Goal: Transaction & Acquisition: Purchase product/service

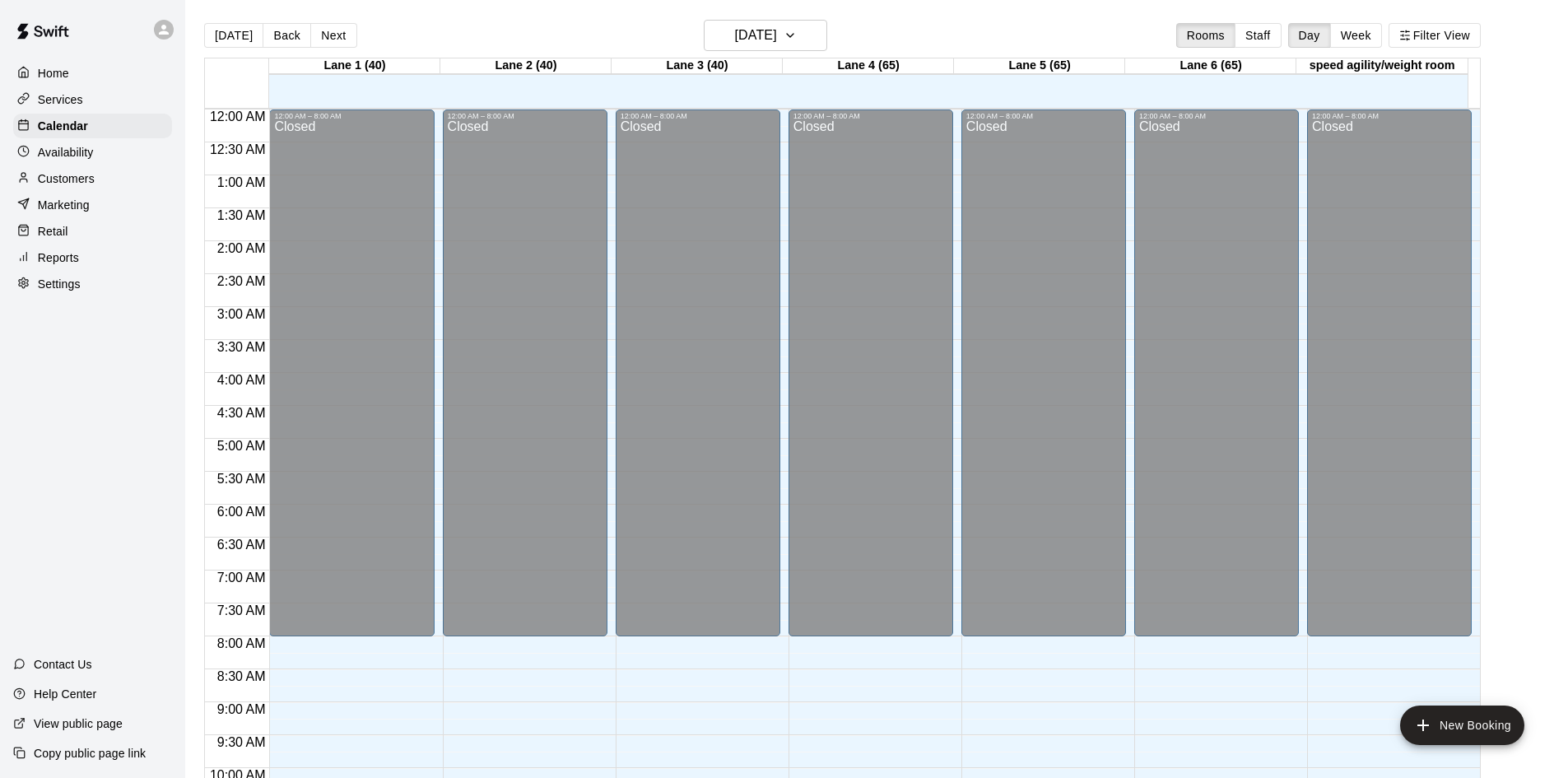
scroll to position [730, 0]
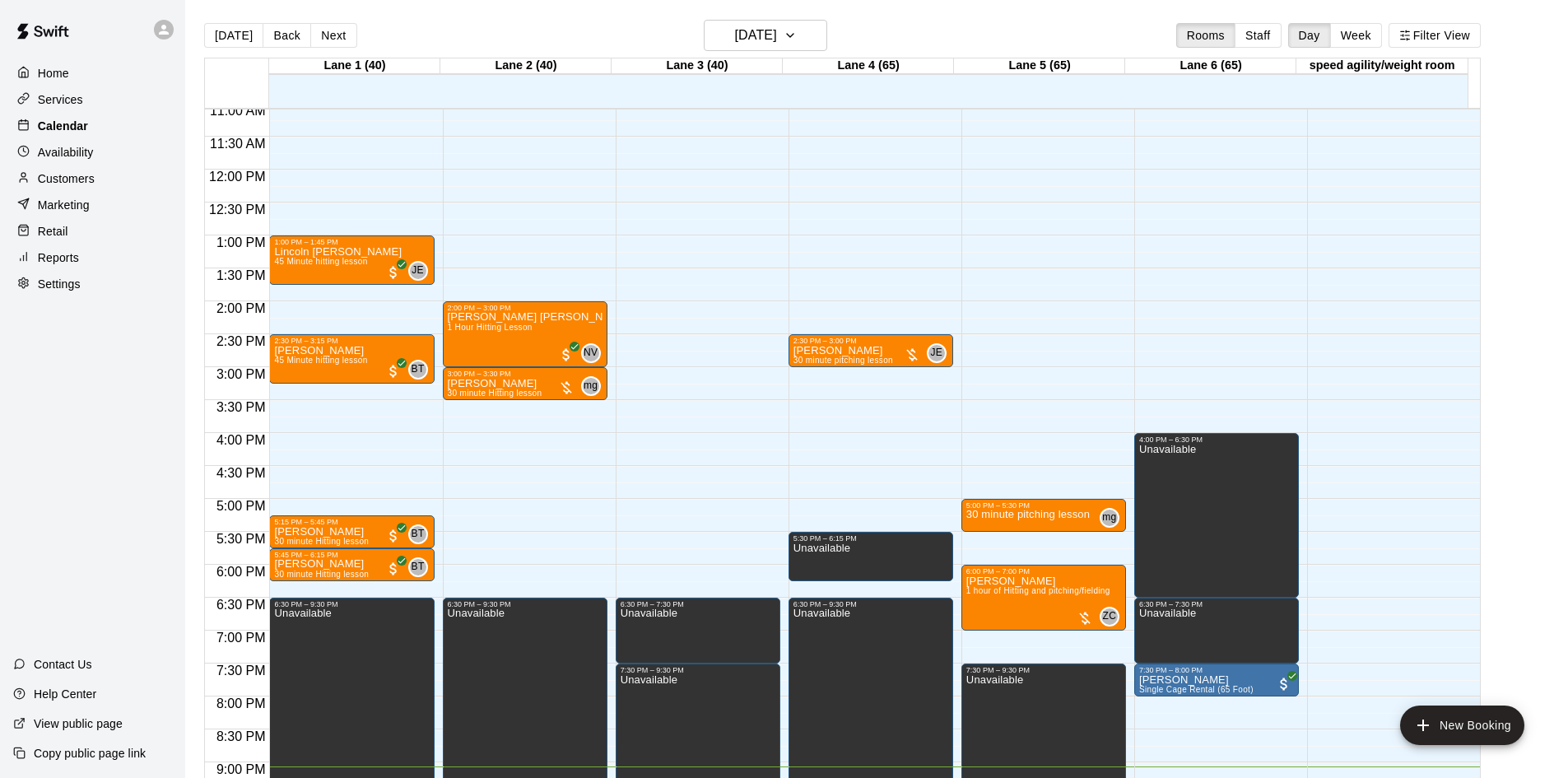
click at [101, 124] on div "Calendar" at bounding box center [92, 126] width 159 height 25
click at [1083, 623] on div at bounding box center [1084, 618] width 16 height 16
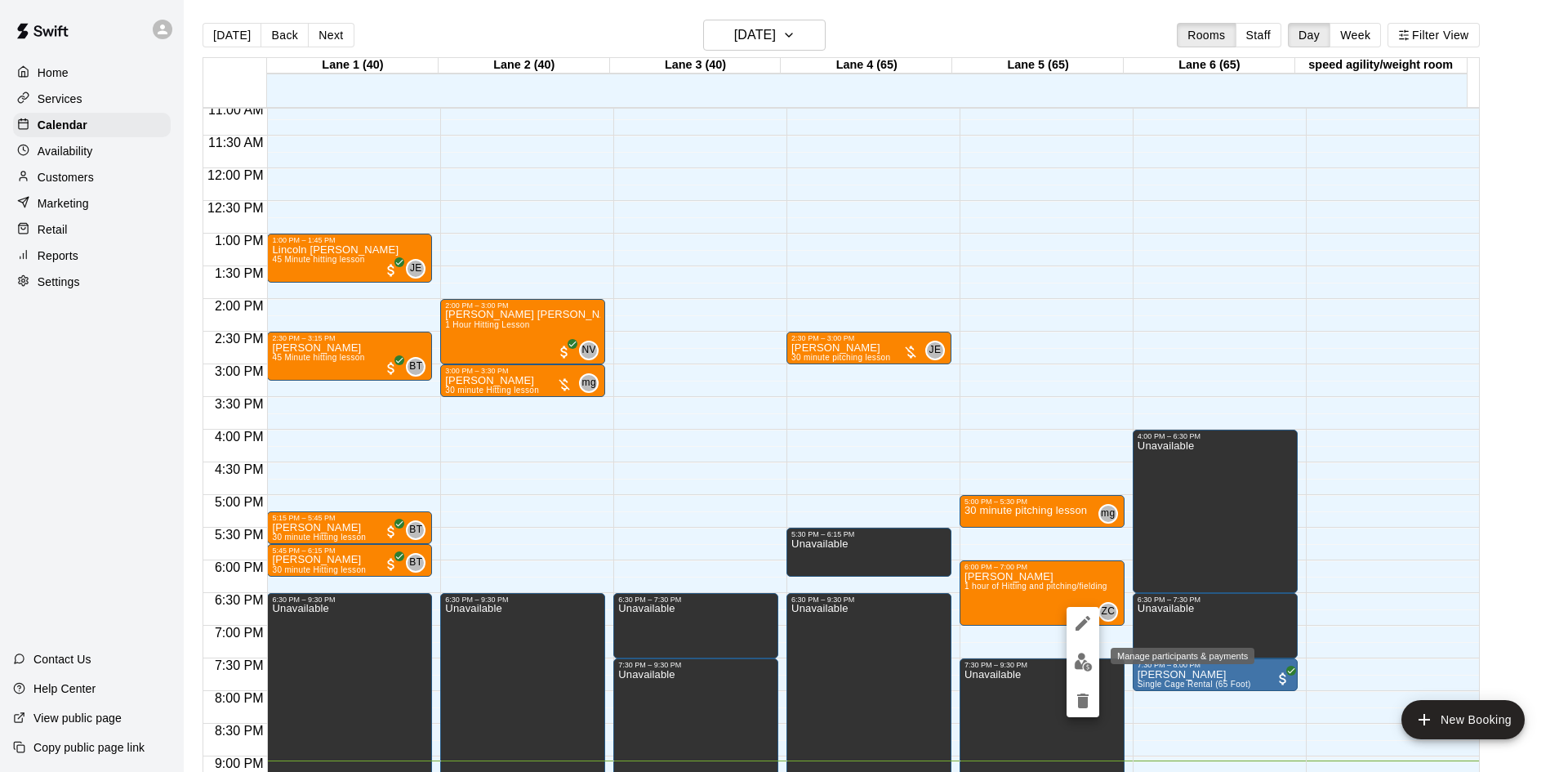
click at [1076, 660] on img "edit" at bounding box center [1084, 663] width 19 height 19
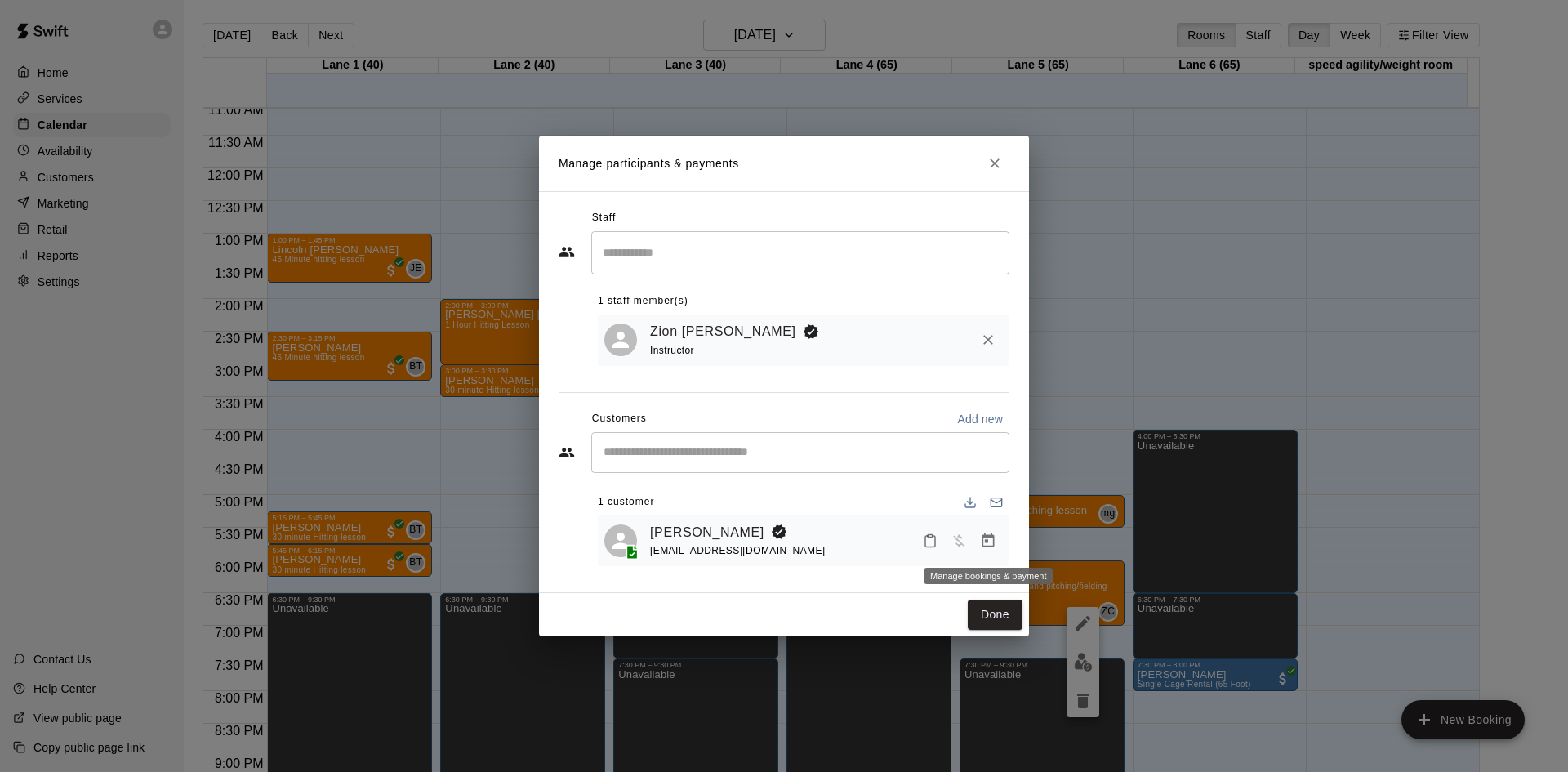
click at [990, 543] on icon "Manage bookings & payment" at bounding box center [988, 541] width 16 height 16
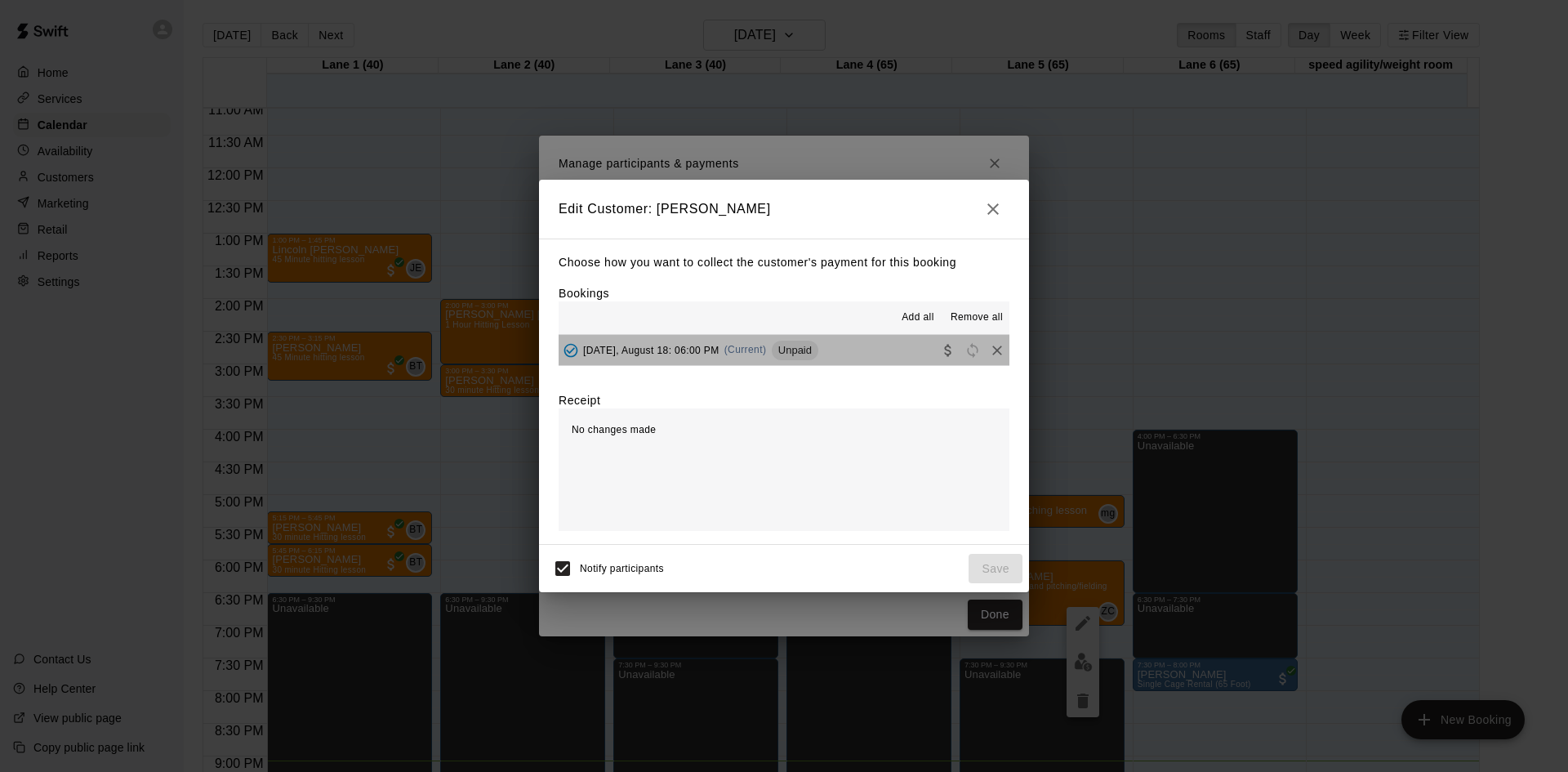
click at [835, 358] on button "[DATE], August 18: 06:00 PM (Current) Unpaid" at bounding box center [784, 350] width 451 height 30
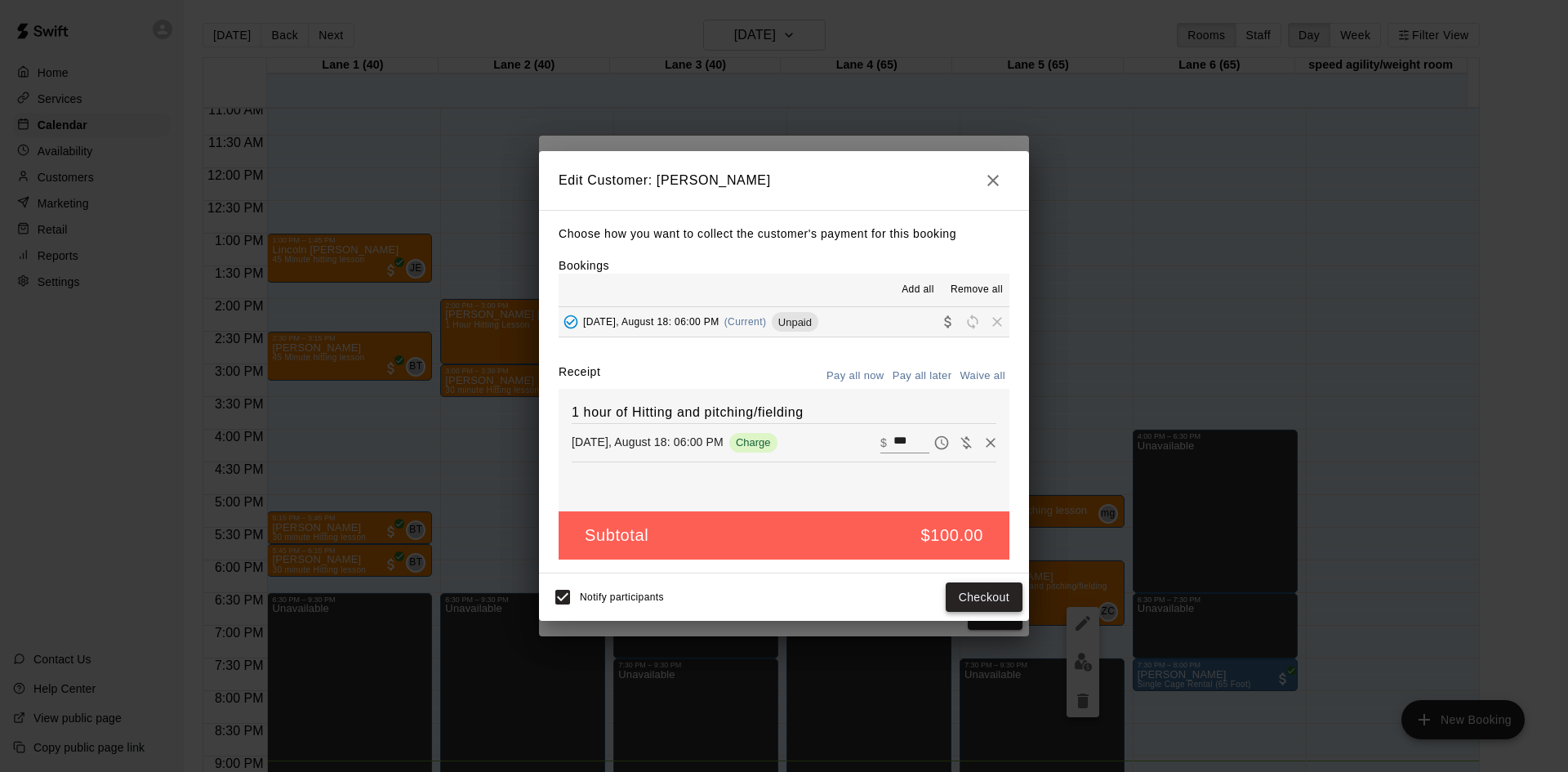
click at [995, 596] on button "Checkout" at bounding box center [984, 597] width 76 height 30
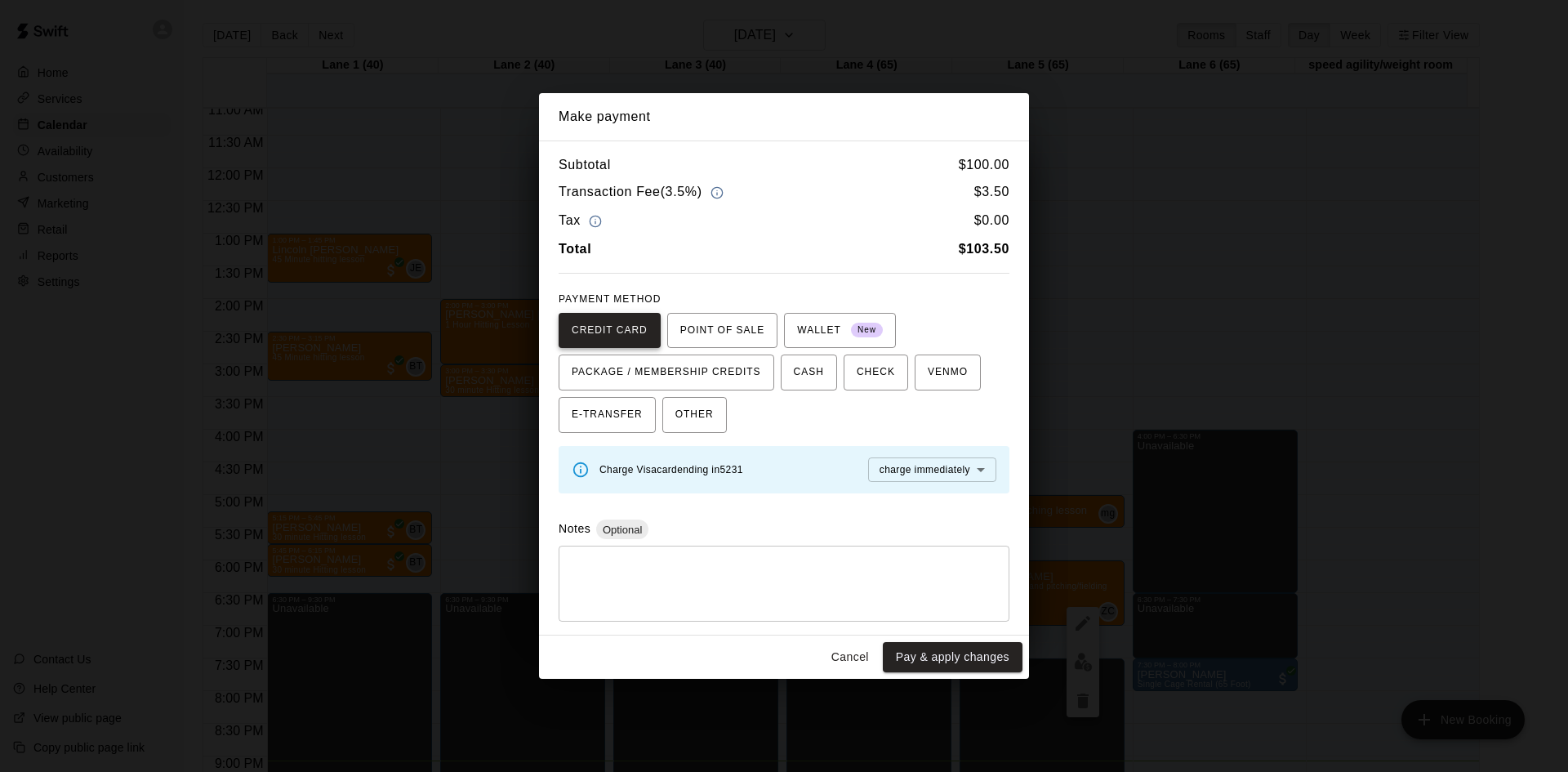
click at [629, 327] on span "CREDIT CARD" at bounding box center [609, 331] width 76 height 26
click at [957, 650] on button "Pay & apply changes" at bounding box center [953, 658] width 140 height 30
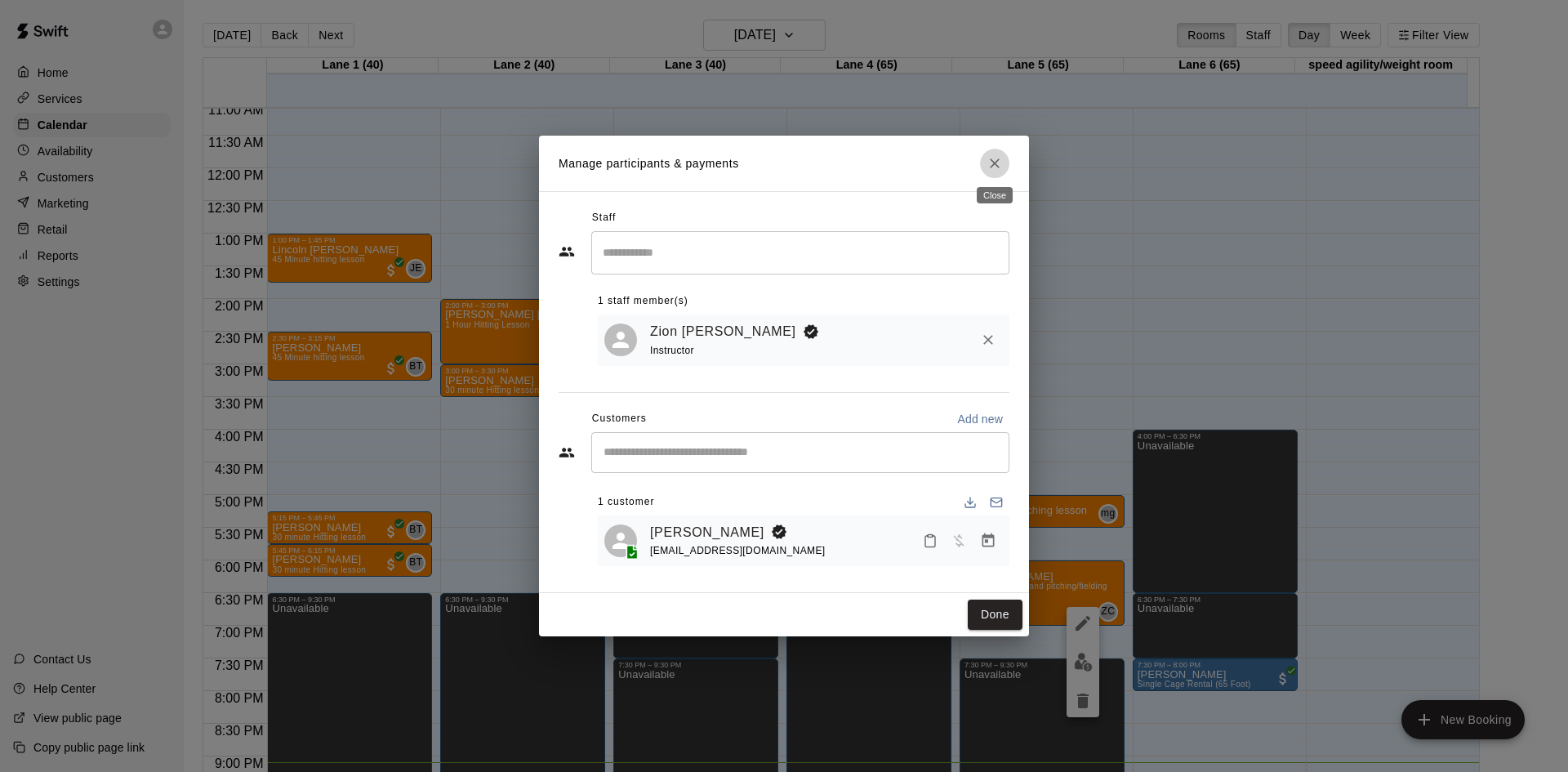
click at [995, 159] on icon "Close" at bounding box center [994, 163] width 16 height 16
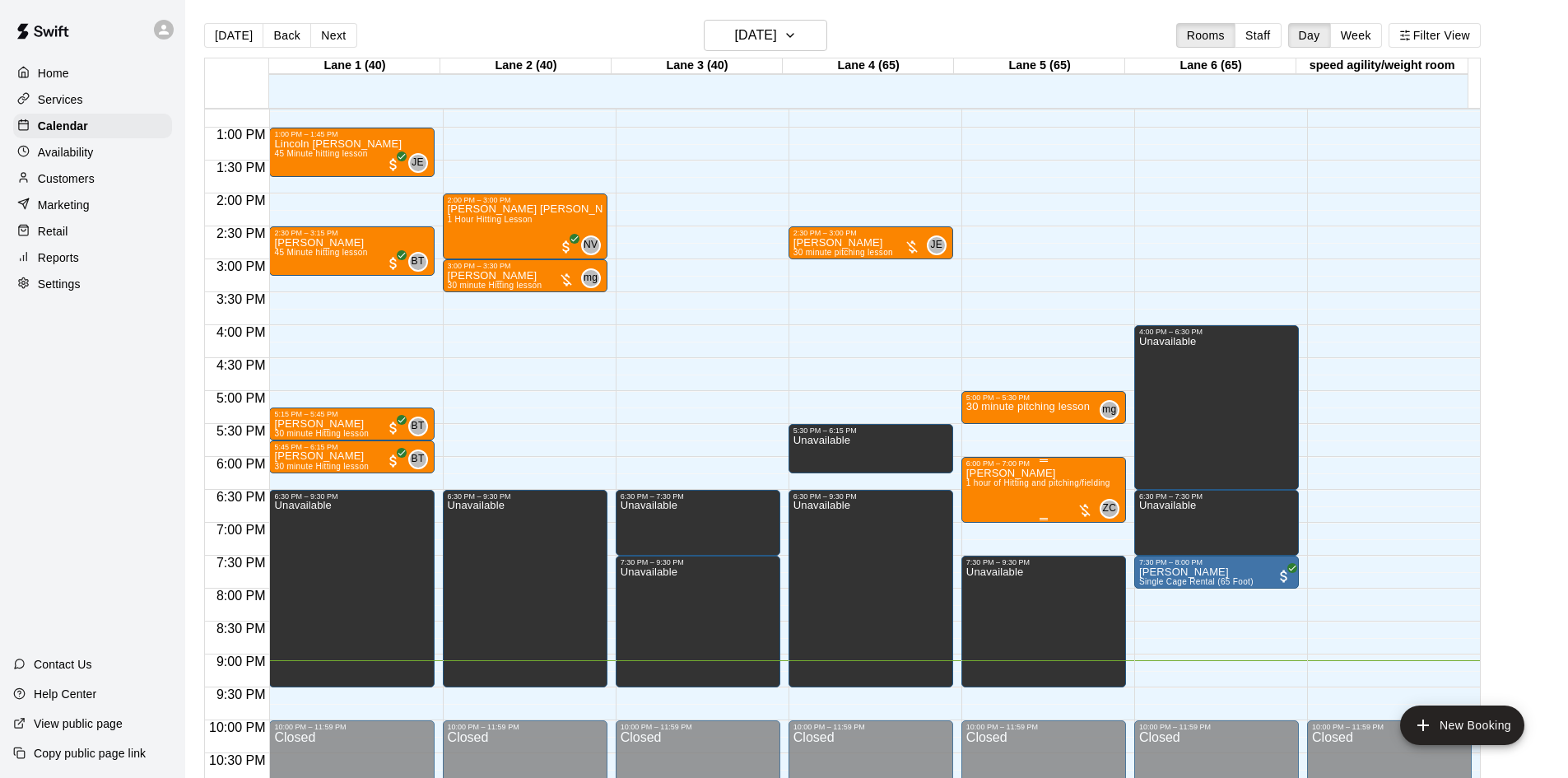
scroll to position [813, 0]
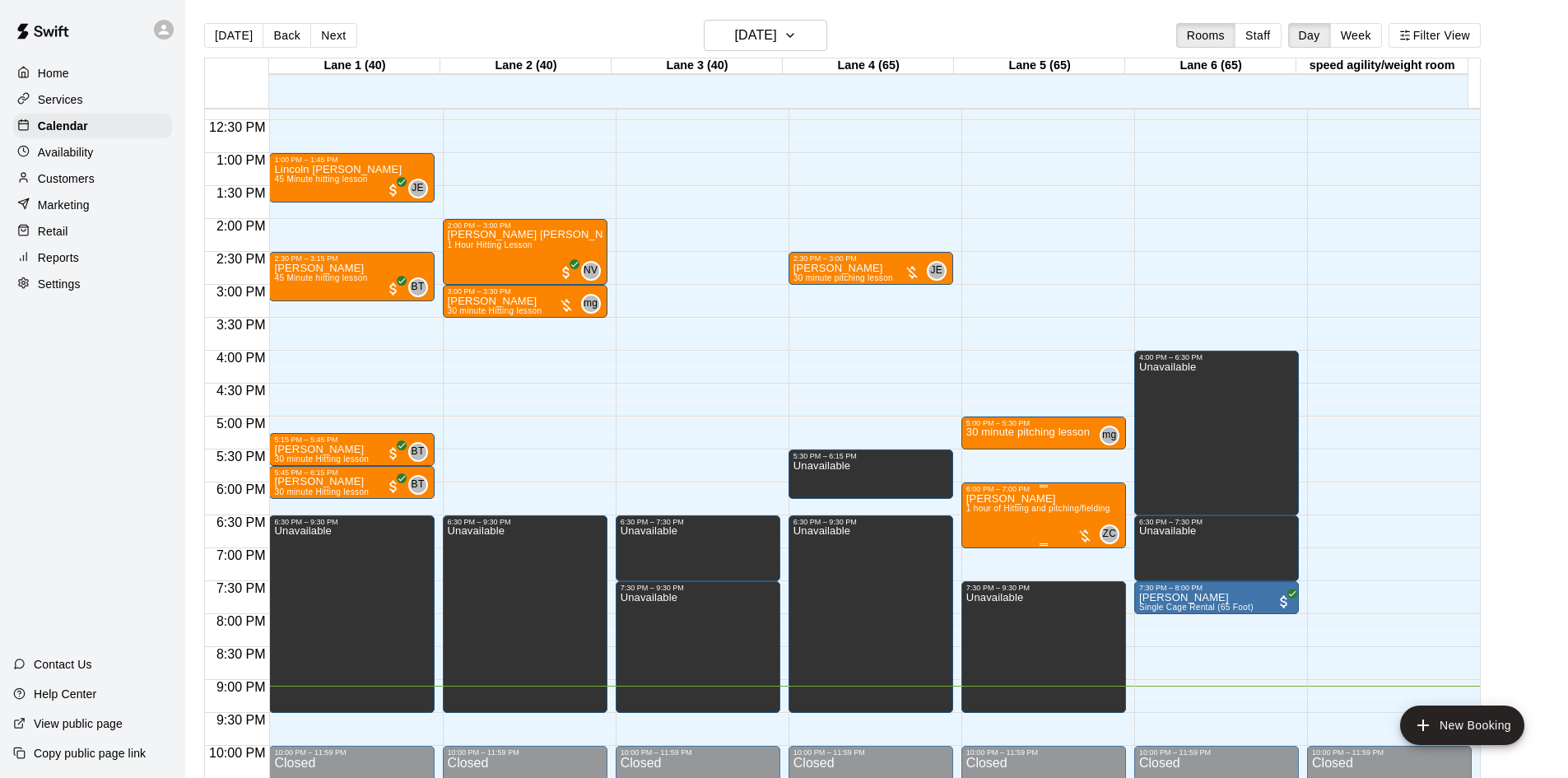
click at [1083, 536] on div at bounding box center [1084, 535] width 16 height 16
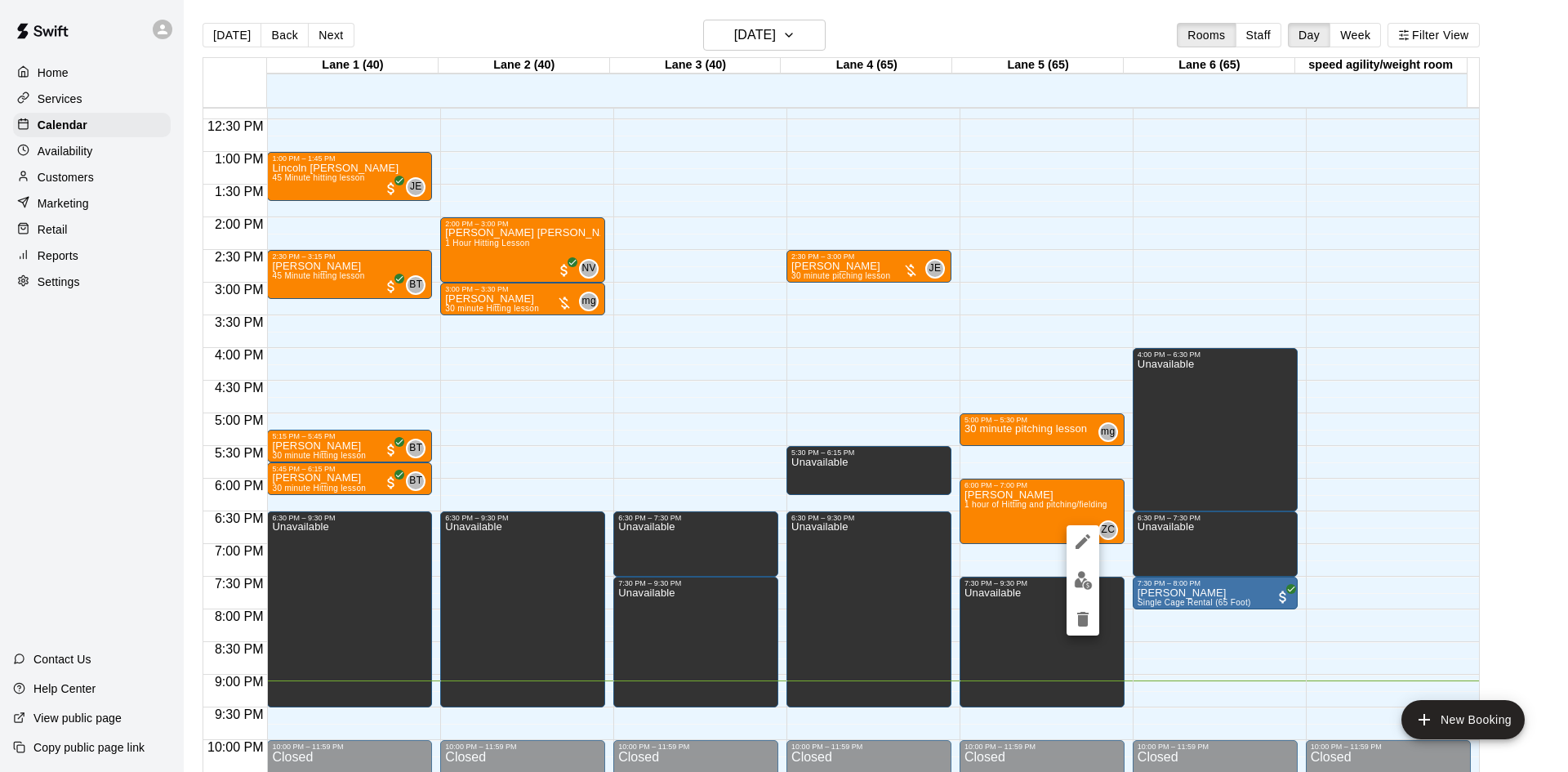
click at [907, 272] on div at bounding box center [784, 386] width 1568 height 772
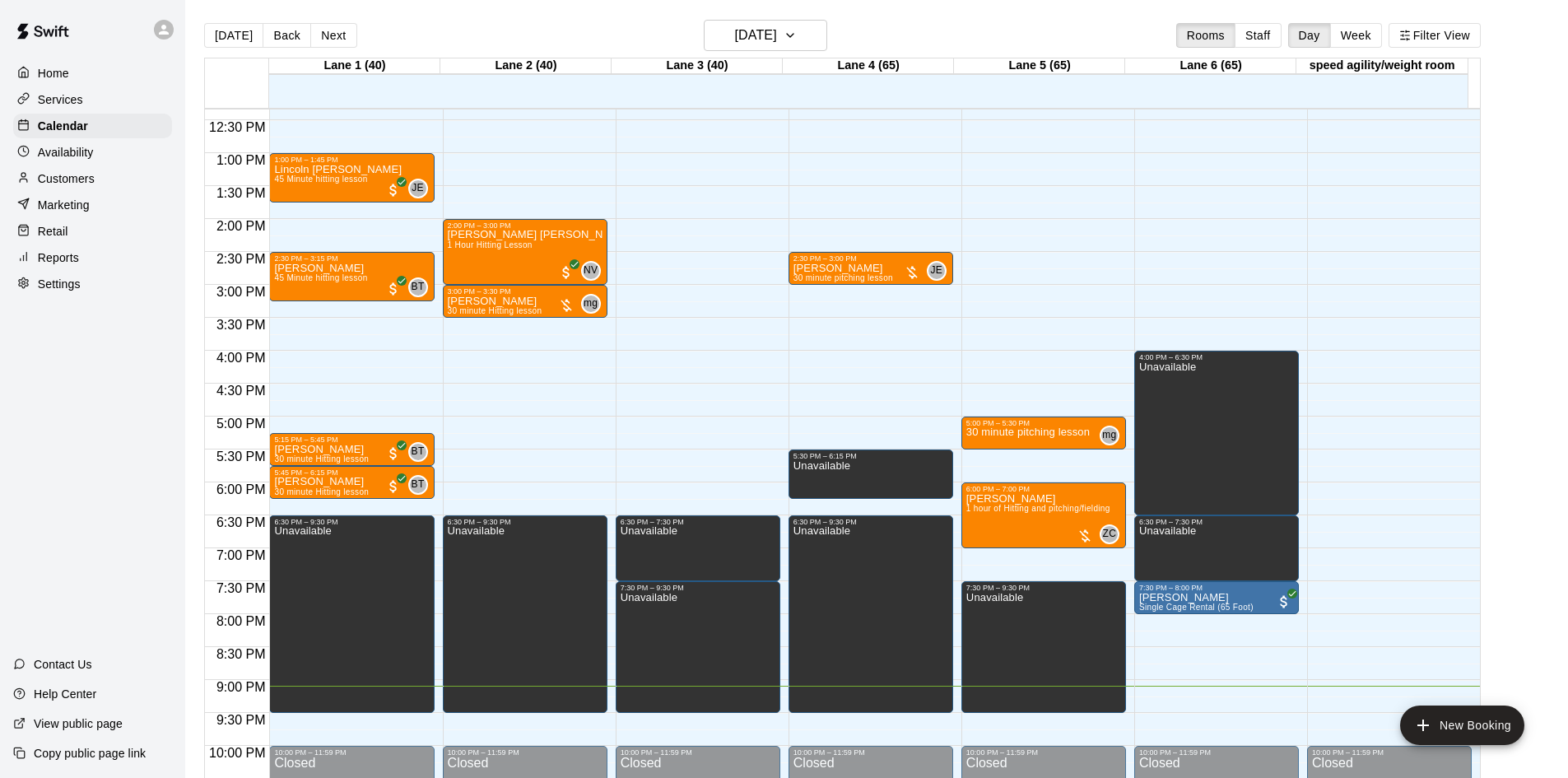
click at [914, 274] on div at bounding box center [912, 272] width 16 height 16
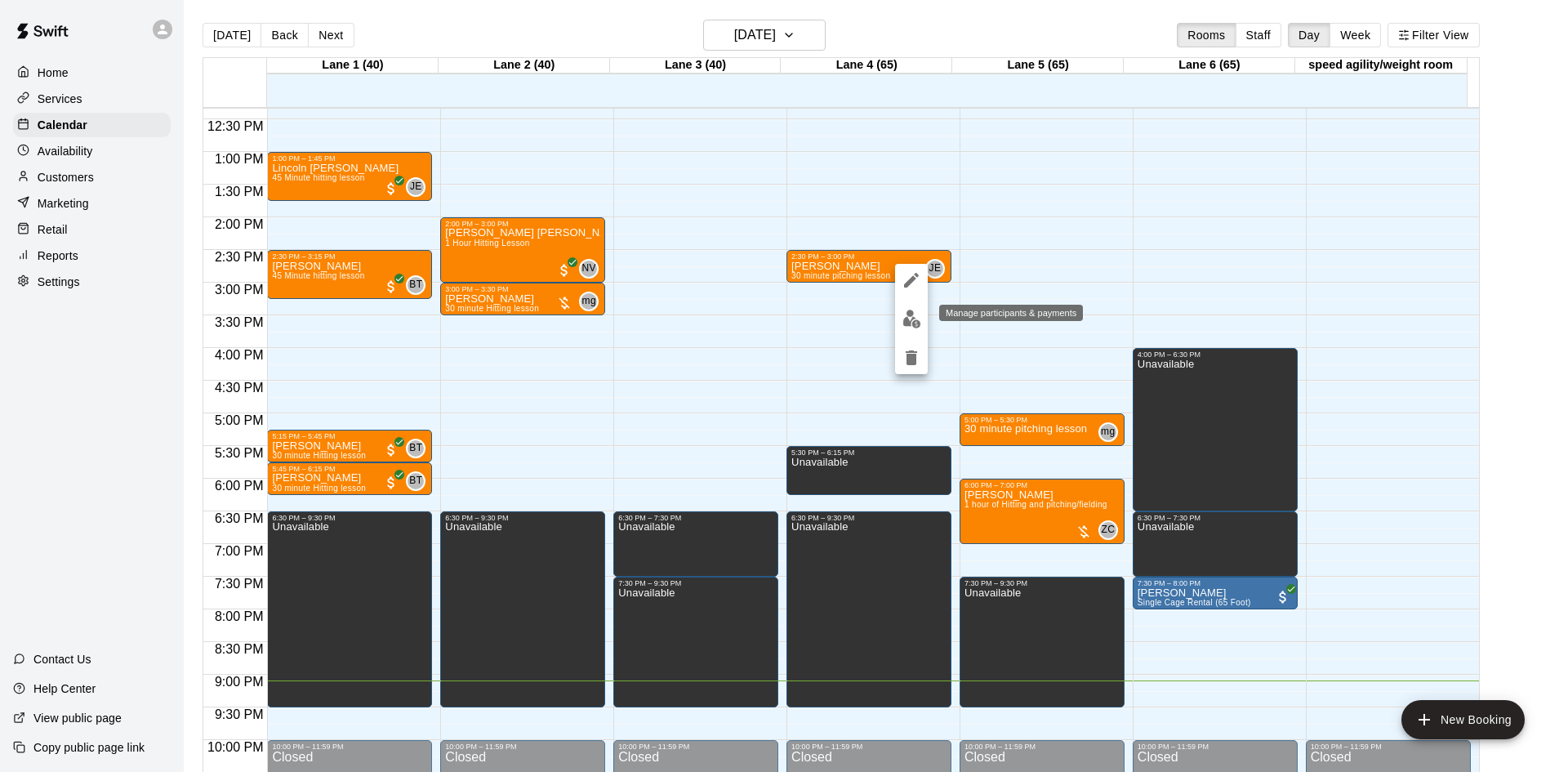
click at [914, 326] on img "edit" at bounding box center [912, 319] width 19 height 19
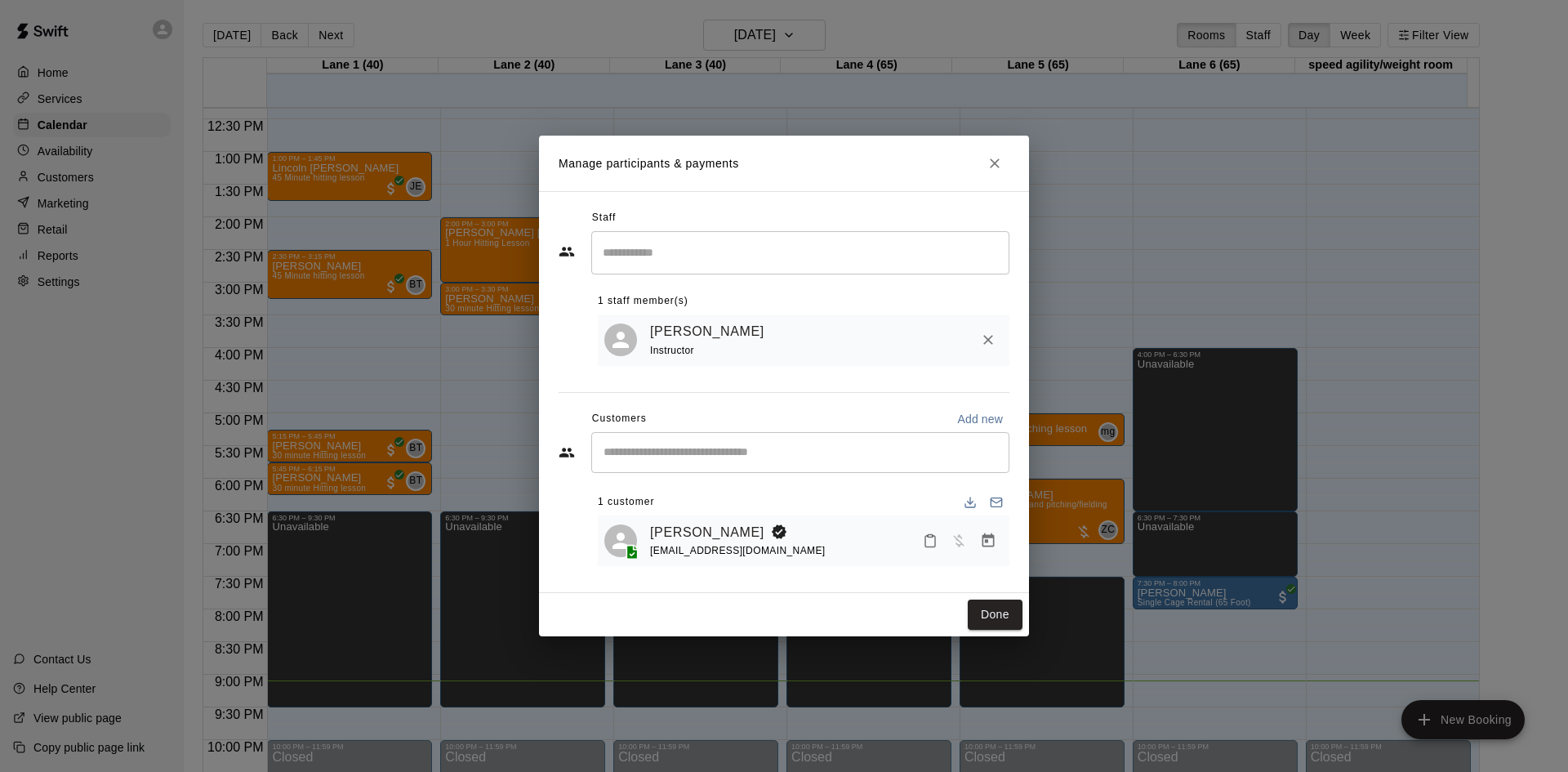
click at [987, 544] on icon "Manage bookings & payment" at bounding box center [989, 540] width 12 height 14
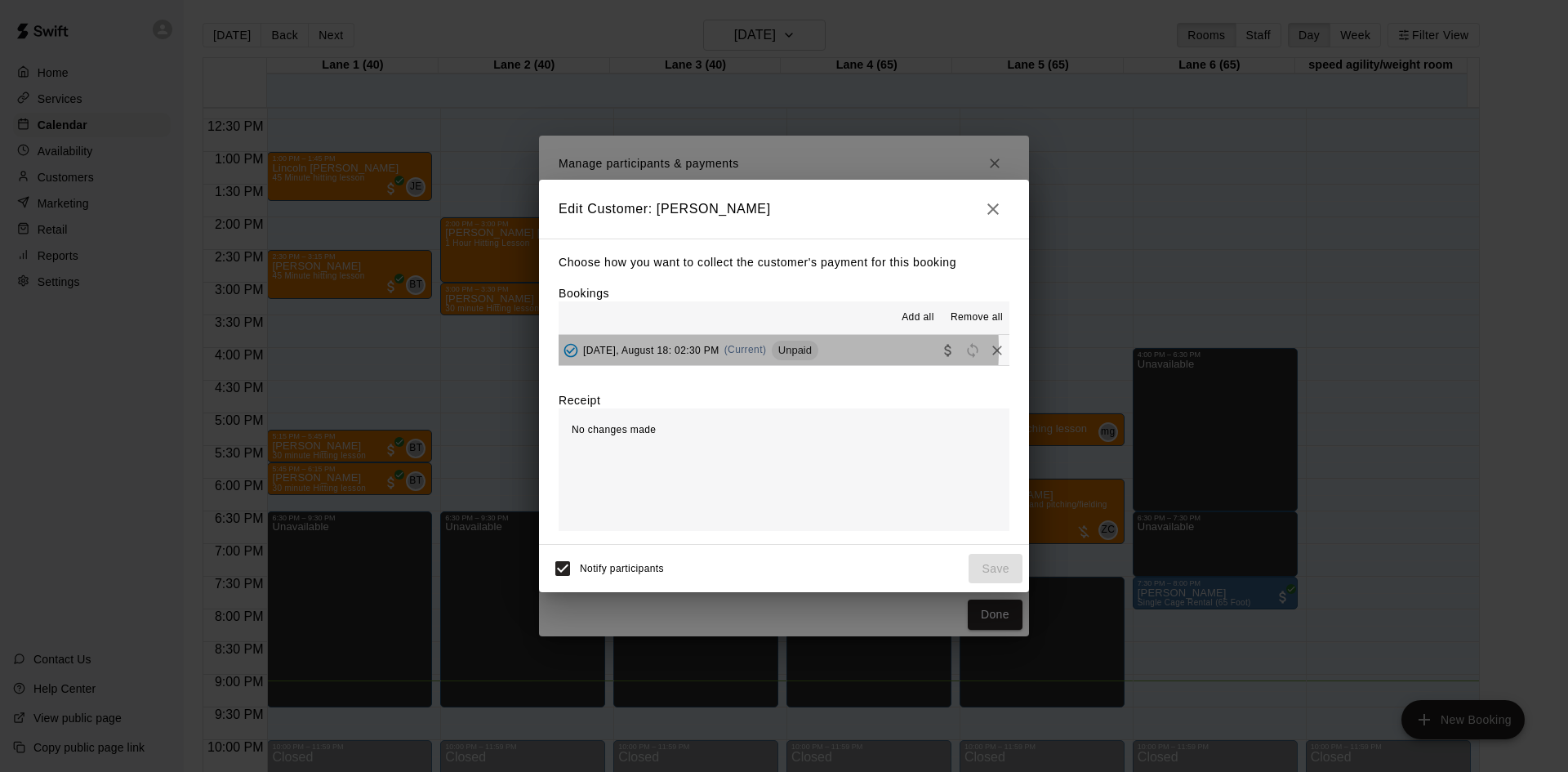
click at [693, 350] on span "[DATE], August 18: 02:30 PM" at bounding box center [651, 350] width 137 height 11
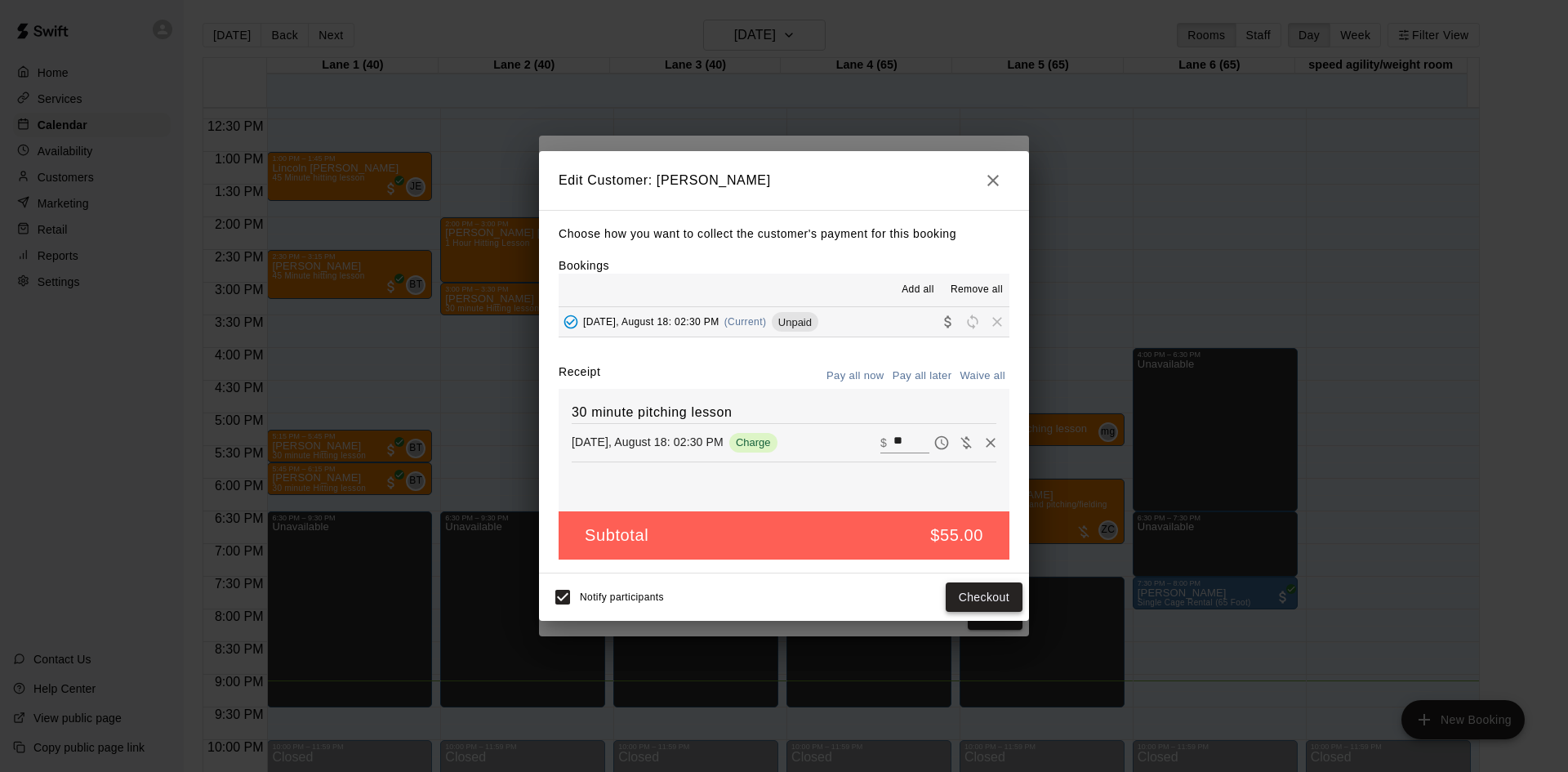
click at [977, 598] on button "Checkout" at bounding box center [984, 597] width 76 height 30
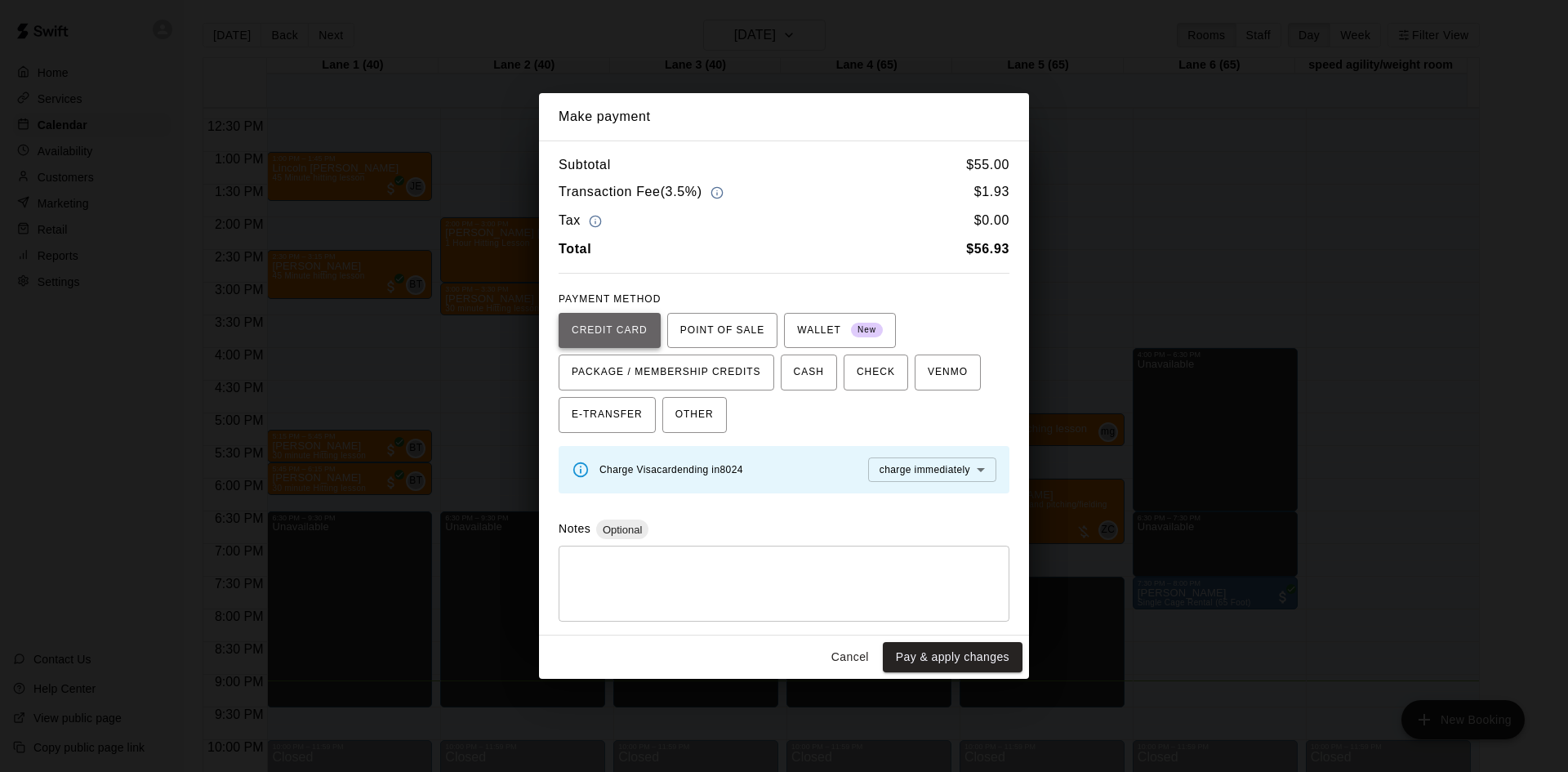
click at [618, 316] on button "CREDIT CARD" at bounding box center [609, 331] width 102 height 36
click at [976, 657] on button "Pay & apply changes" at bounding box center [953, 658] width 140 height 30
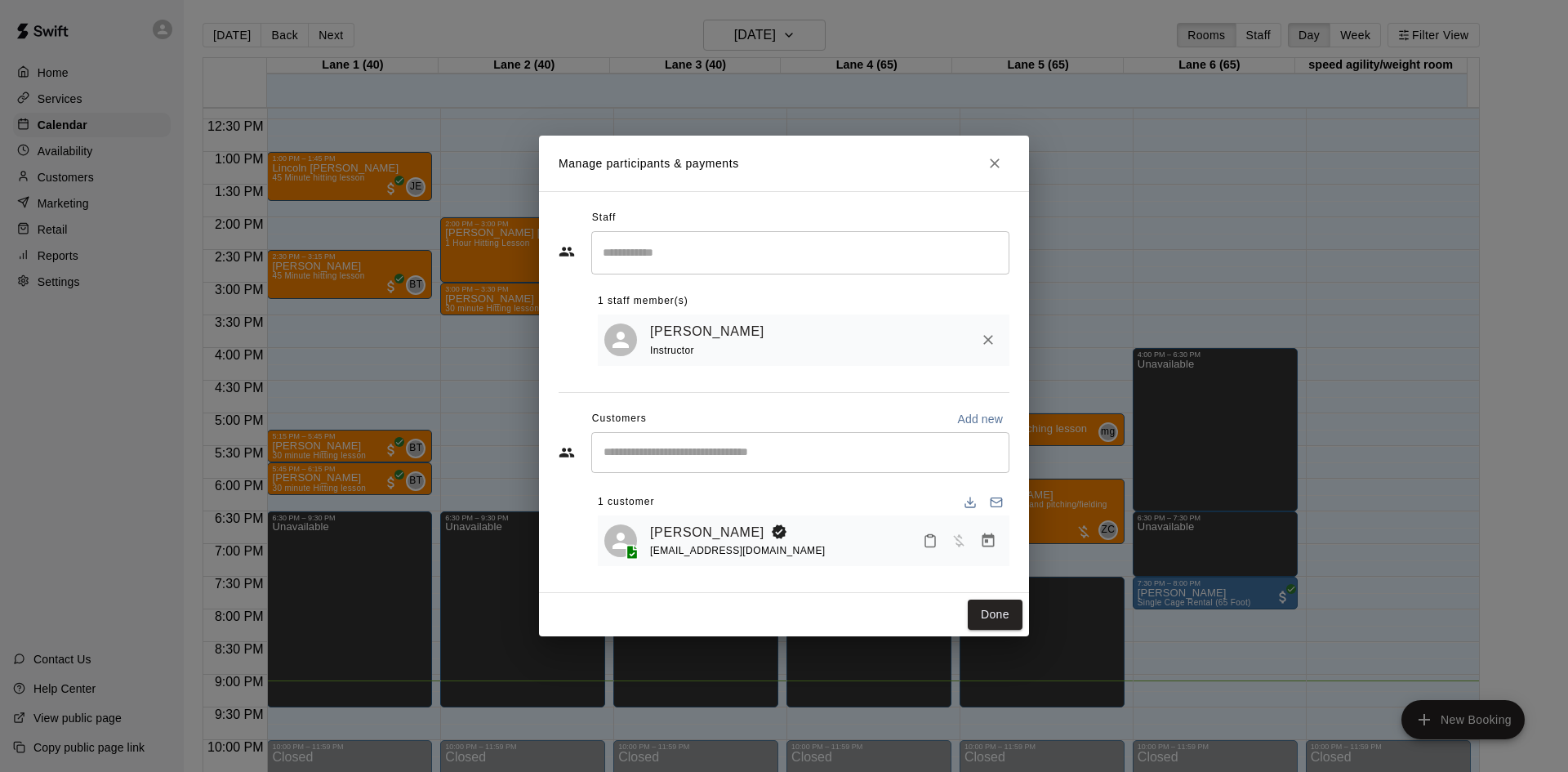
click at [993, 162] on icon "Close" at bounding box center [994, 163] width 16 height 16
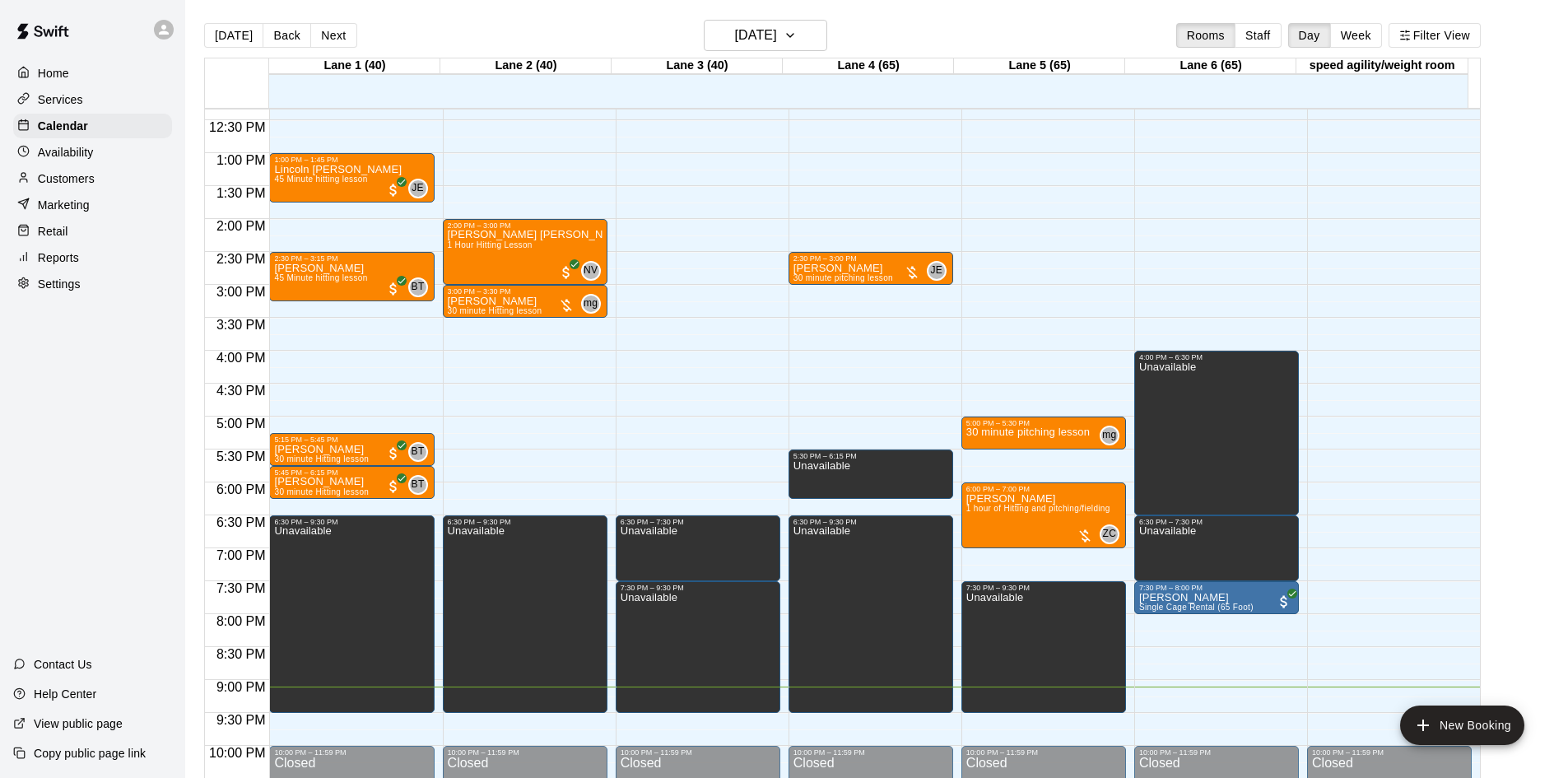
click at [76, 288] on p "Settings" at bounding box center [59, 283] width 43 height 16
select select "**"
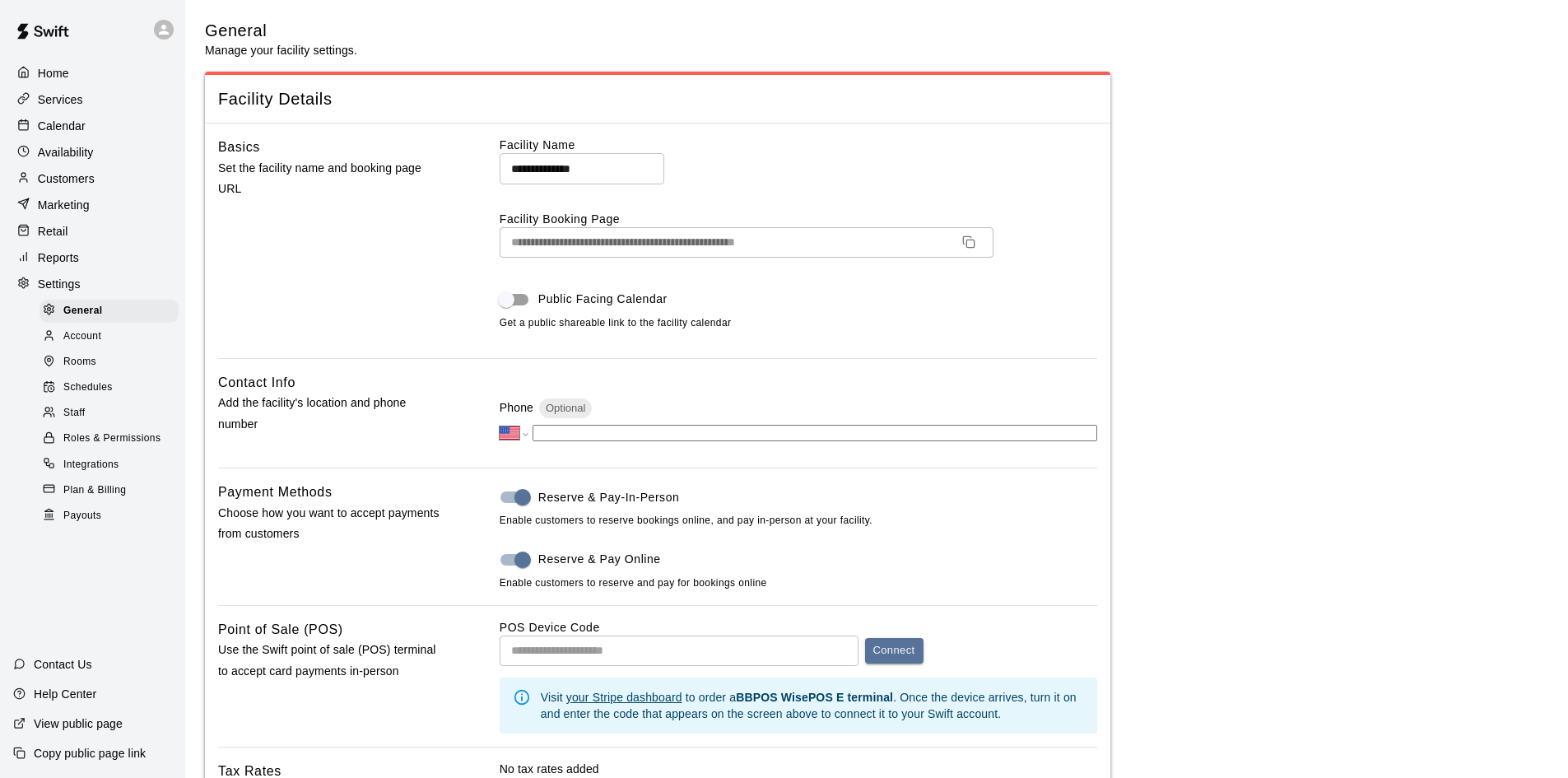
click at [83, 499] on span "Plan & Billing" at bounding box center [95, 490] width 63 height 16
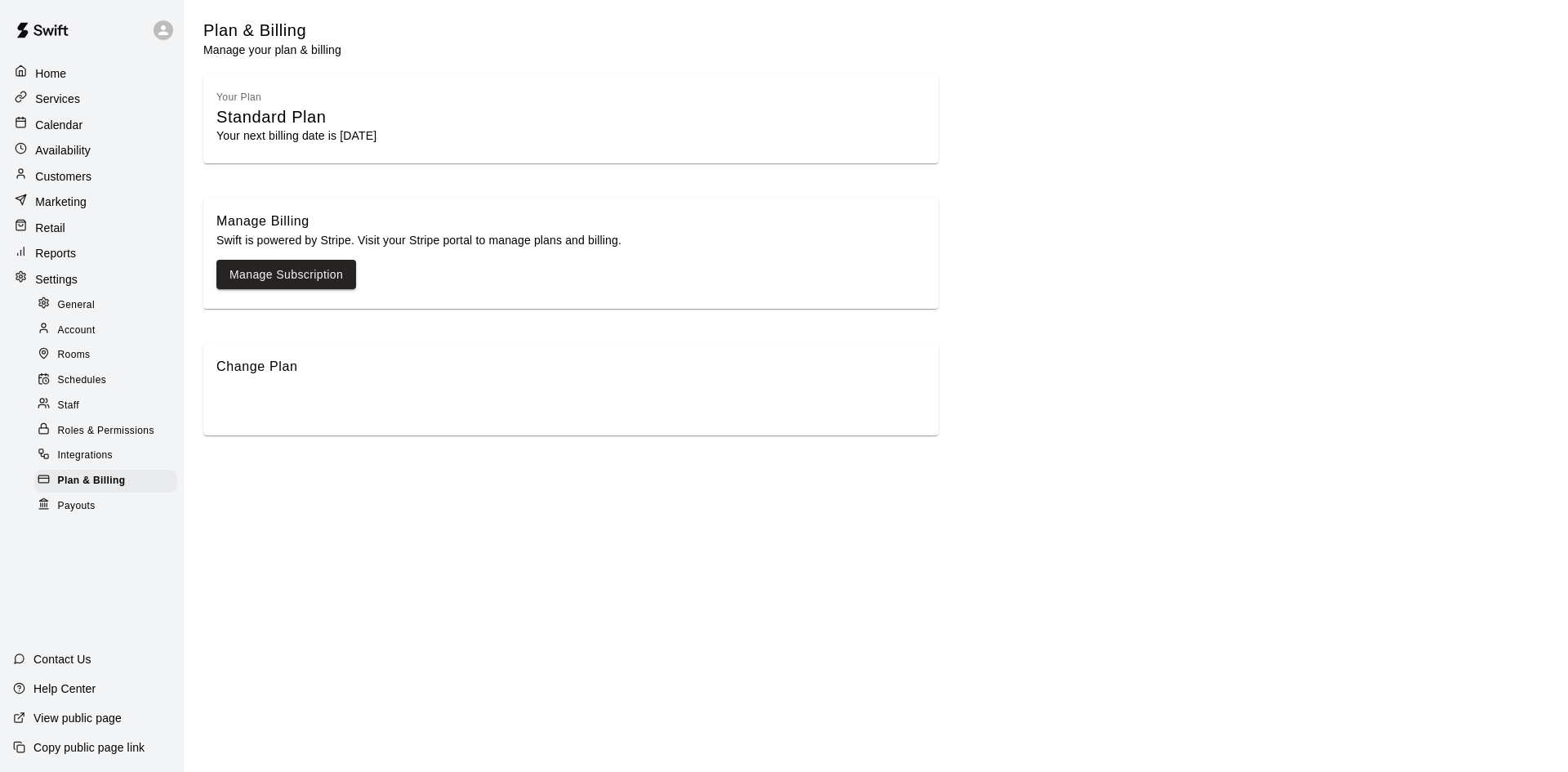
click at [331, 130] on p "Your next billing date is [DATE]" at bounding box center [571, 135] width 709 height 16
click at [102, 508] on div "Payouts" at bounding box center [106, 507] width 143 height 23
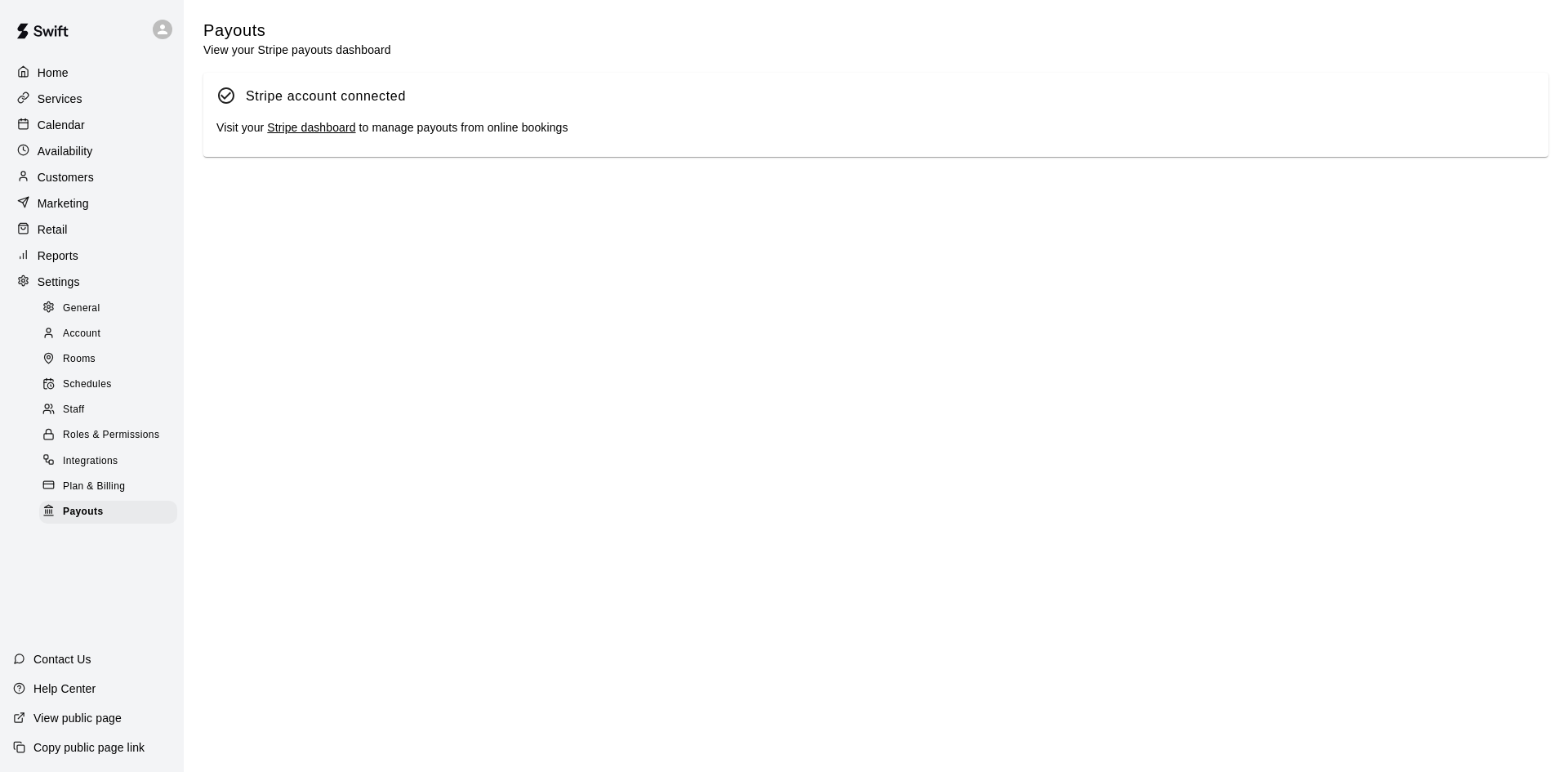
click at [321, 134] on link "Stripe dashboard" at bounding box center [311, 127] width 89 height 13
click at [61, 76] on p "Home" at bounding box center [53, 72] width 31 height 16
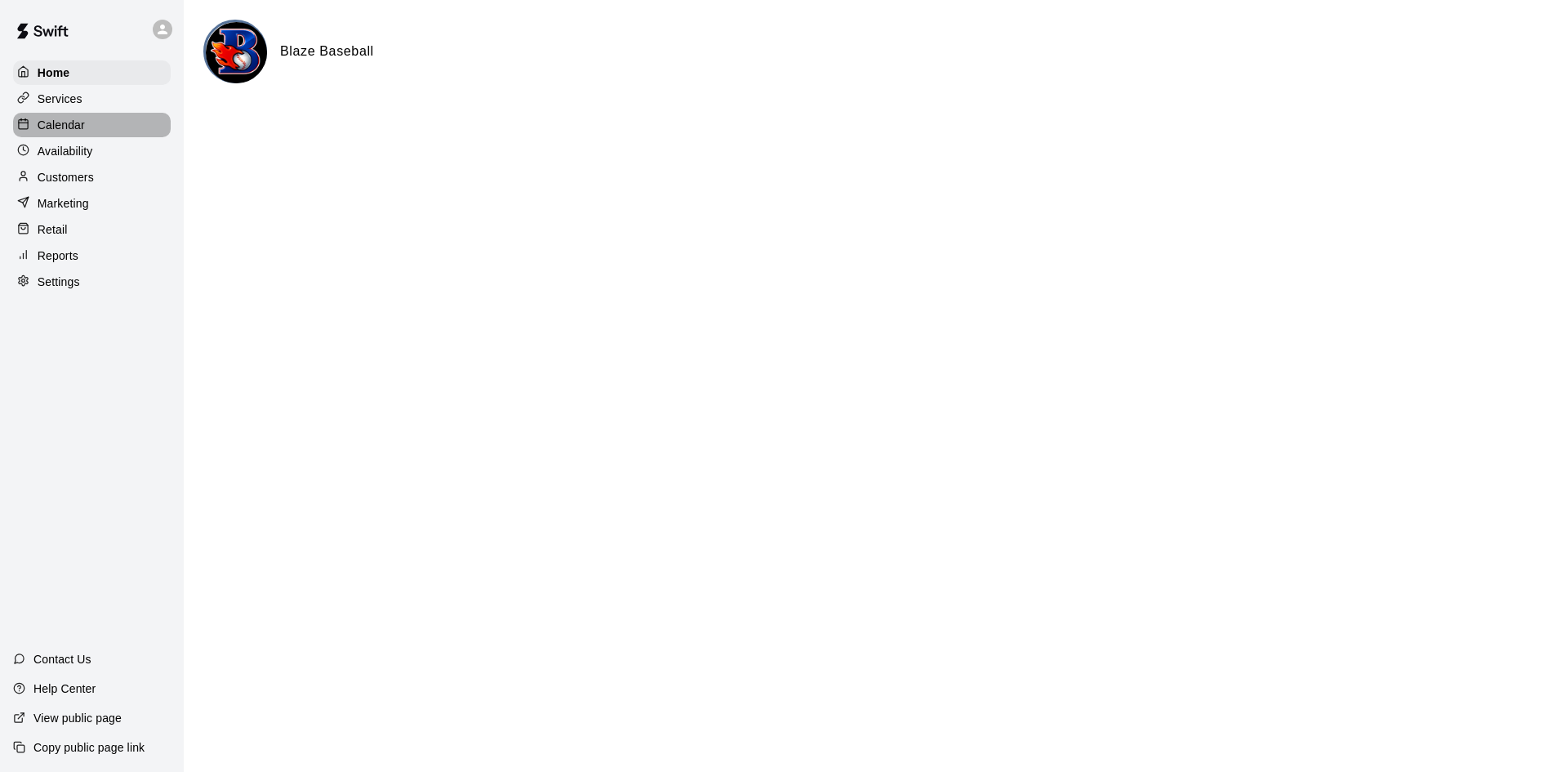
click at [63, 124] on p "Calendar" at bounding box center [61, 125] width 47 height 16
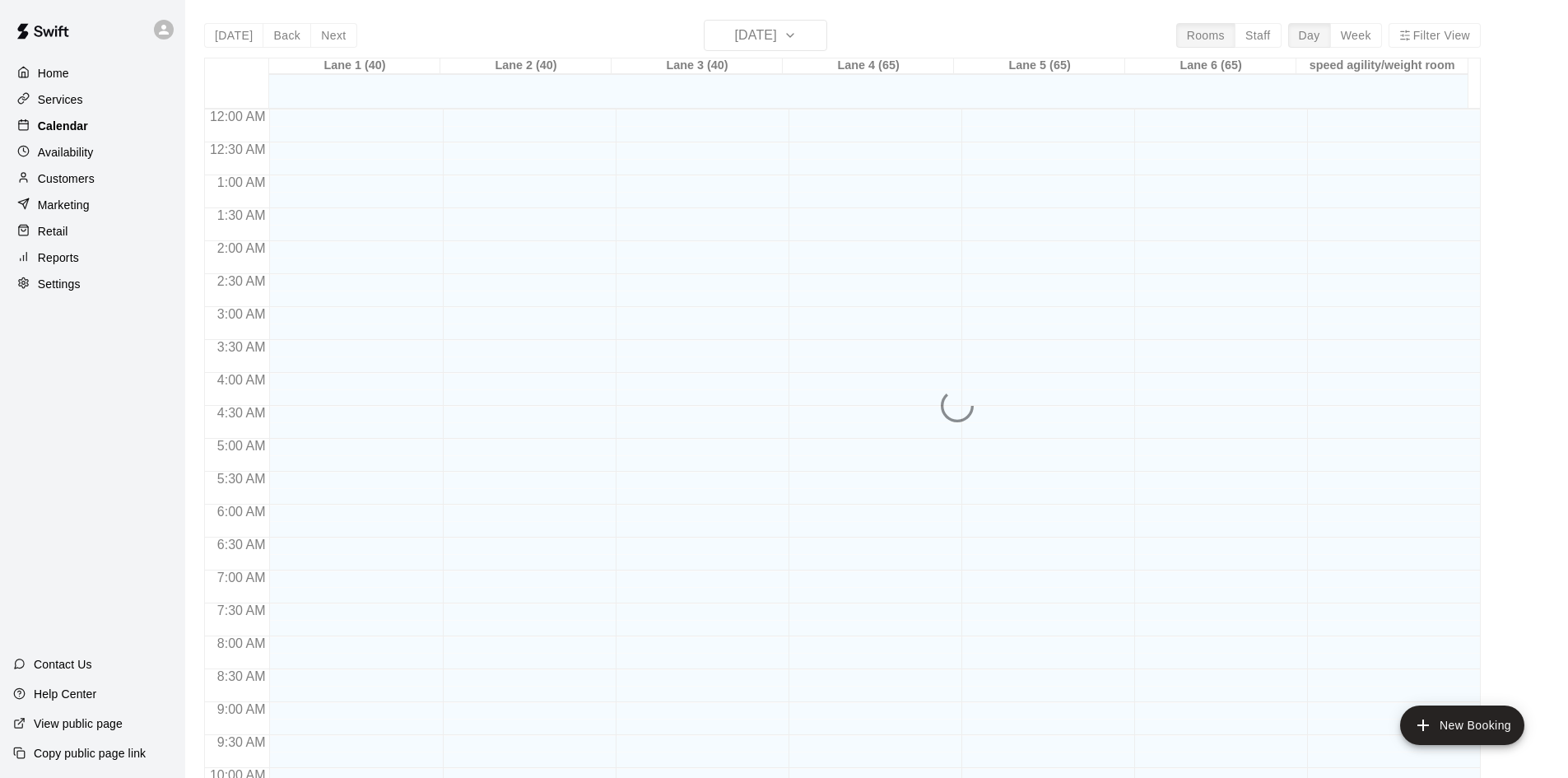
scroll to position [844, 0]
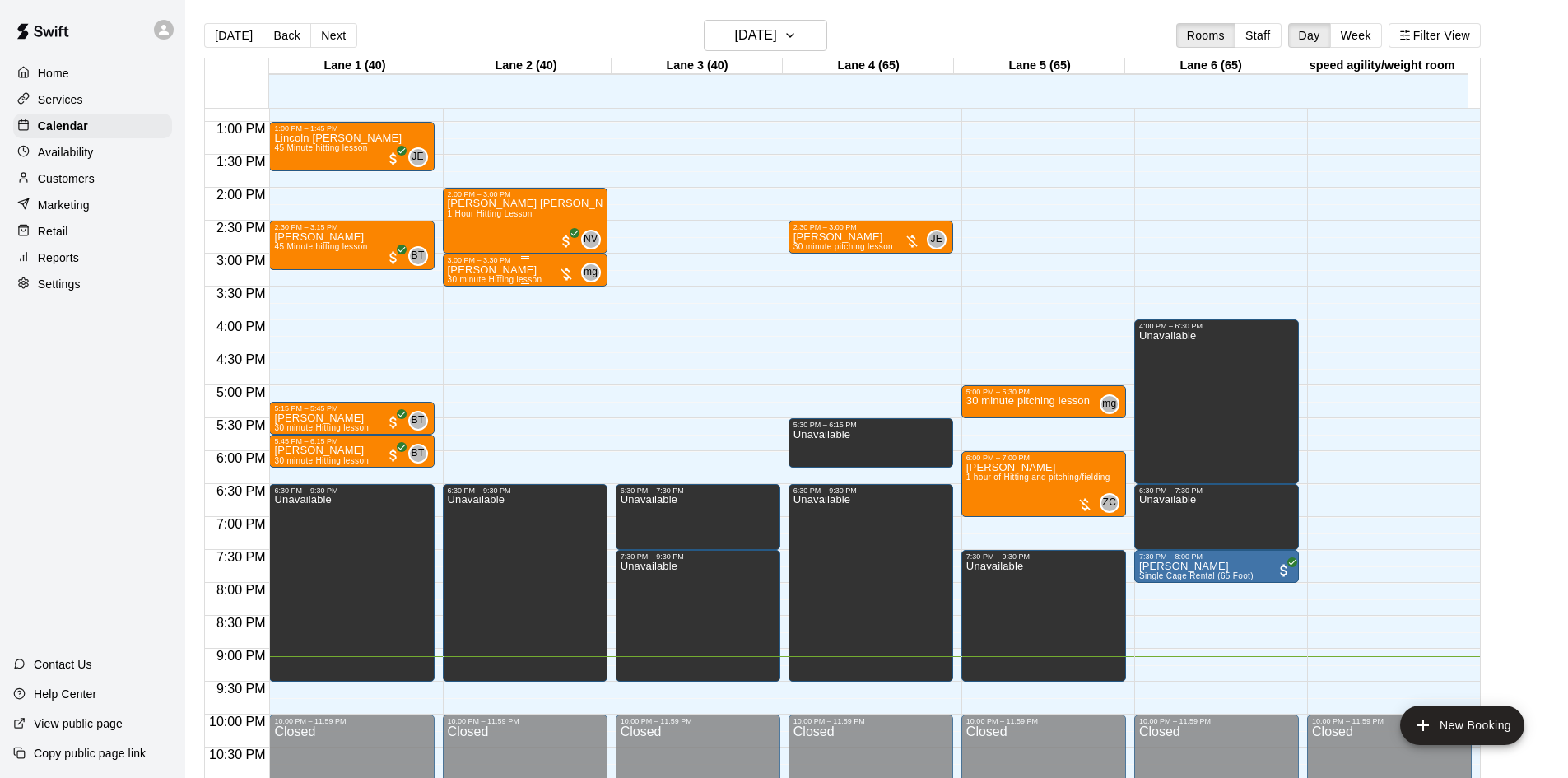
click at [561, 269] on div at bounding box center [566, 274] width 16 height 16
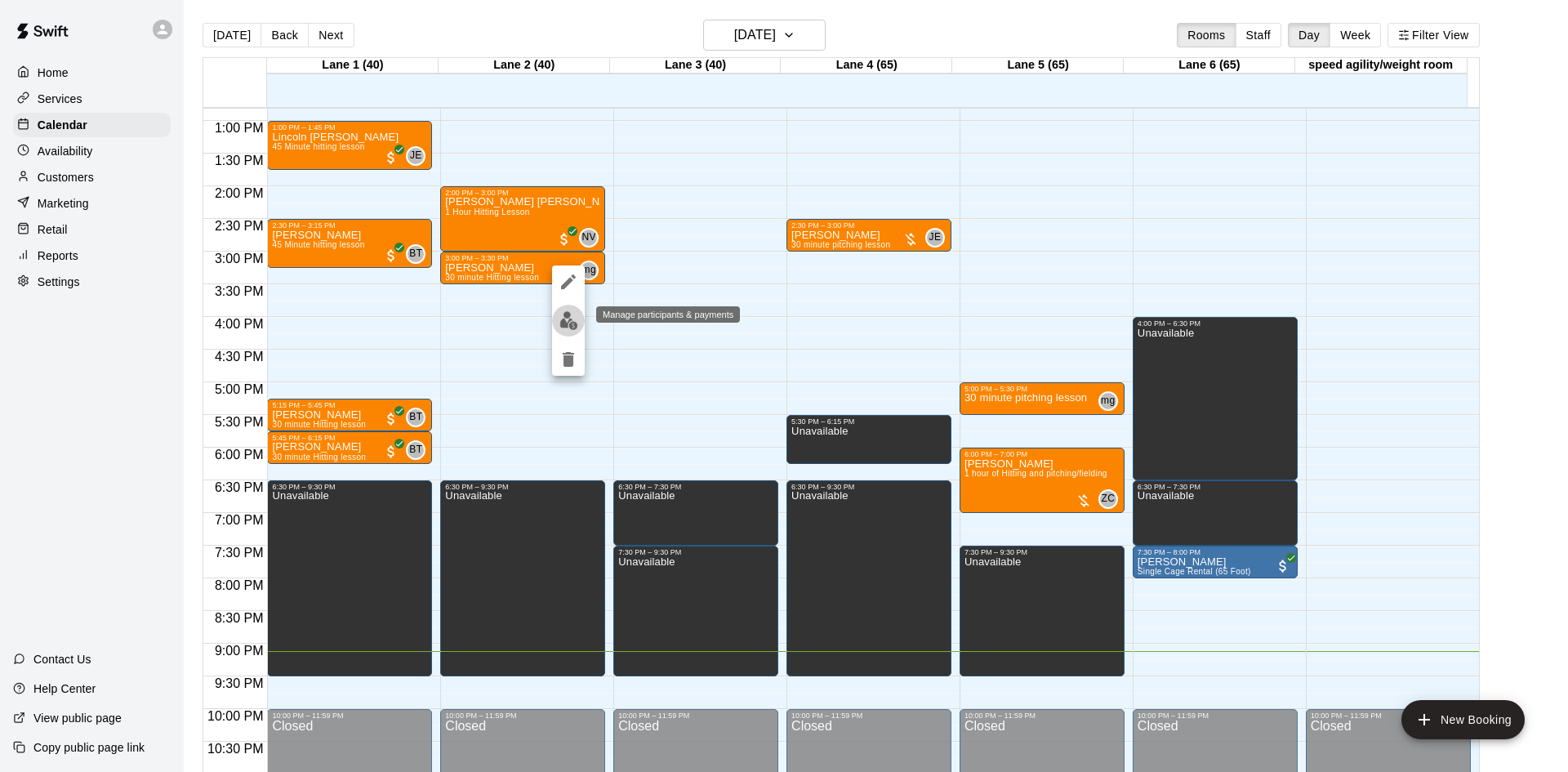
click at [572, 330] on button "edit" at bounding box center [568, 321] width 33 height 32
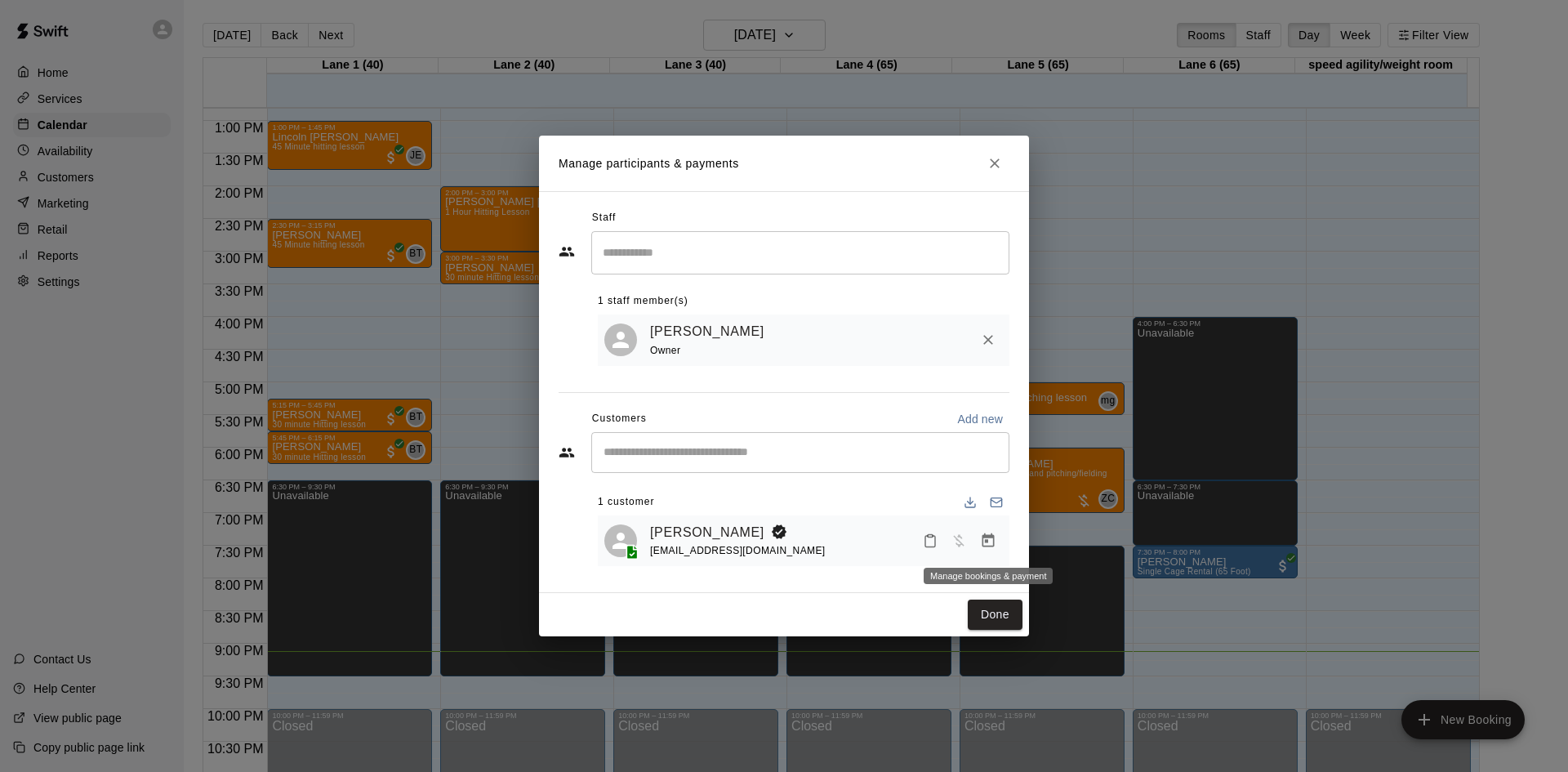
click at [983, 539] on icon "Manage bookings & payment" at bounding box center [989, 540] width 12 height 14
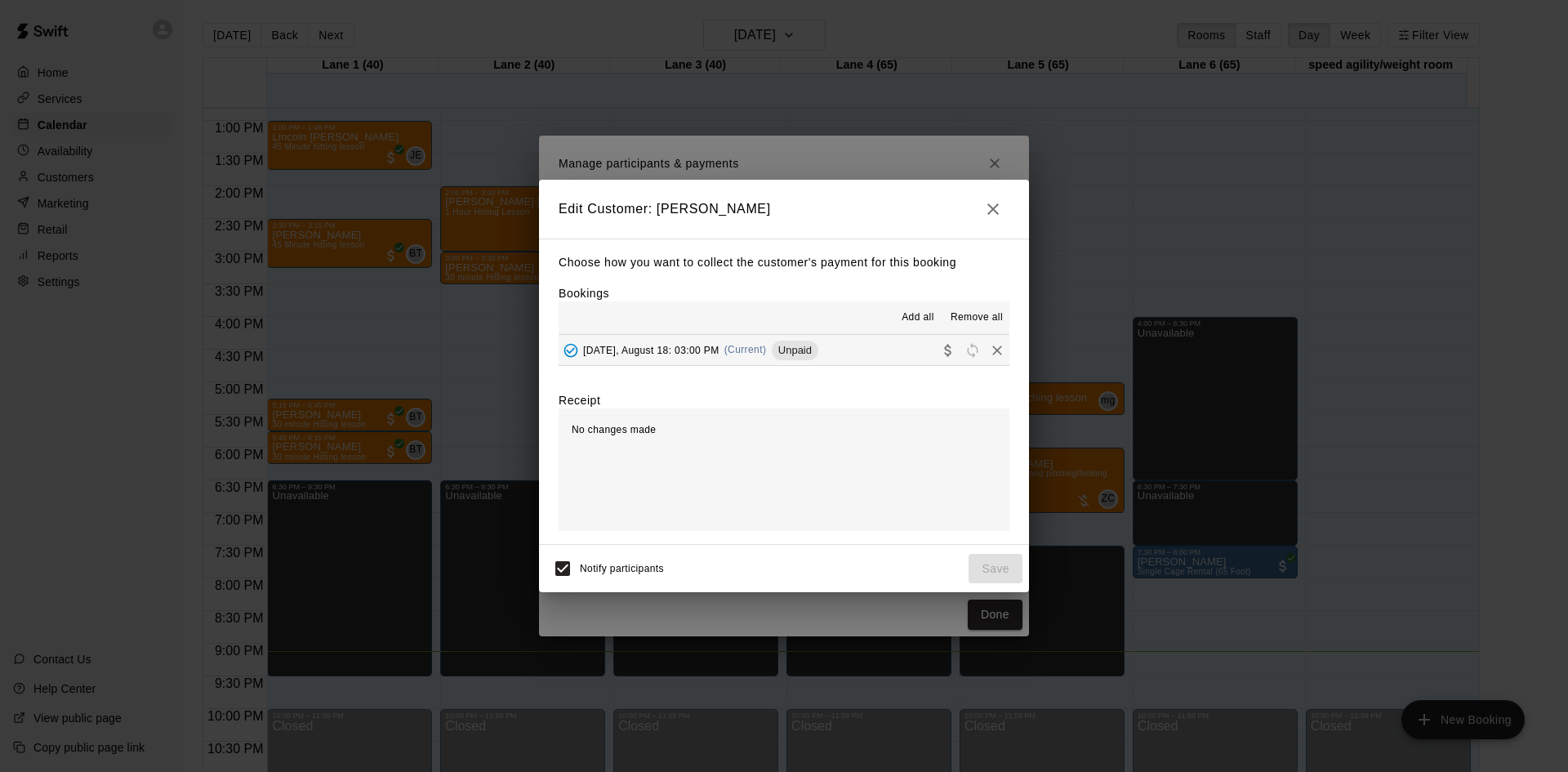
click at [856, 344] on button "[DATE], August 18: 03:00 PM (Current) Unpaid" at bounding box center [784, 350] width 451 height 30
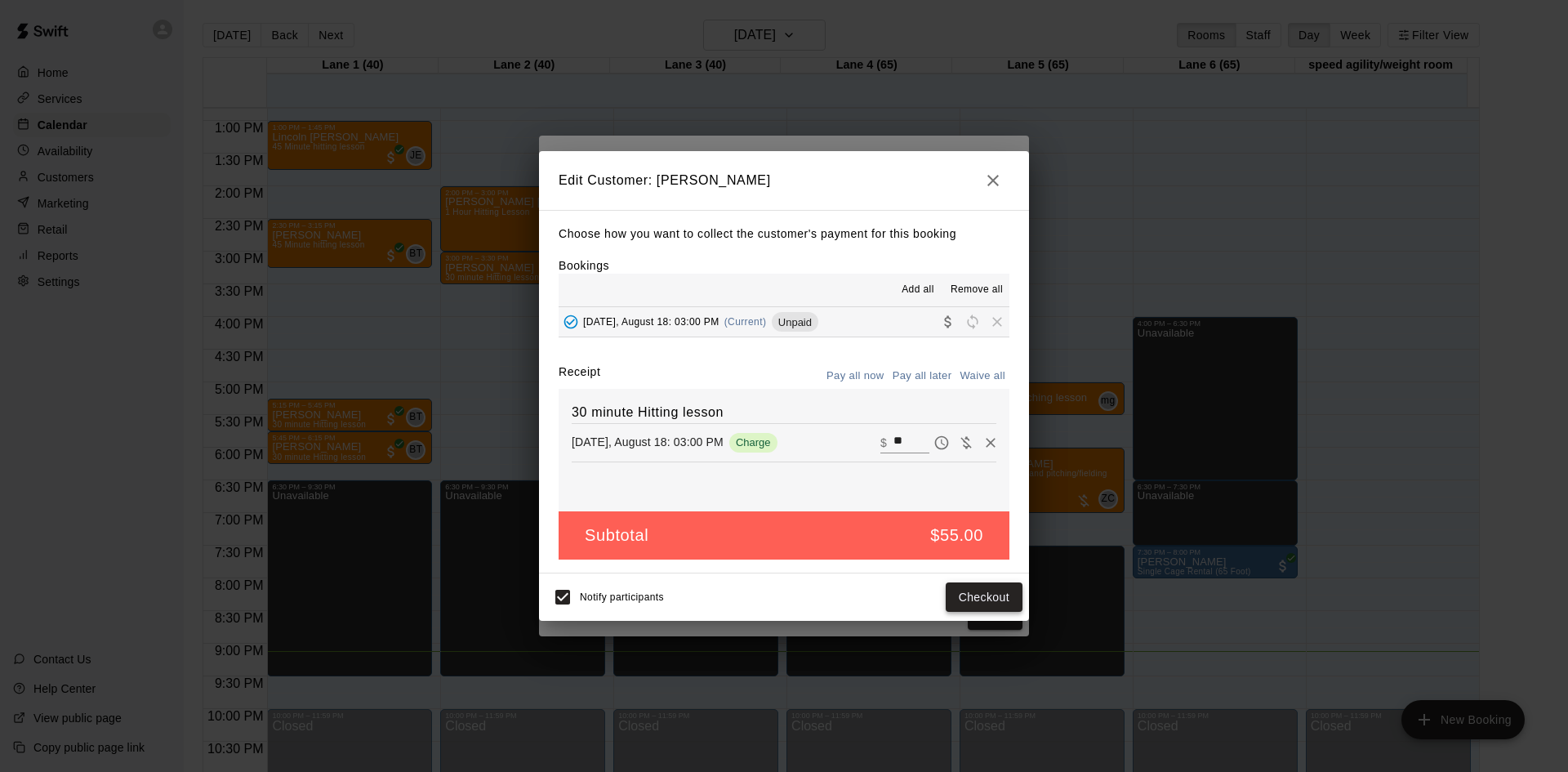
click at [976, 601] on button "Checkout" at bounding box center [984, 597] width 76 height 30
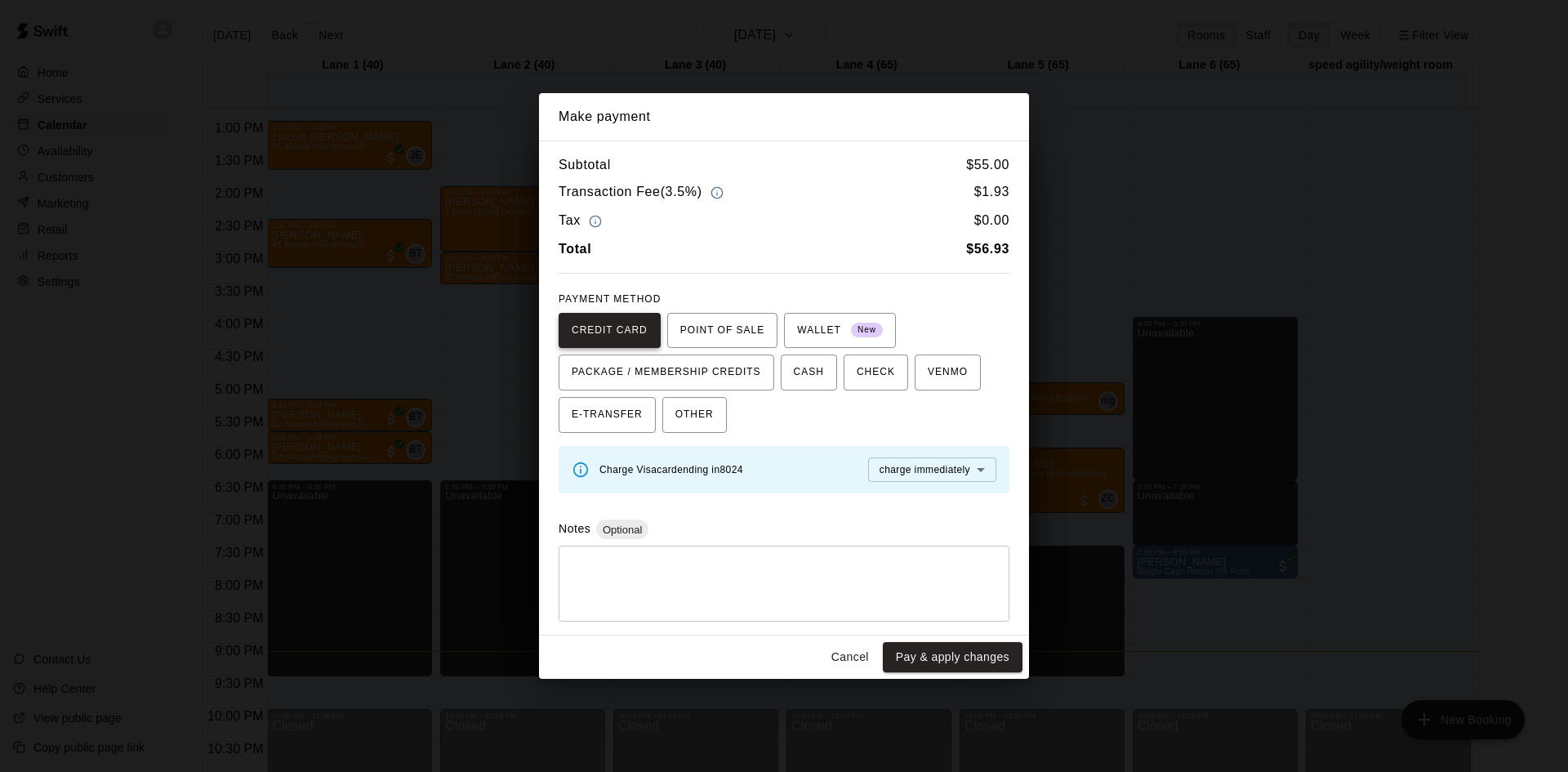
click at [636, 332] on span "CREDIT CARD" at bounding box center [609, 331] width 76 height 26
click at [685, 332] on span "POINT OF SALE" at bounding box center [722, 331] width 84 height 26
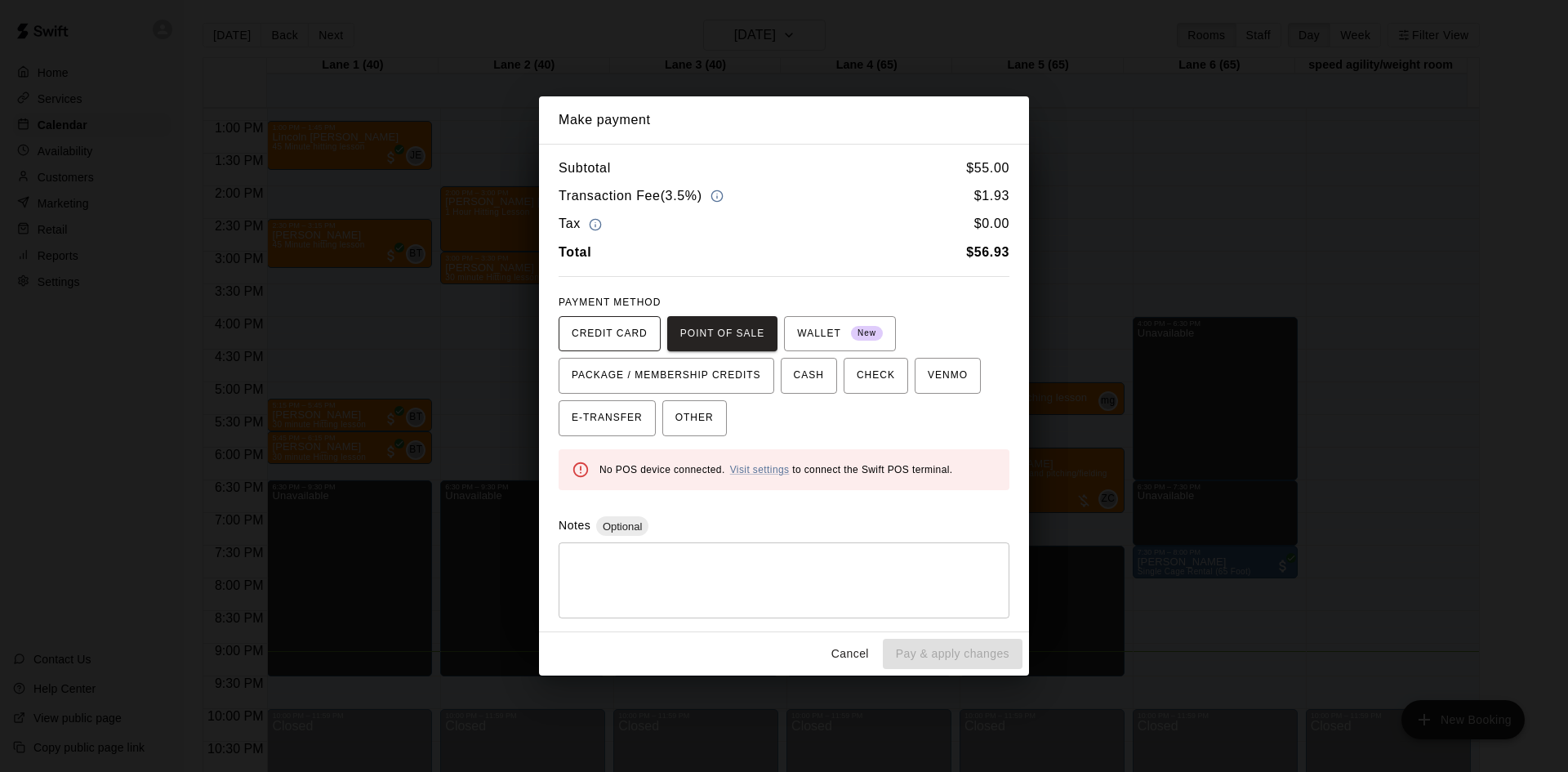
click at [611, 333] on span "CREDIT CARD" at bounding box center [609, 334] width 76 height 26
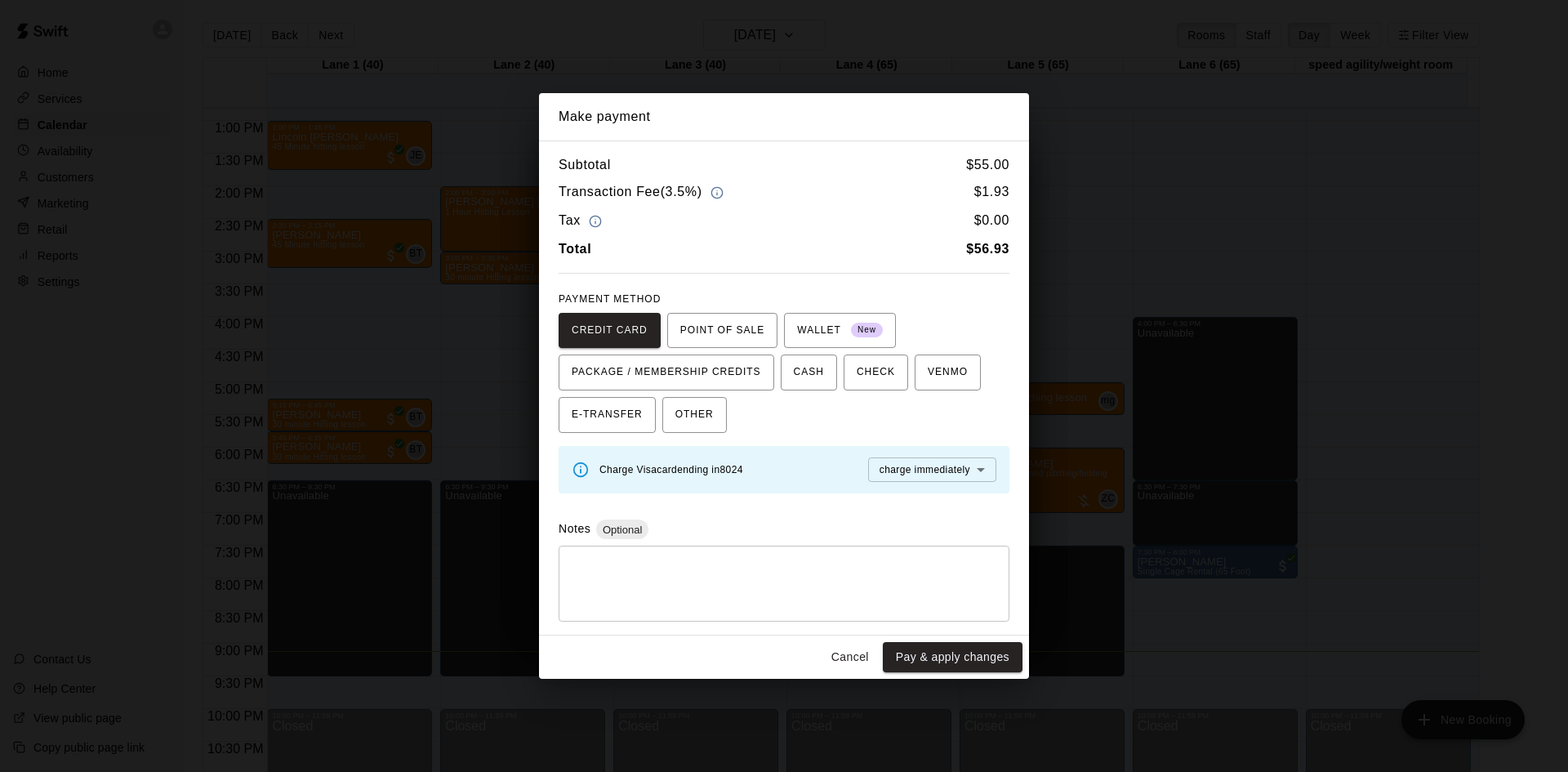
click at [664, 466] on span "Charge Visa card ending in 8024" at bounding box center [672, 470] width 143 height 11
click at [902, 466] on body "Home Services Calendar Availability Customers Marketing Retail Reports Settings…" at bounding box center [784, 399] width 1568 height 798
click at [902, 466] on div at bounding box center [784, 386] width 1568 height 772
click at [723, 466] on span "Charge Visa card ending in 8024" at bounding box center [672, 470] width 143 height 11
click at [941, 661] on button "Pay & apply changes" at bounding box center [953, 658] width 140 height 30
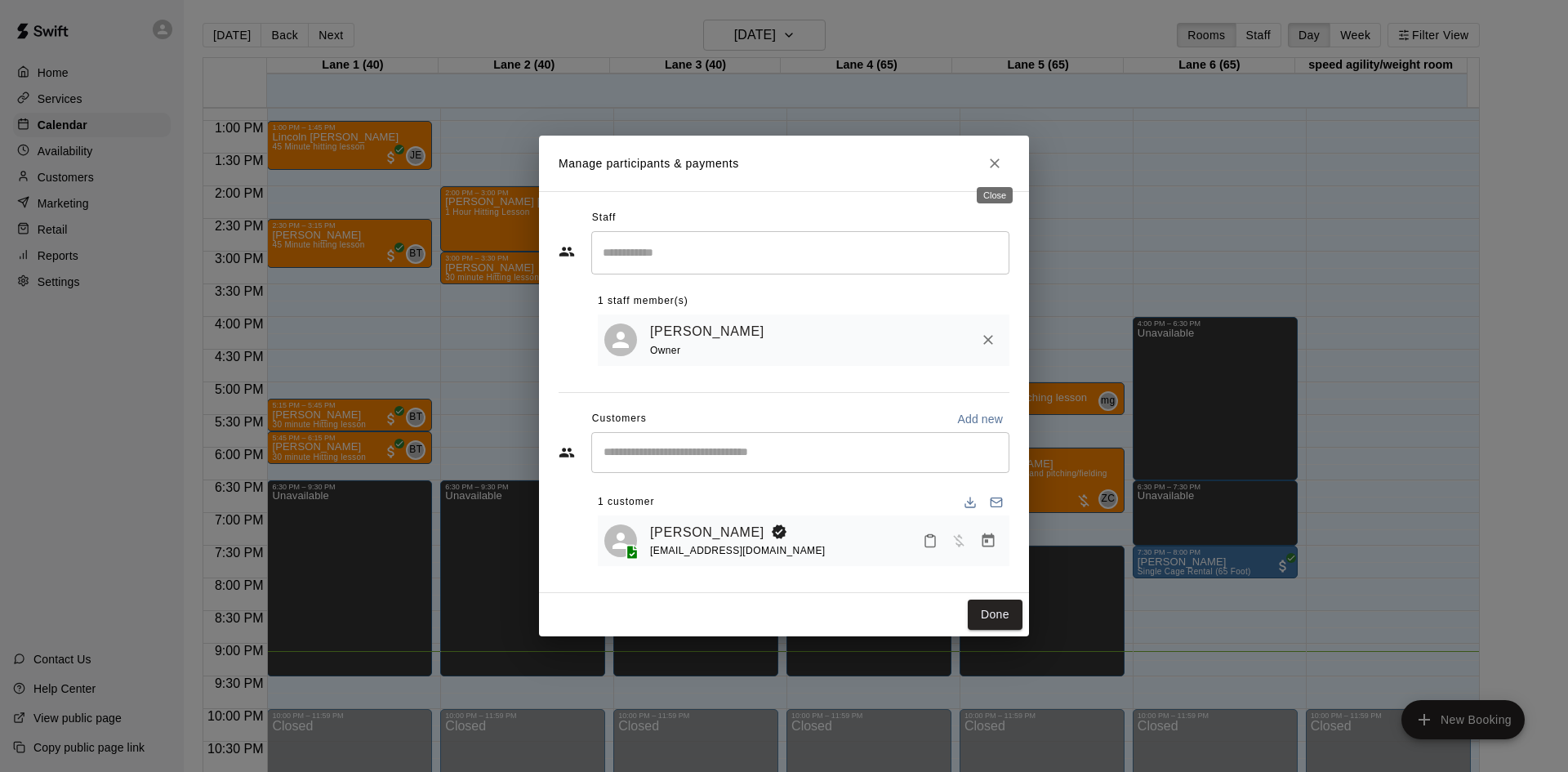
click at [994, 152] on button "Close" at bounding box center [994, 163] width 29 height 29
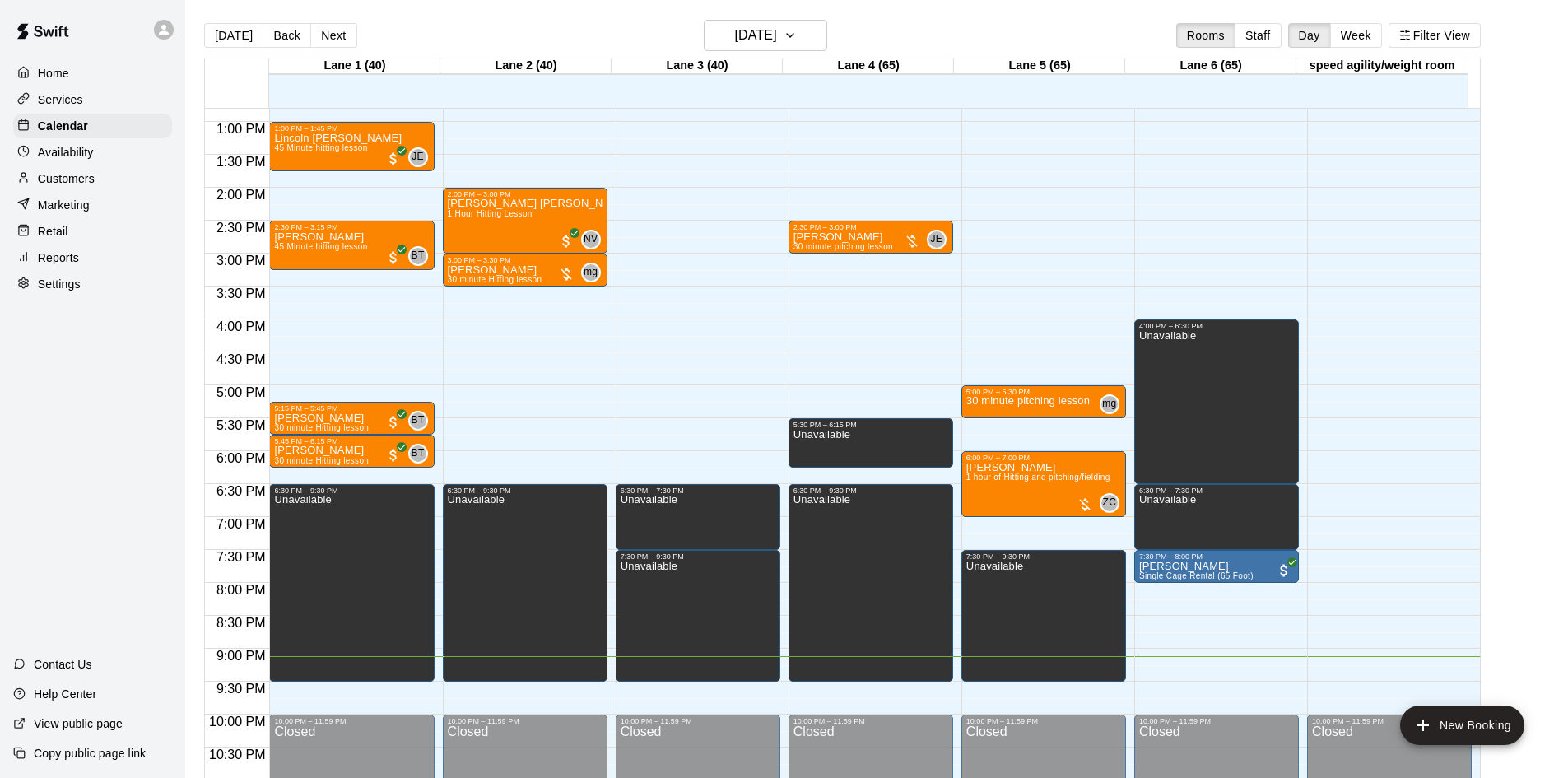
click at [75, 664] on p "Contact Us" at bounding box center [62, 664] width 58 height 16
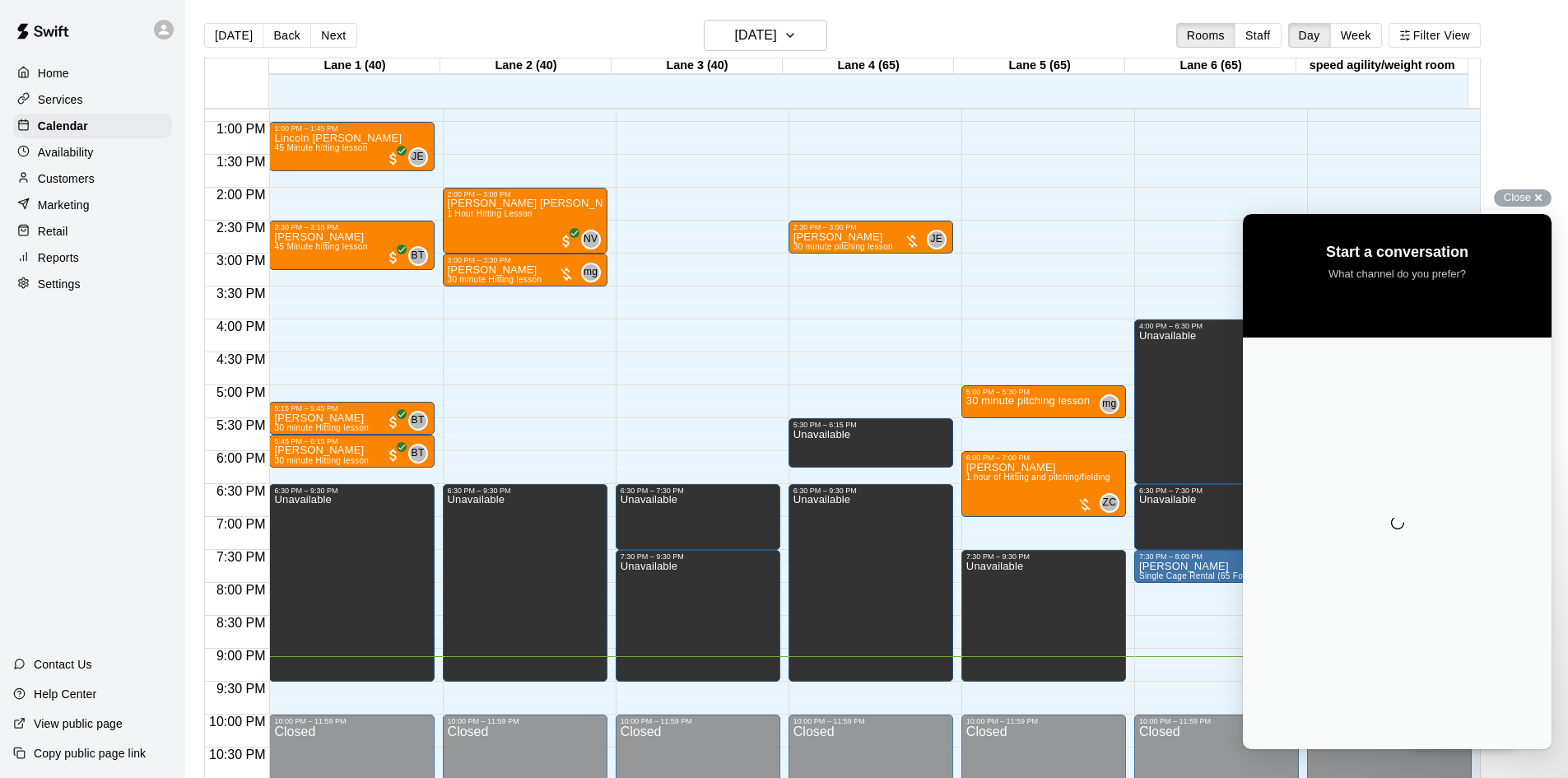
scroll to position [0, 0]
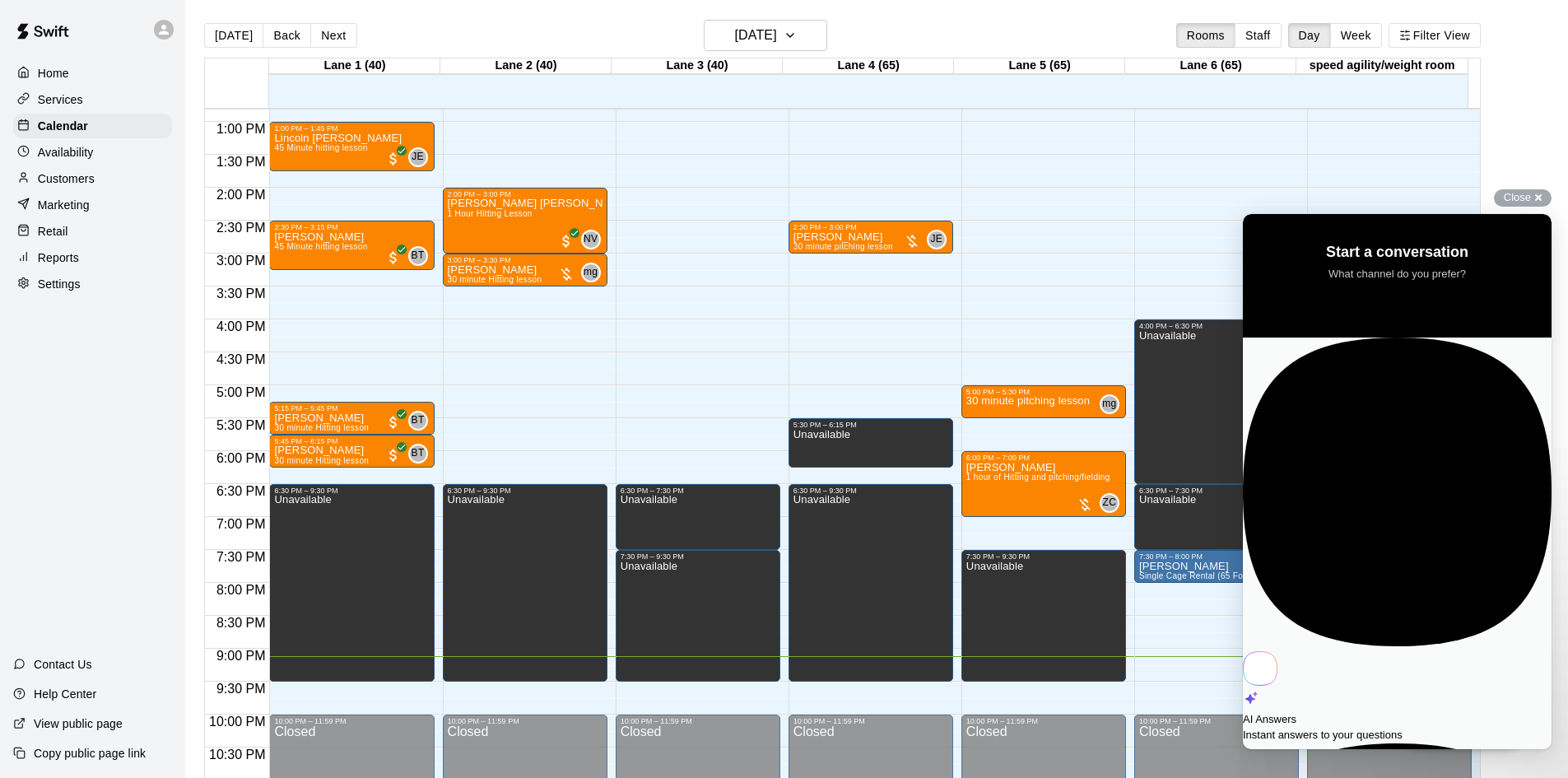
click at [1355, 364] on link "AI Answers Instant answers to your questions" at bounding box center [1397, 540] width 309 height 406
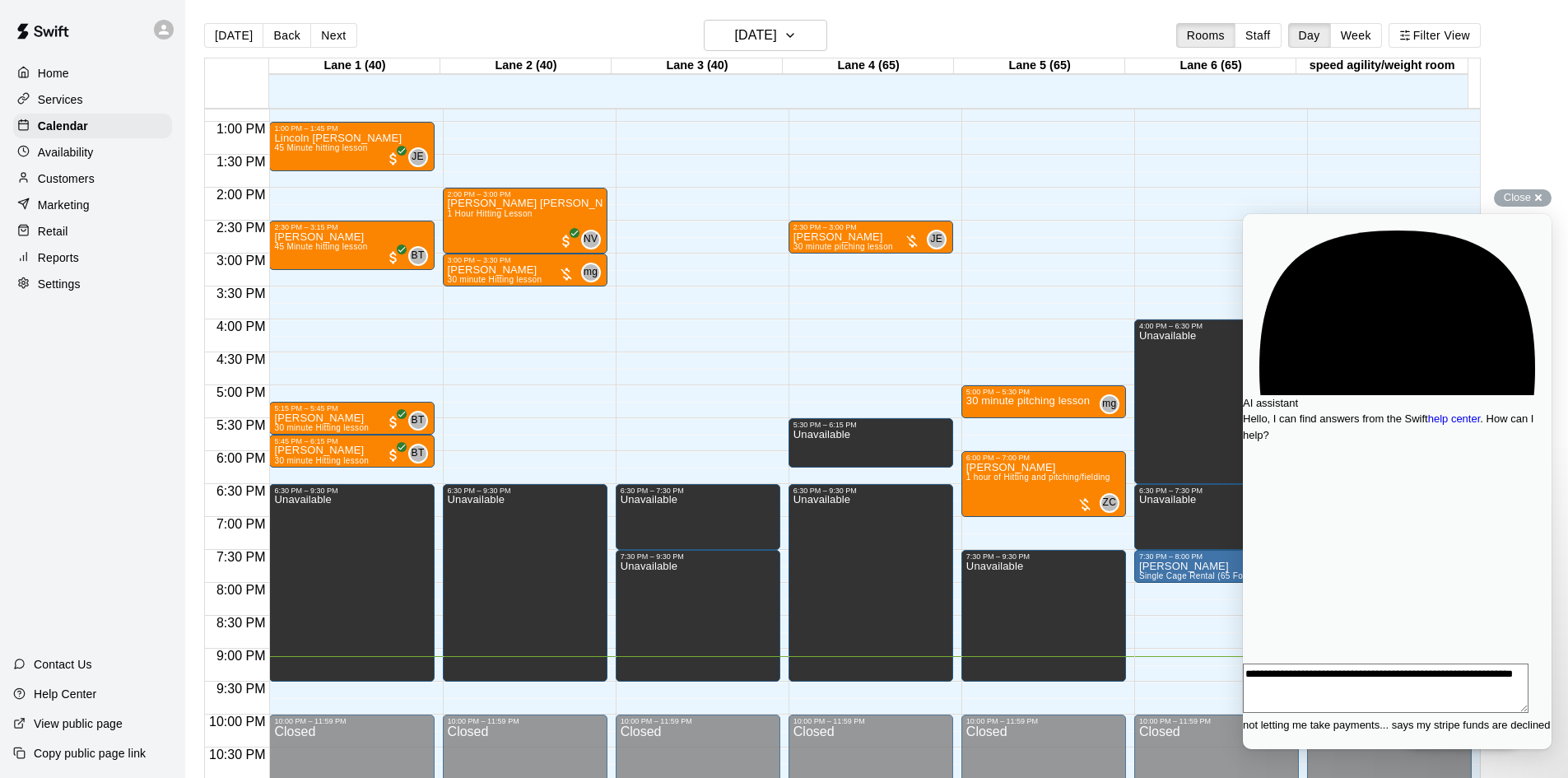
type textarea "**********"
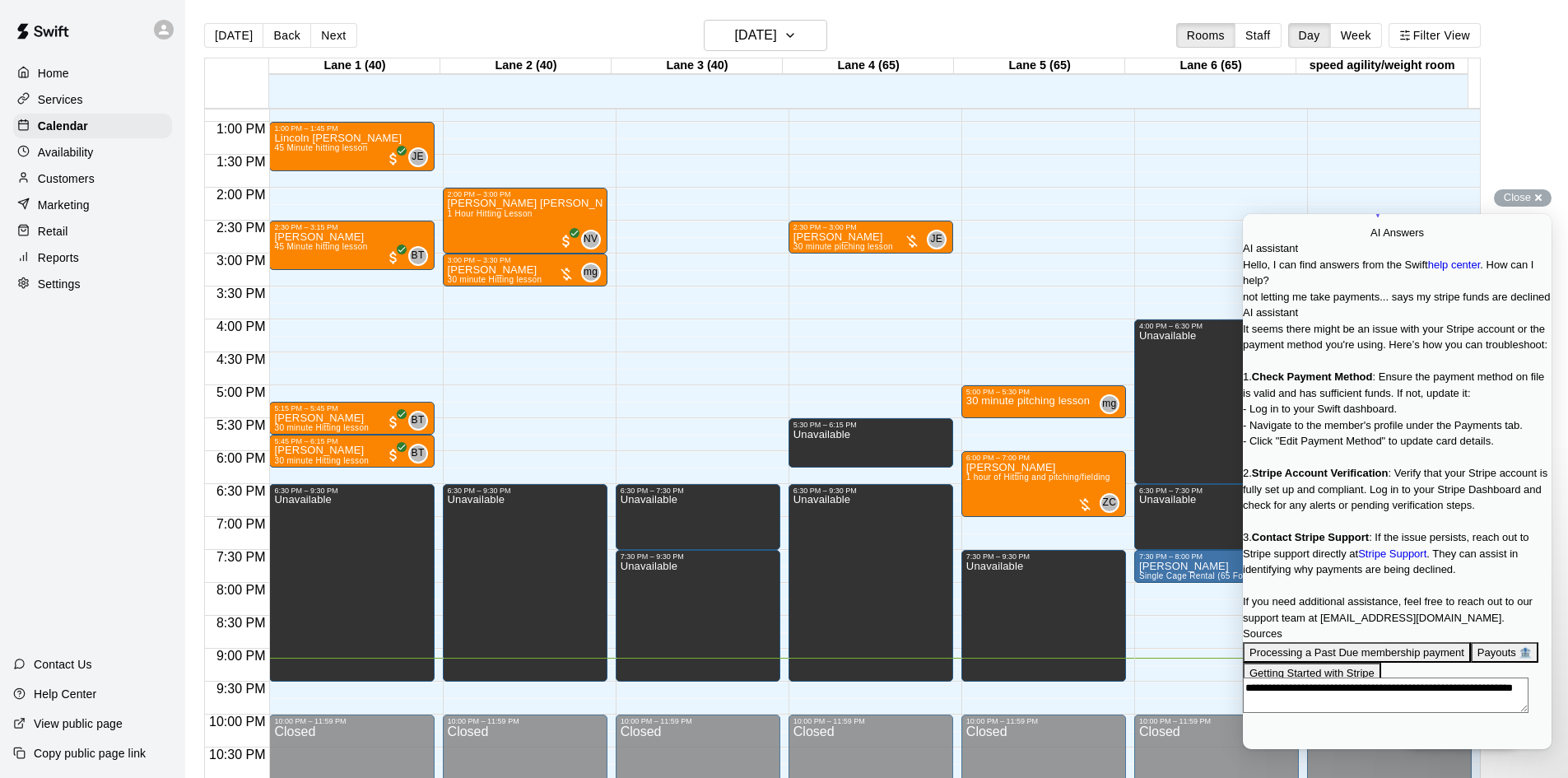
scroll to position [445, 0]
click at [1532, 193] on div "Close cross-small" at bounding box center [1522, 198] width 58 height 17
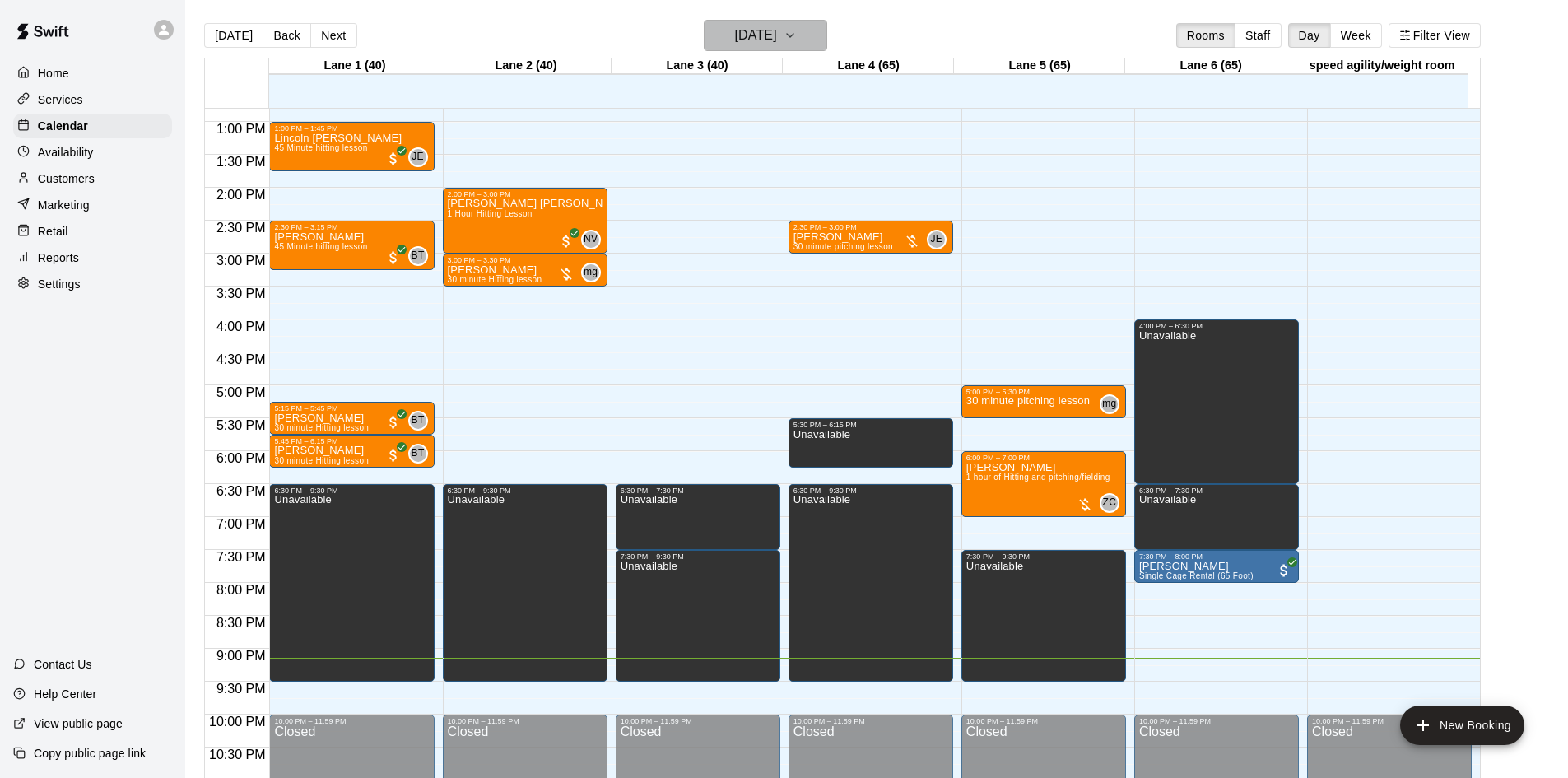
click at [777, 38] on h6 "[DATE]" at bounding box center [756, 35] width 42 height 23
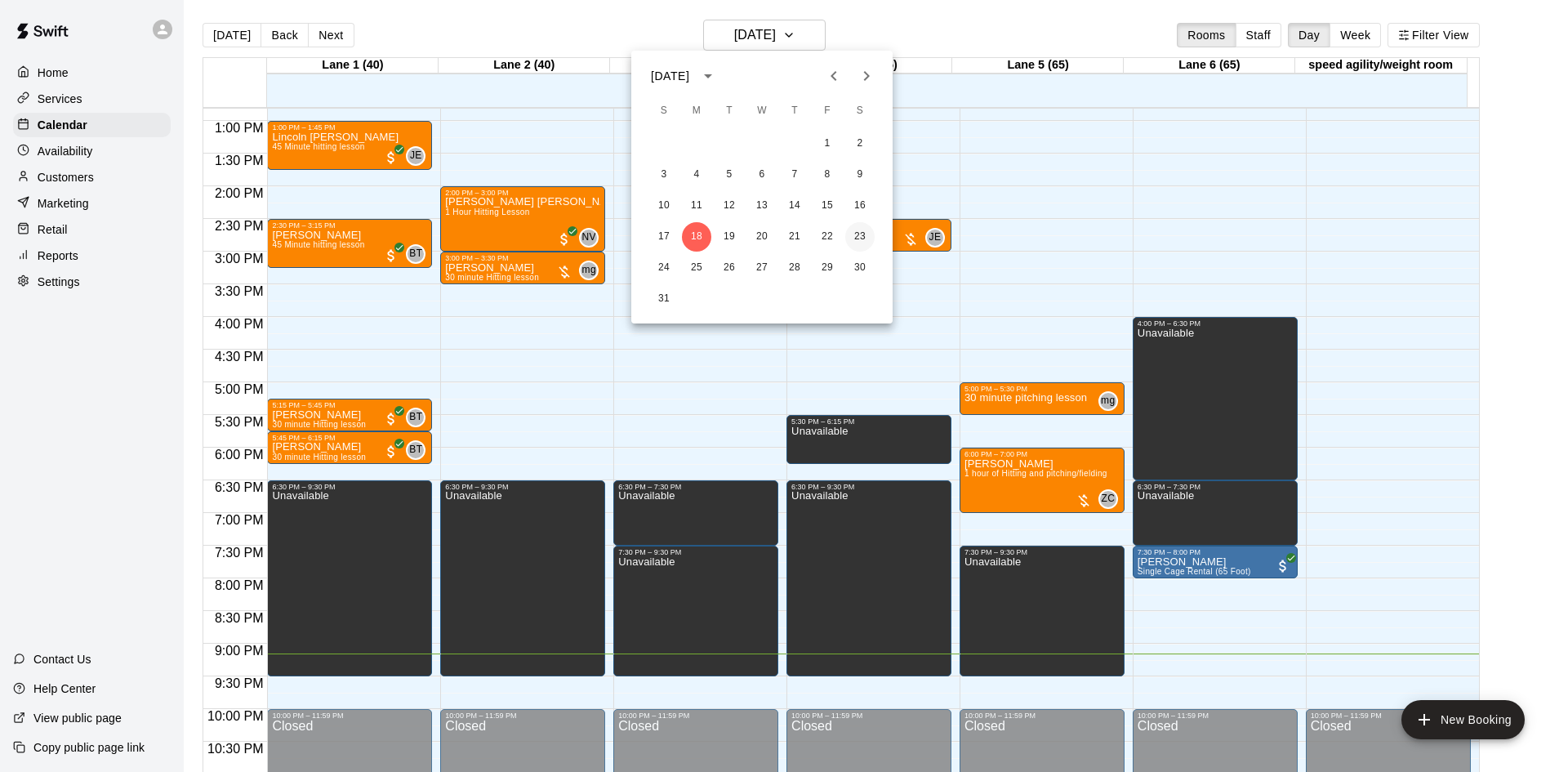
click at [863, 233] on button "23" at bounding box center [859, 237] width 29 height 29
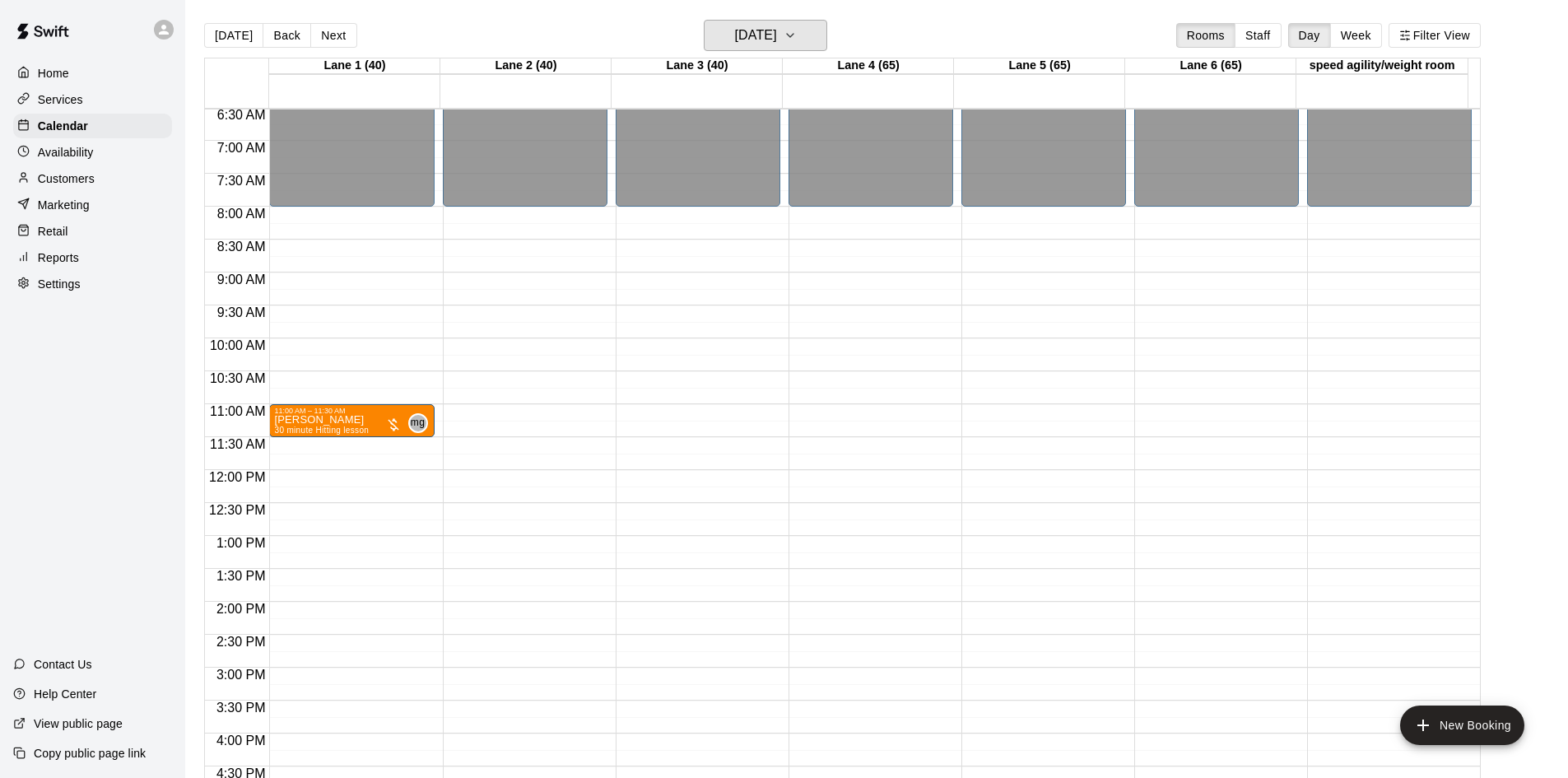
scroll to position [401, 0]
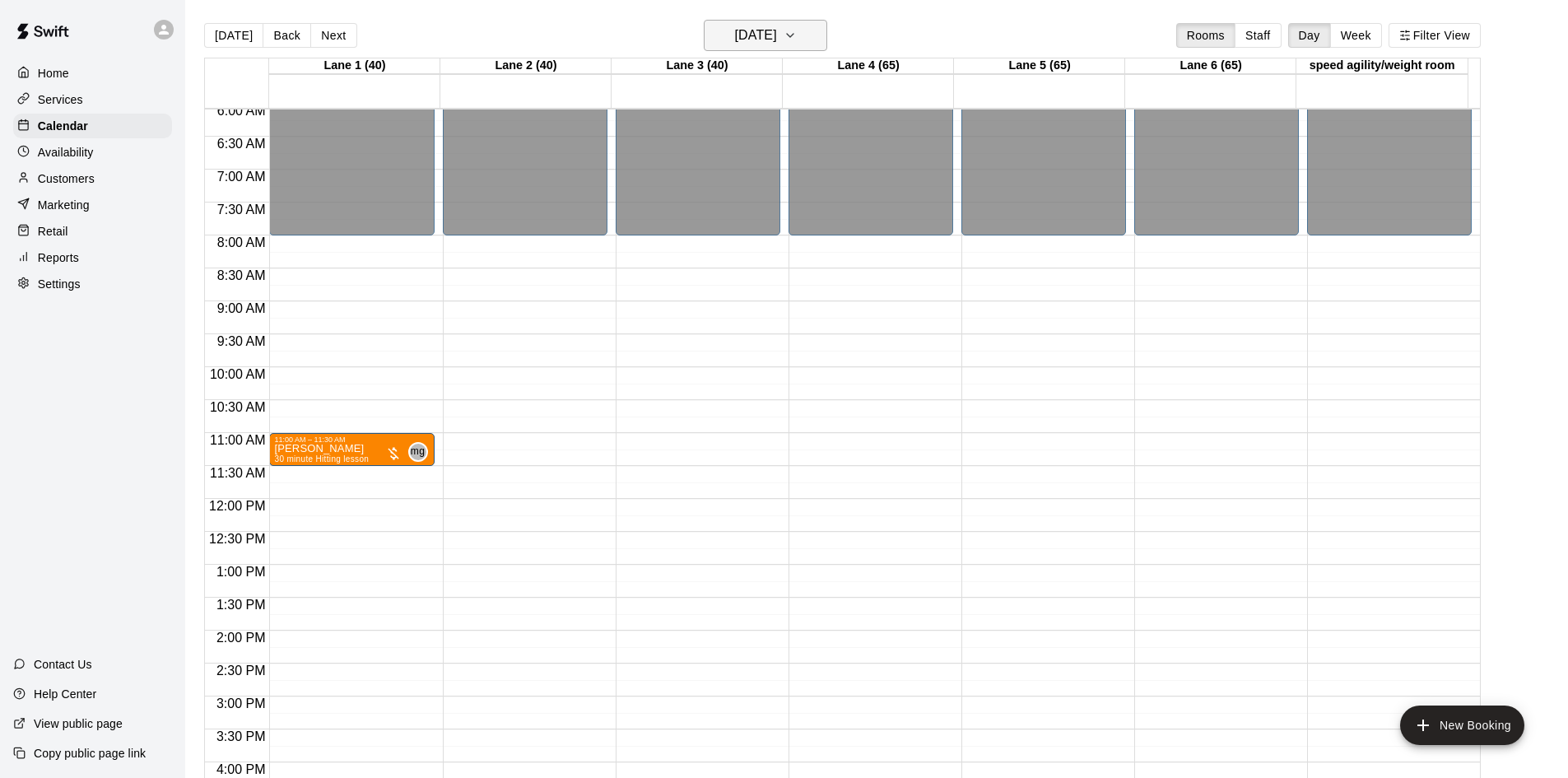
click at [774, 44] on h6 "[DATE]" at bounding box center [756, 35] width 42 height 23
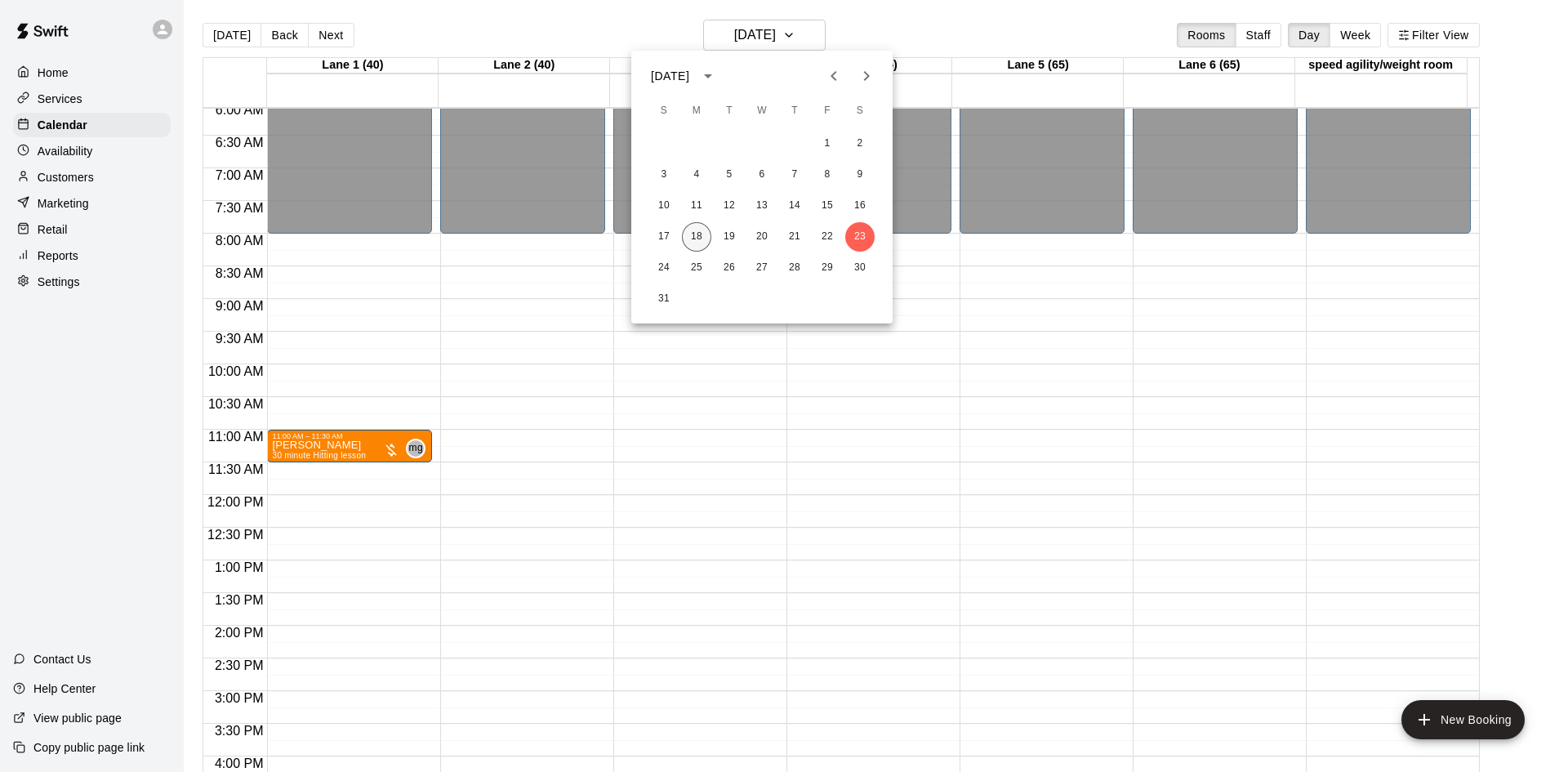
click at [695, 238] on button "18" at bounding box center [696, 237] width 29 height 29
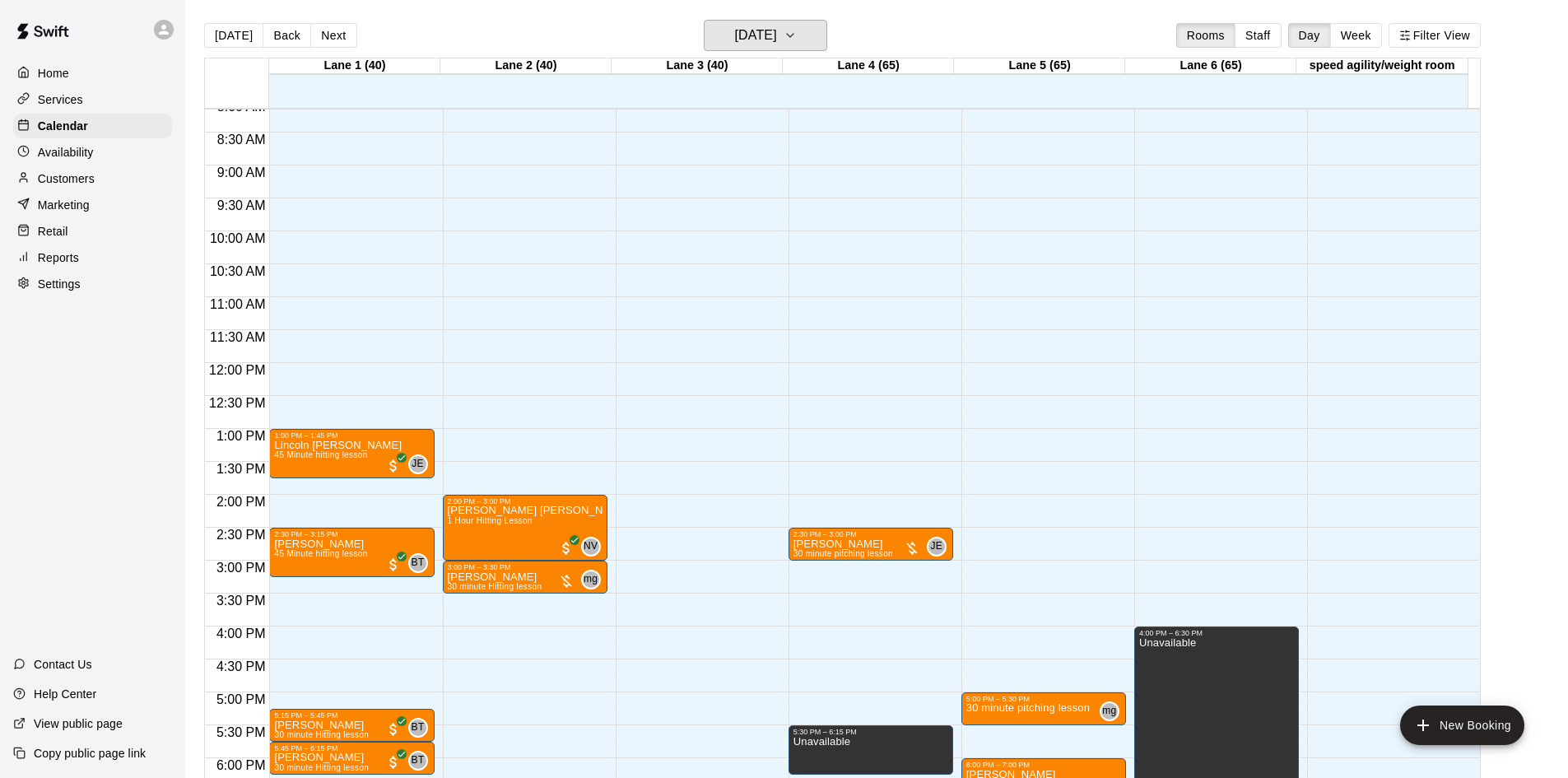
scroll to position [566, 0]
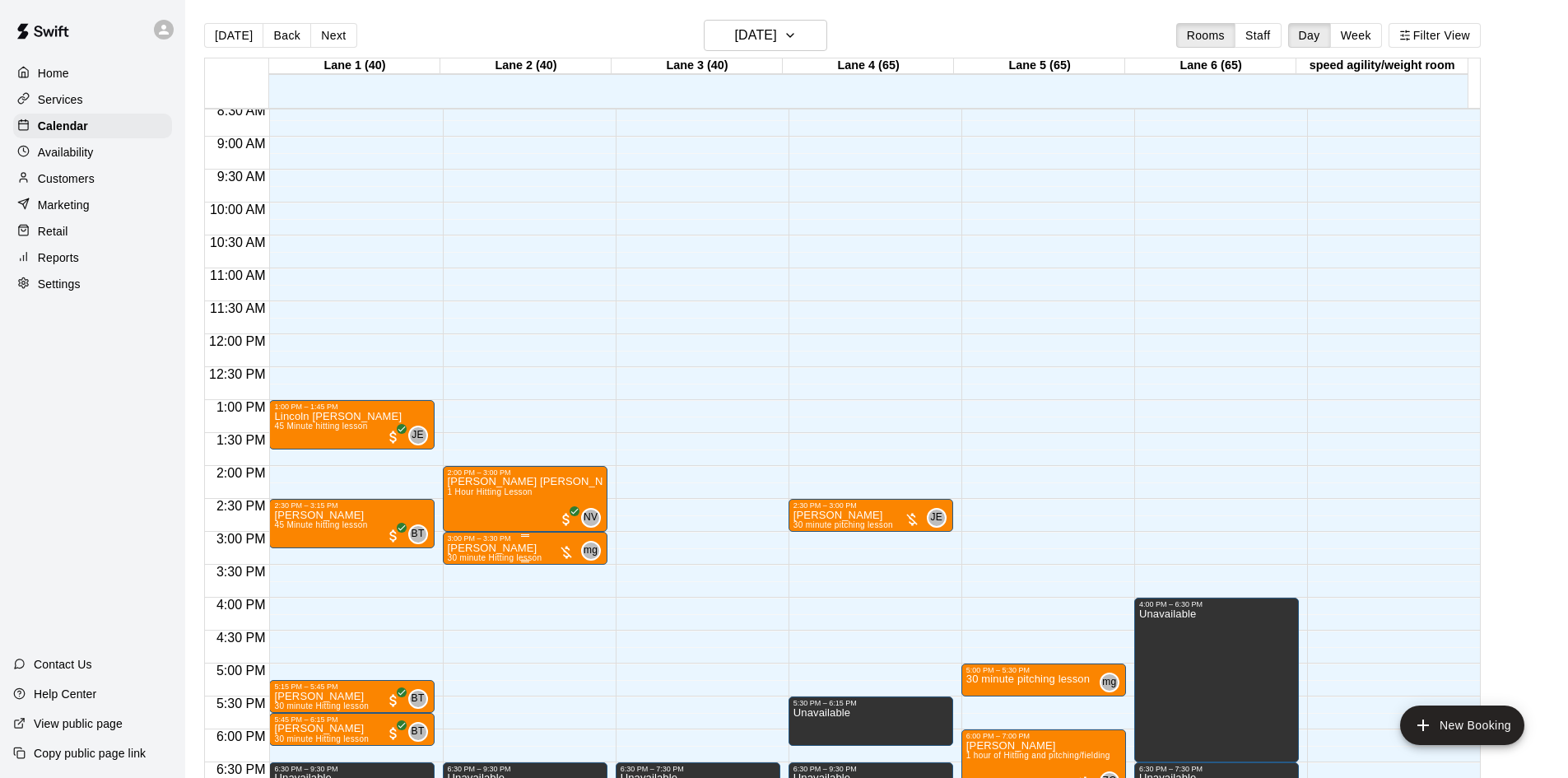
click at [561, 546] on div at bounding box center [566, 552] width 16 height 16
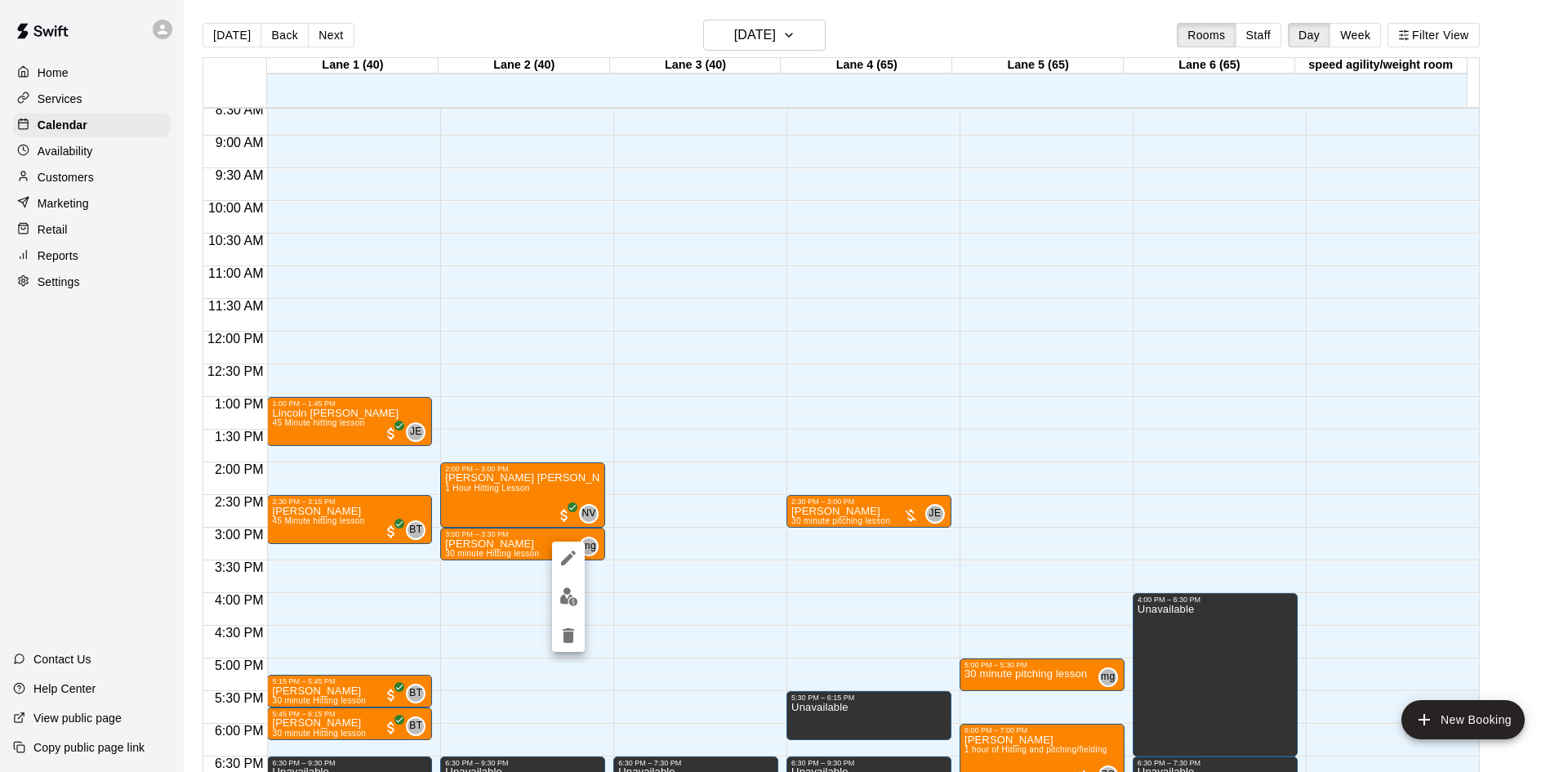
drag, startPoint x: 1473, startPoint y: 372, endPoint x: 1470, endPoint y: 428, distance: 56.1
click at [1470, 428] on div at bounding box center [784, 386] width 1568 height 772
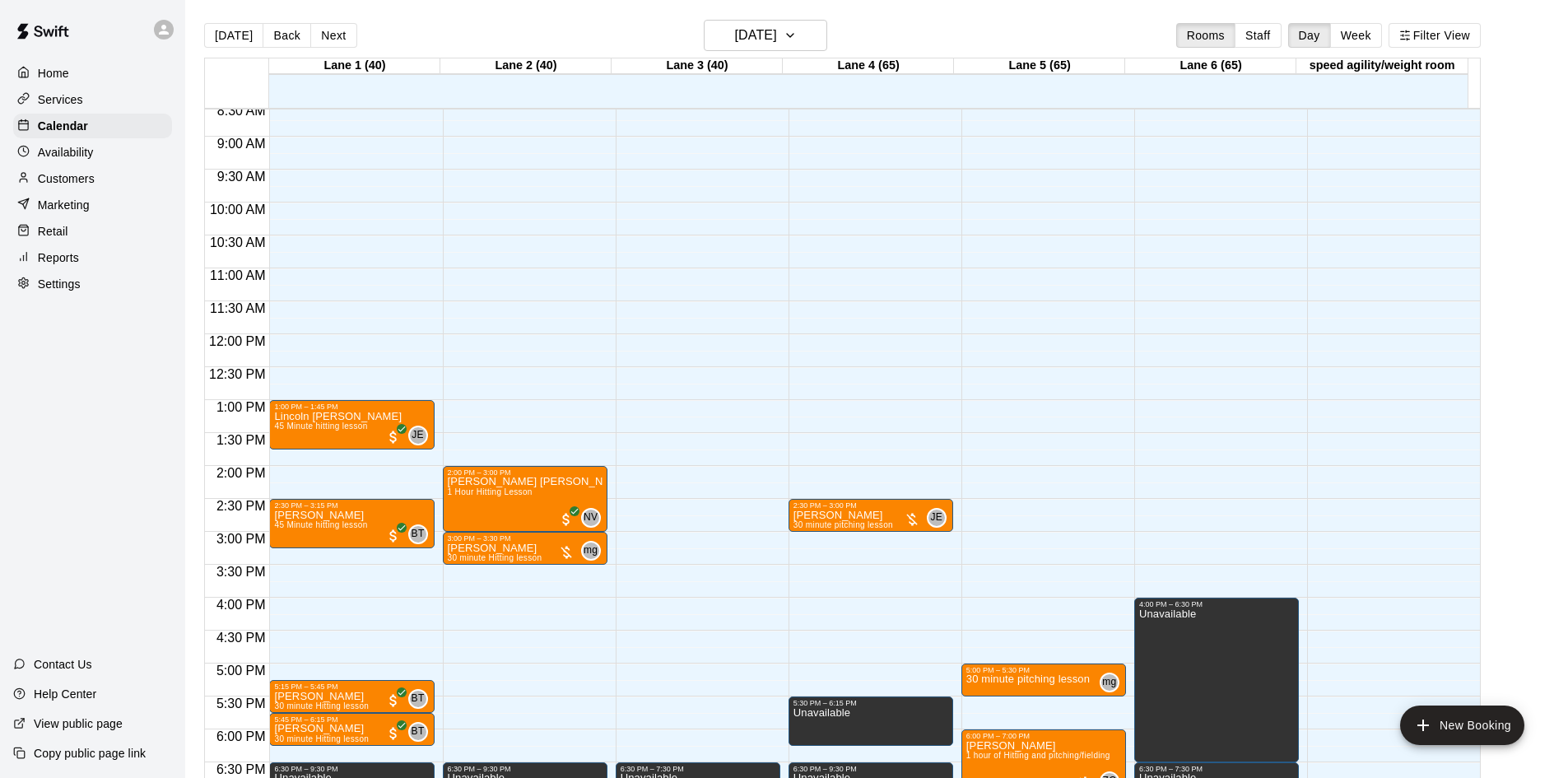
click at [1505, 451] on main "[DATE] Back [DATE][DATE] Rooms Staff Day Week [GEOGRAPHIC_DATA] 1 (40) [GEOGRAP…" at bounding box center [877, 409] width 1370 height 778
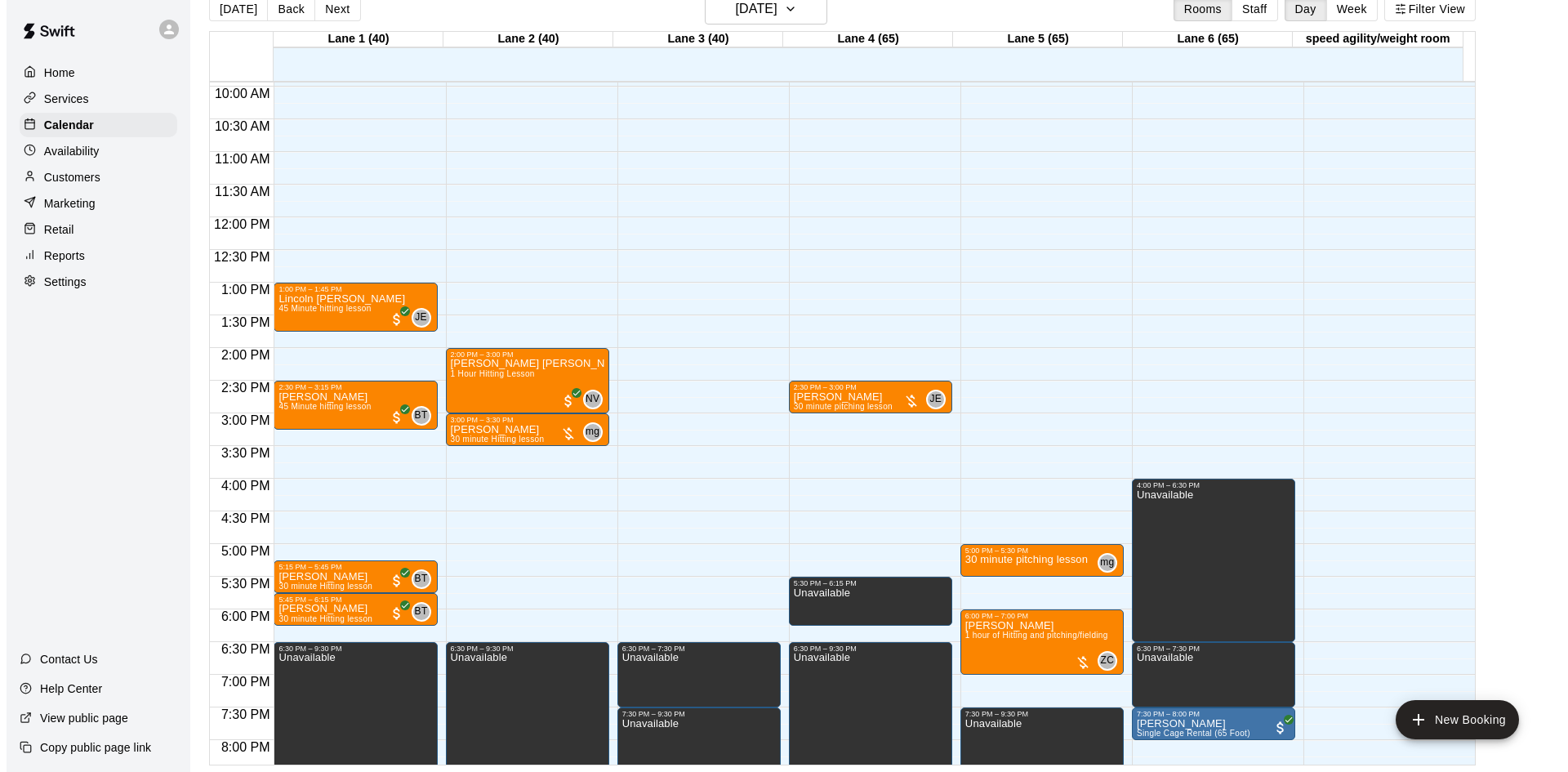
scroll to position [711, 0]
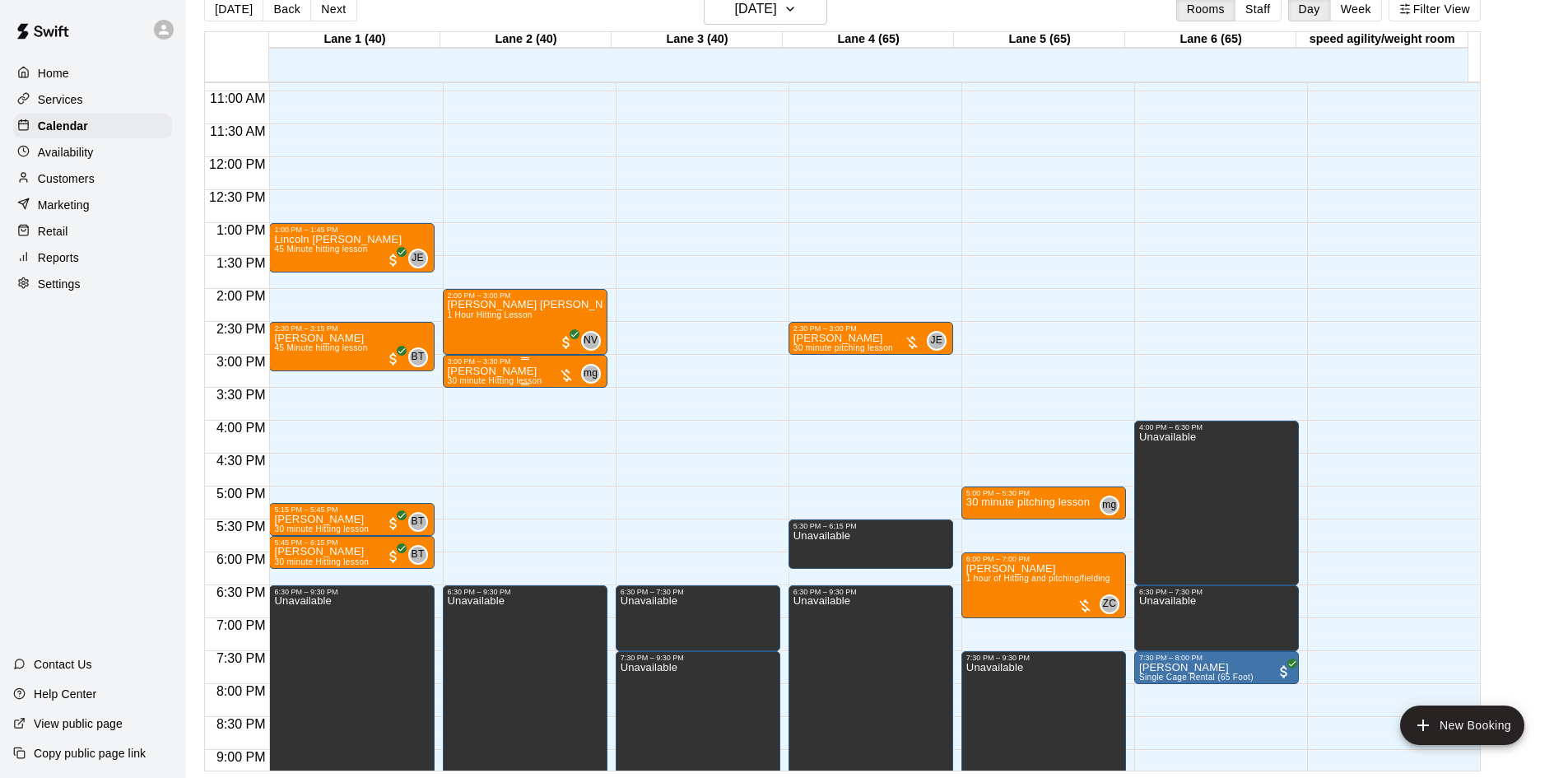
click at [563, 375] on div at bounding box center [566, 375] width 16 height 16
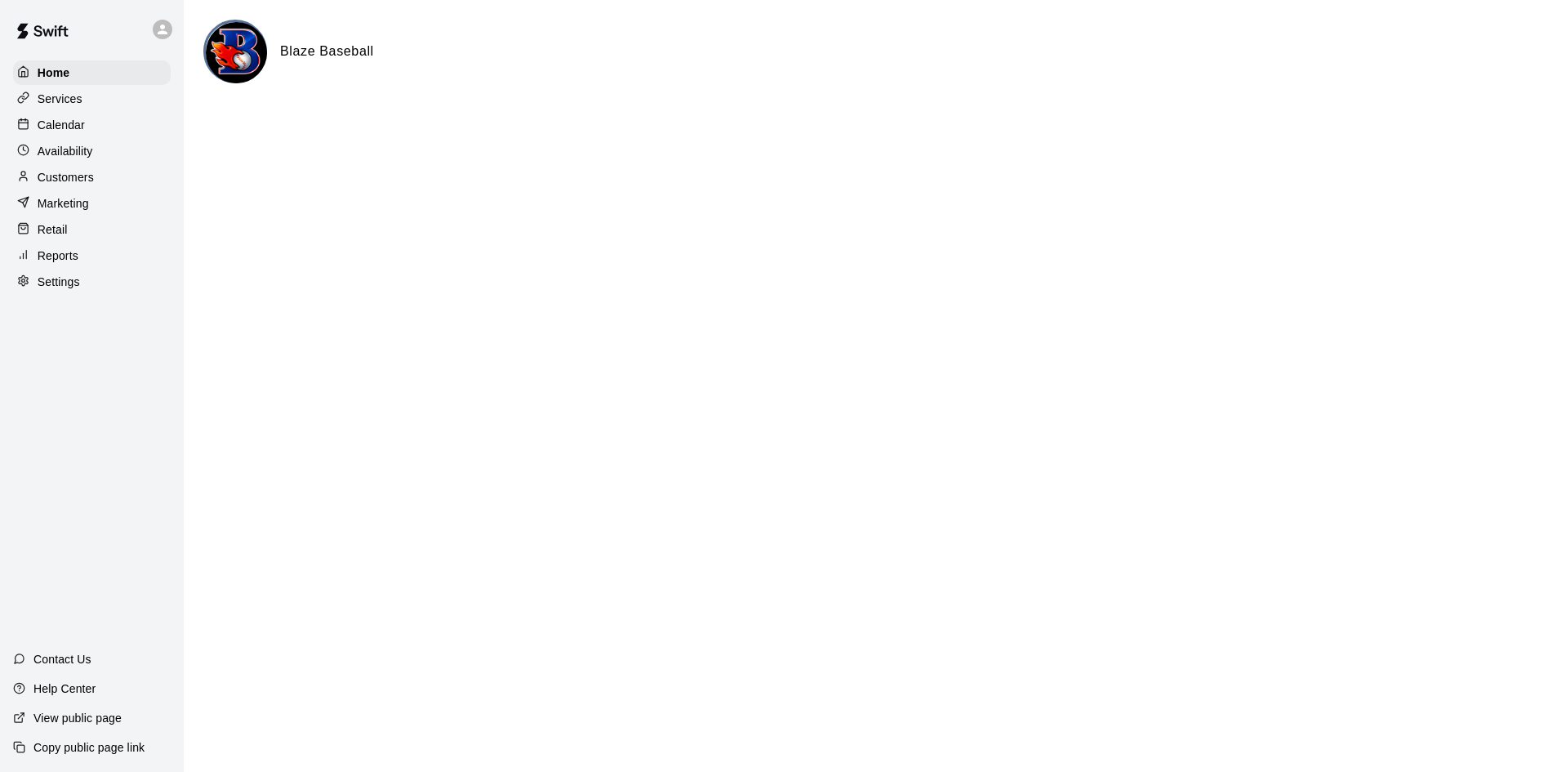
click at [68, 101] on p "Services" at bounding box center [60, 98] width 45 height 16
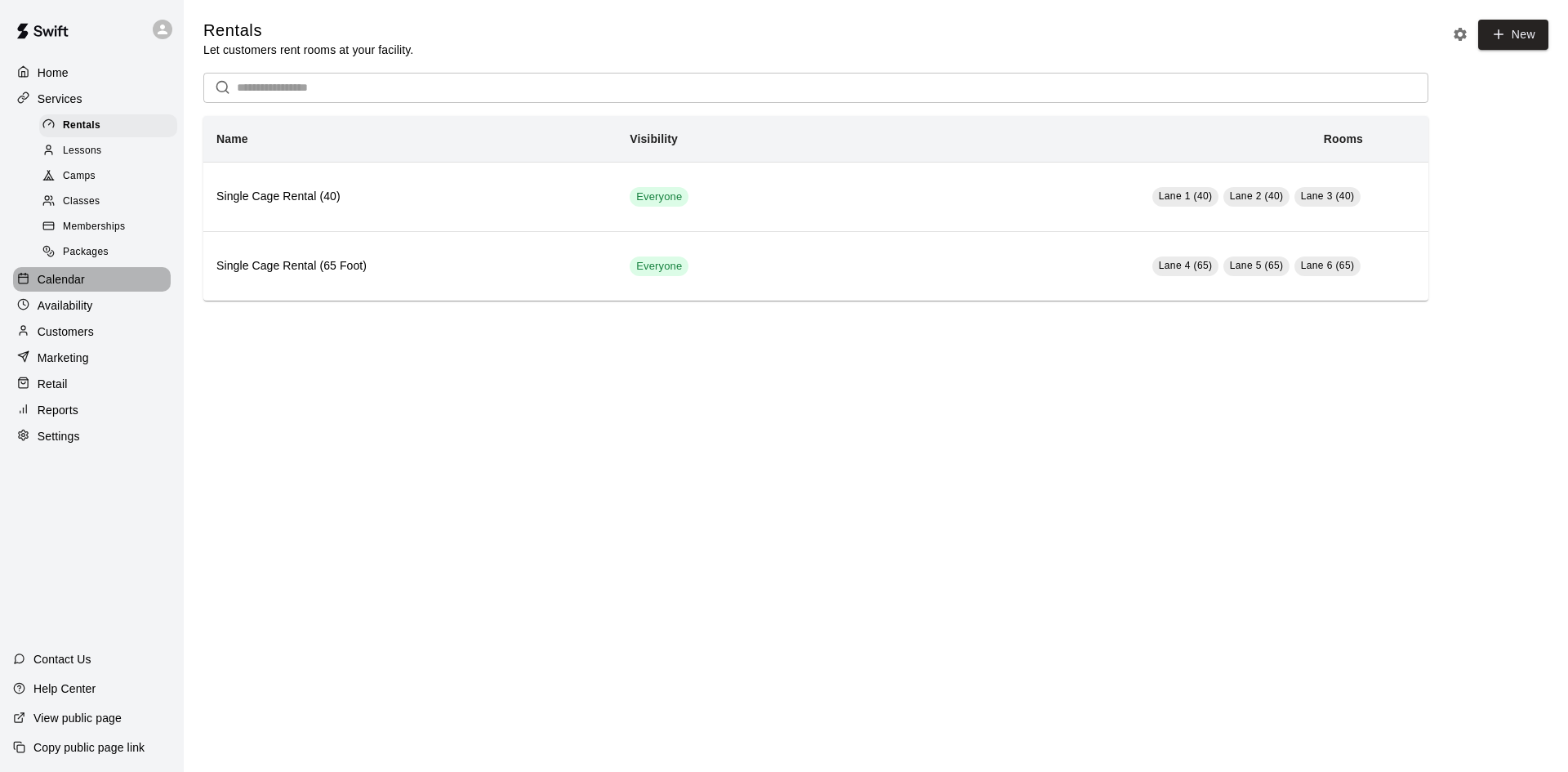
click at [76, 288] on p "Calendar" at bounding box center [61, 278] width 47 height 16
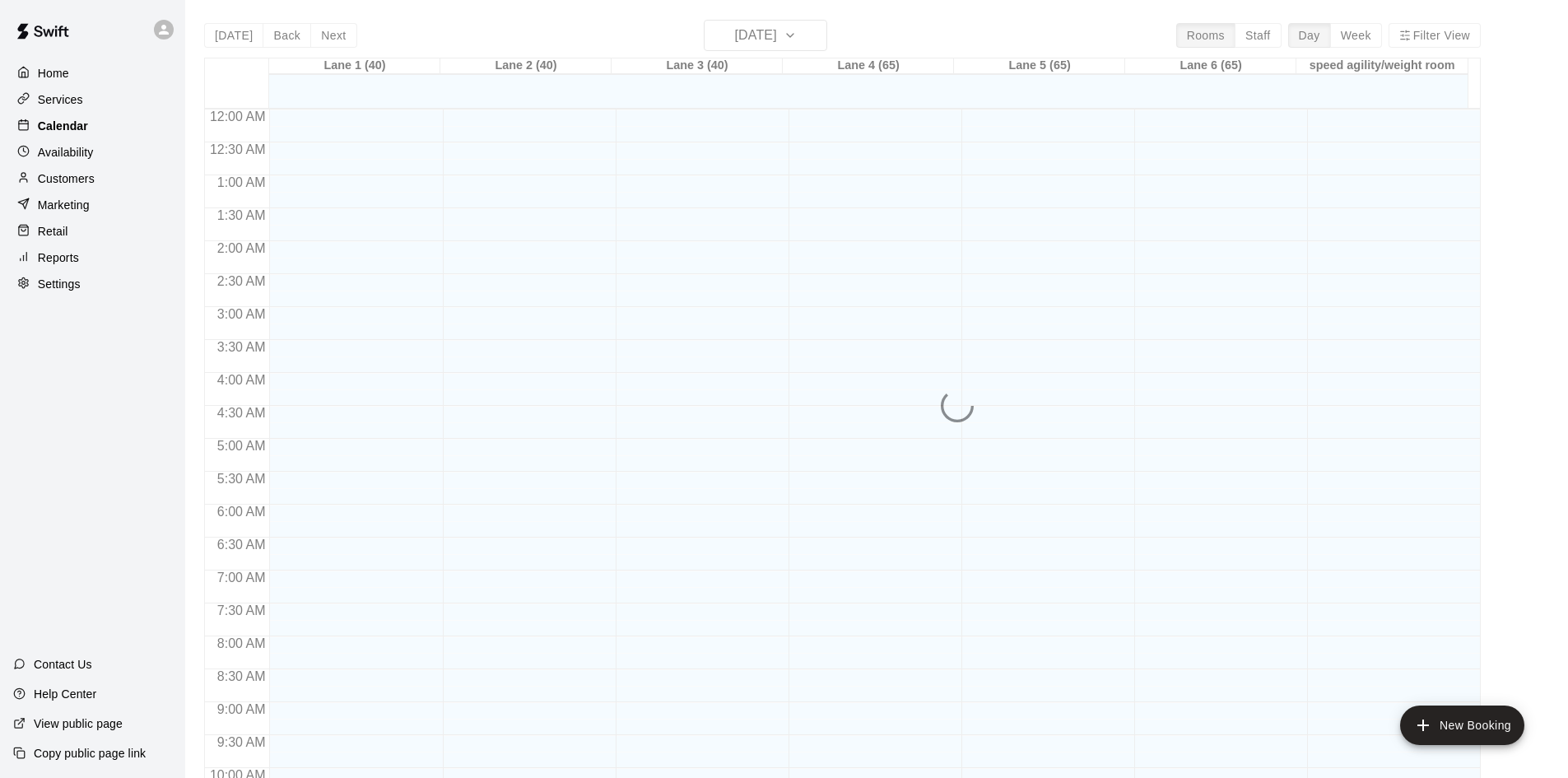
scroll to position [844, 0]
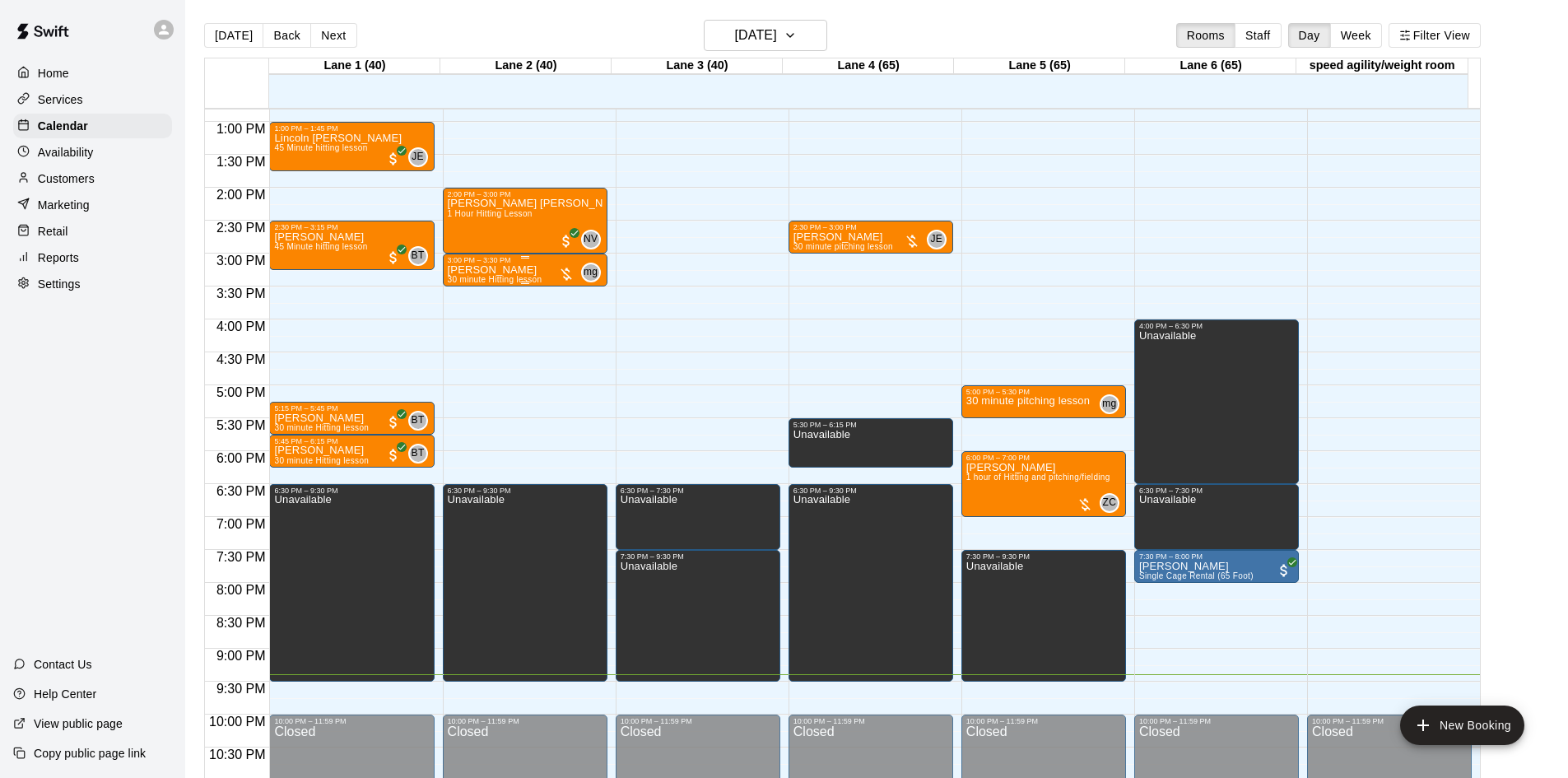
click at [568, 280] on div at bounding box center [566, 274] width 16 height 16
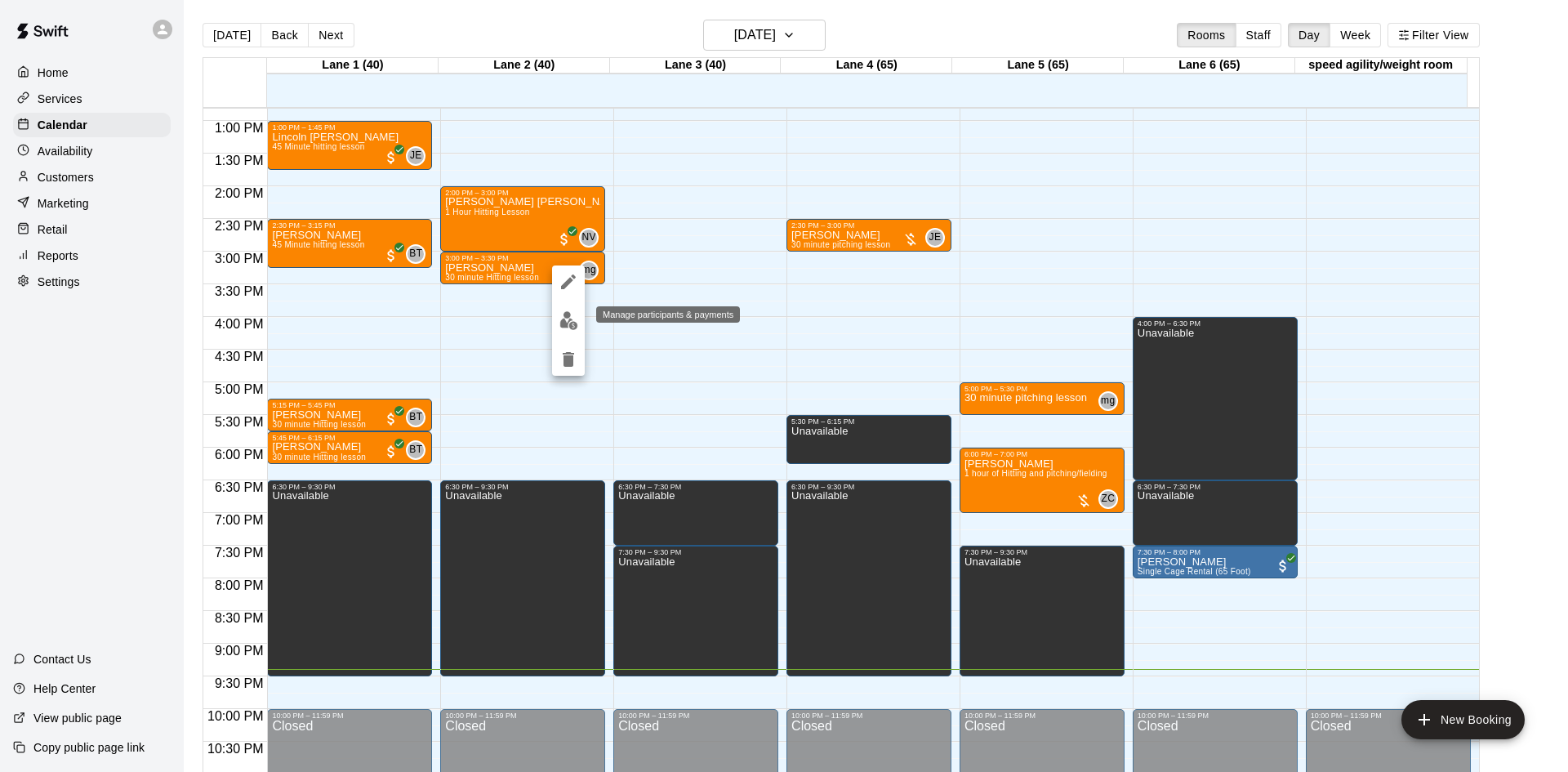
click at [569, 313] on img "edit" at bounding box center [569, 321] width 19 height 19
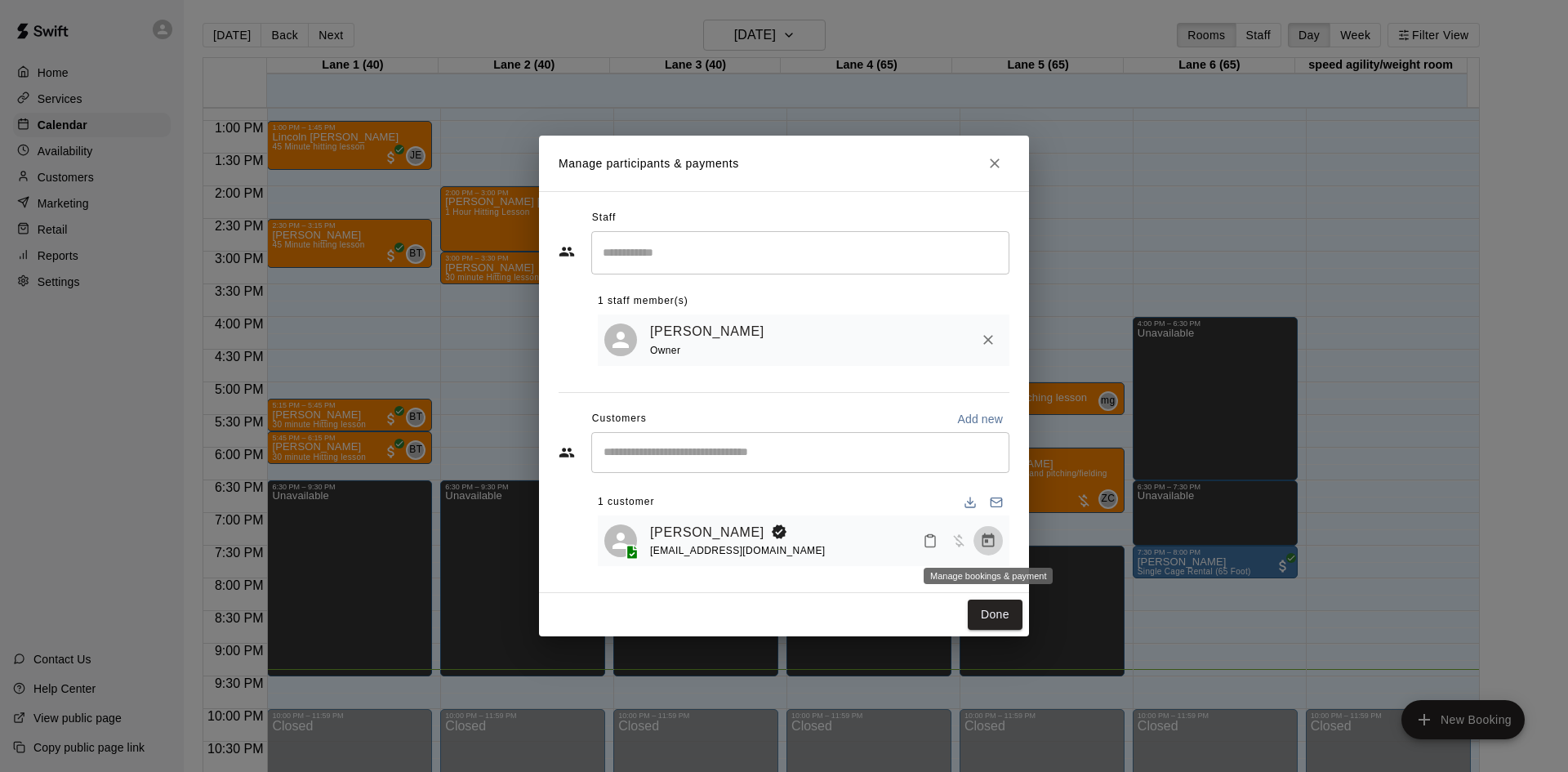
click at [990, 548] on icon "Manage bookings & payment" at bounding box center [988, 541] width 16 height 16
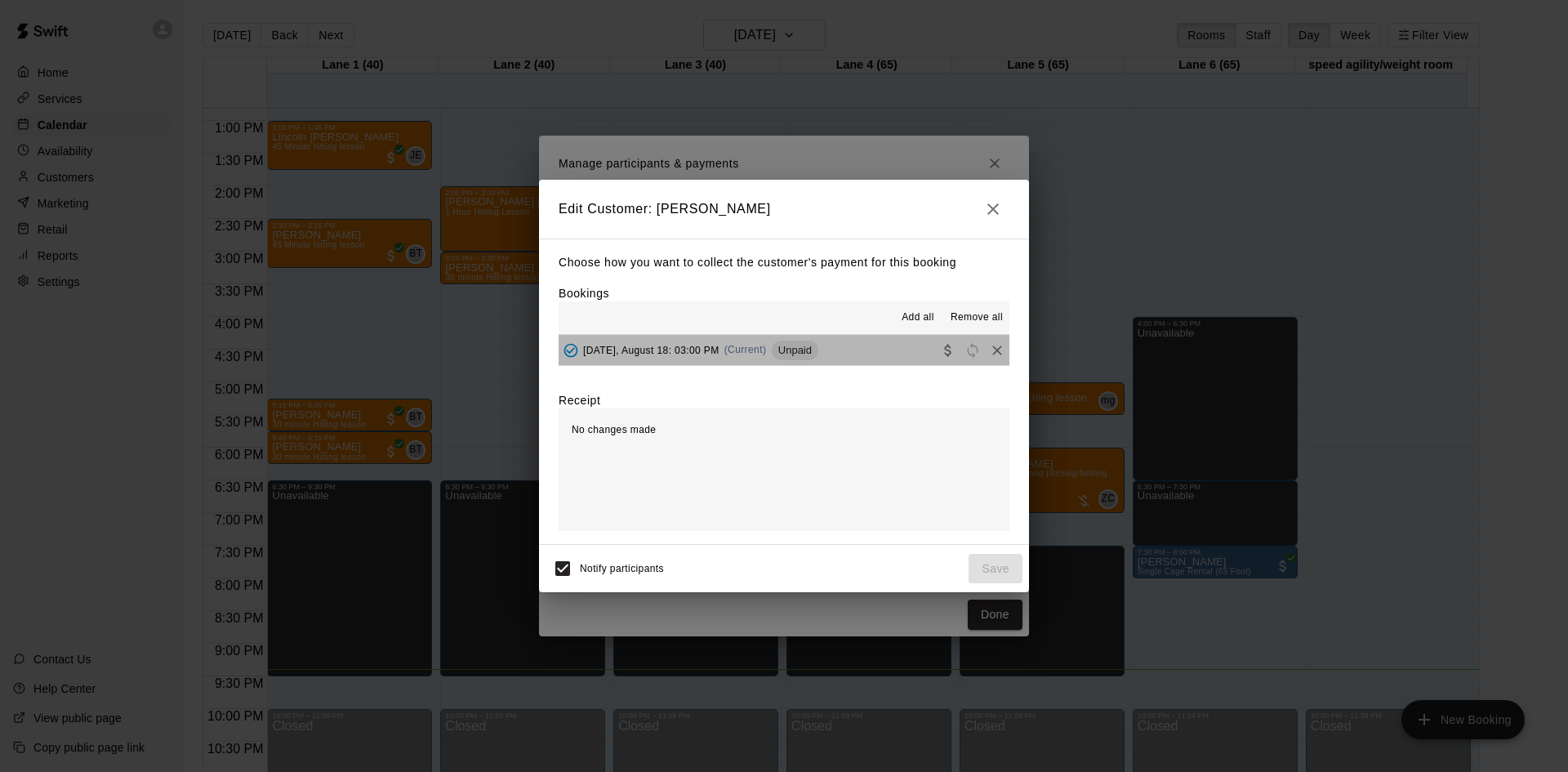
click at [855, 346] on button "[DATE], August 18: 03:00 PM (Current) Unpaid" at bounding box center [784, 350] width 451 height 30
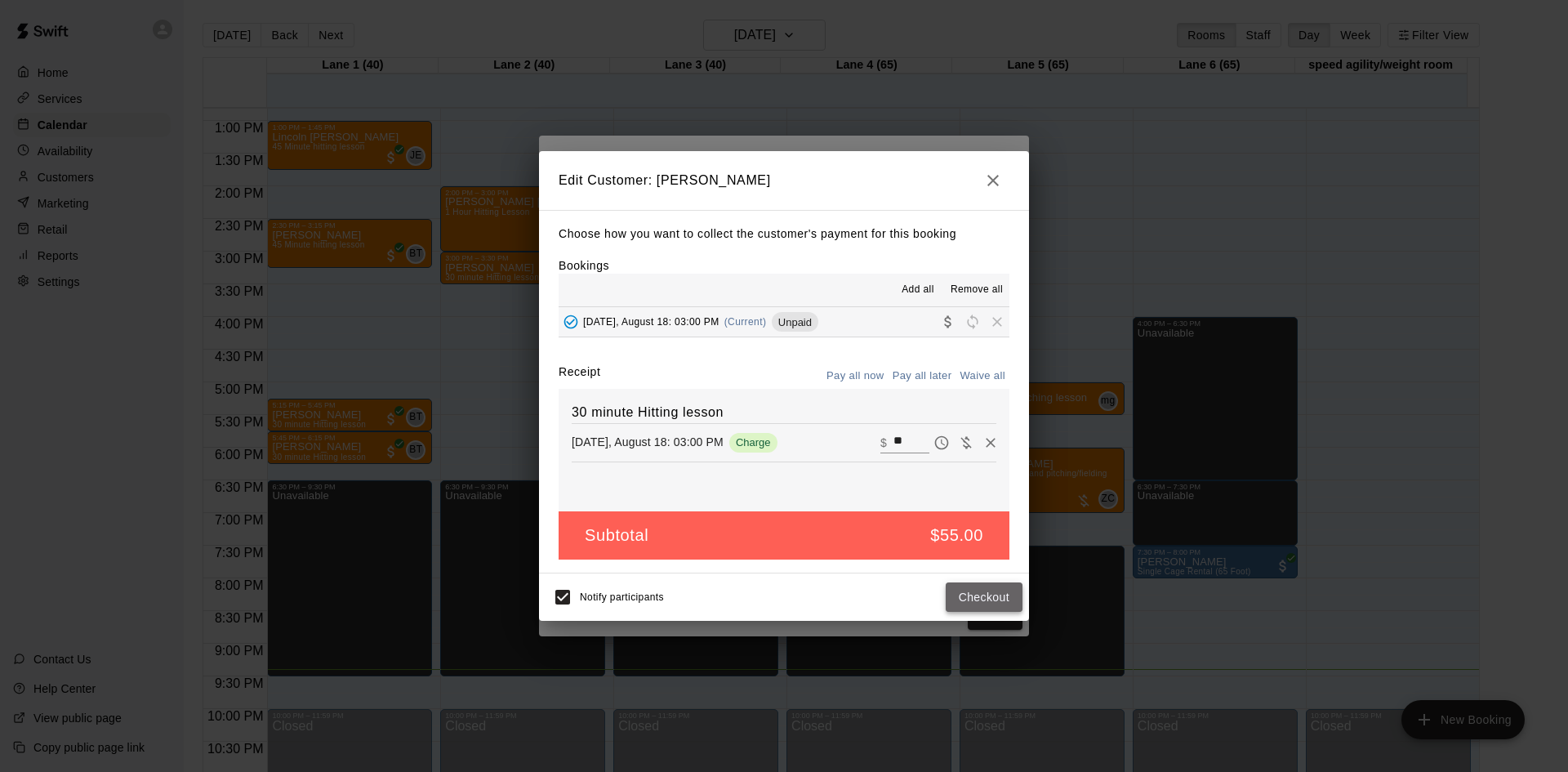
click at [994, 598] on button "Checkout" at bounding box center [984, 597] width 76 height 30
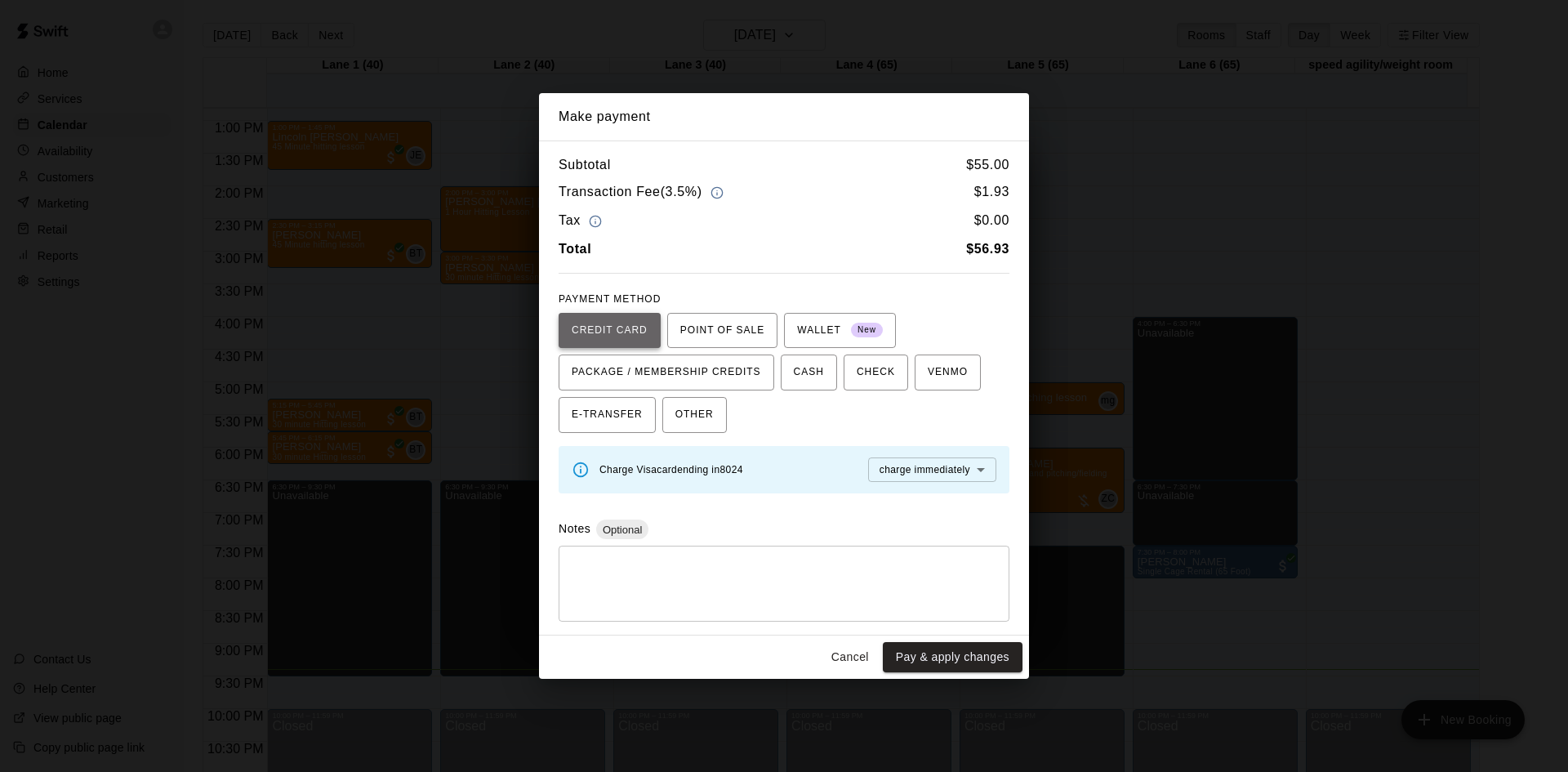
click at [596, 322] on span "CREDIT CARD" at bounding box center [609, 331] width 76 height 26
click at [923, 656] on button "Pay & apply changes" at bounding box center [953, 658] width 140 height 30
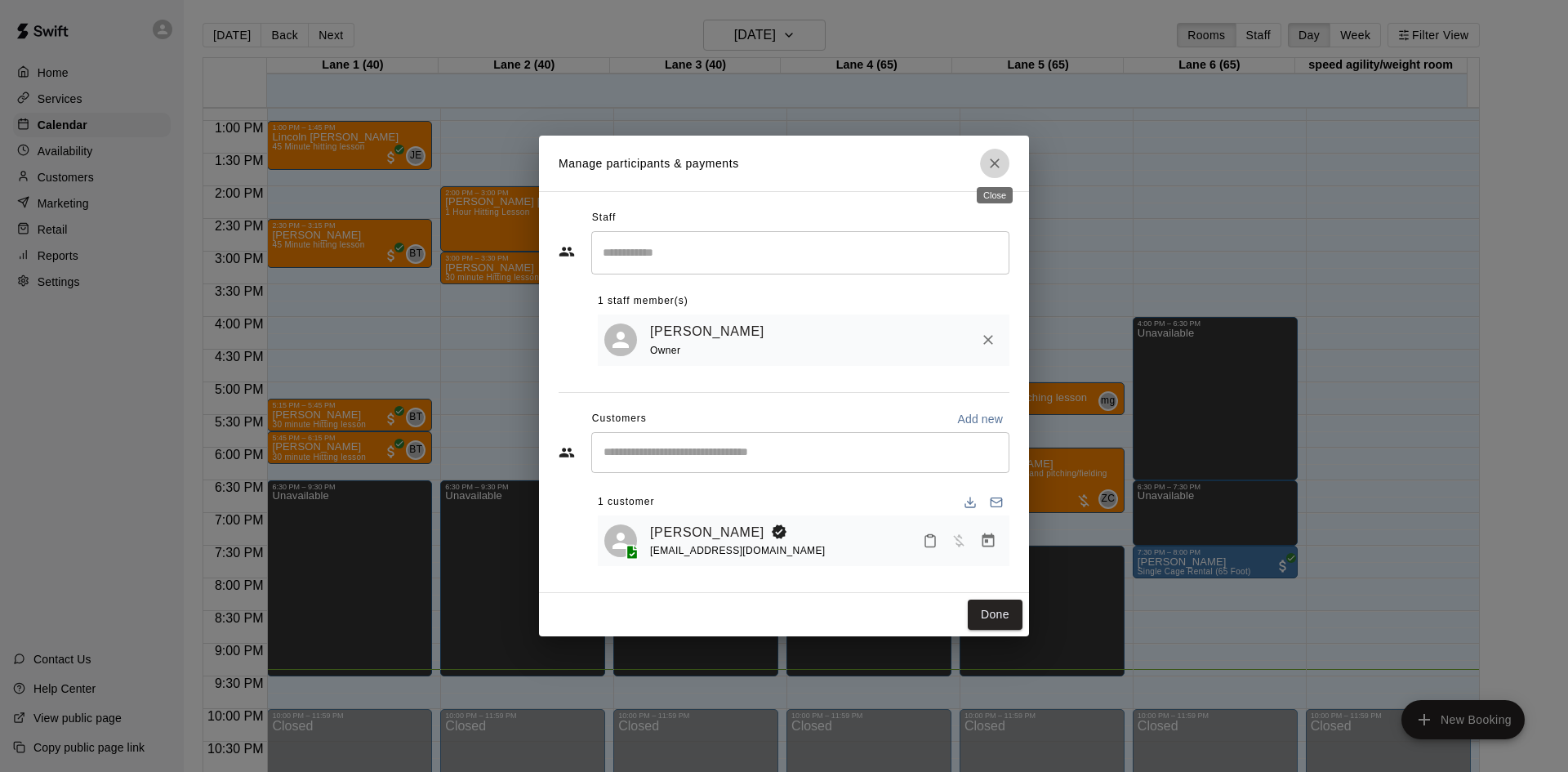
click at [996, 156] on icon "Close" at bounding box center [994, 163] width 16 height 16
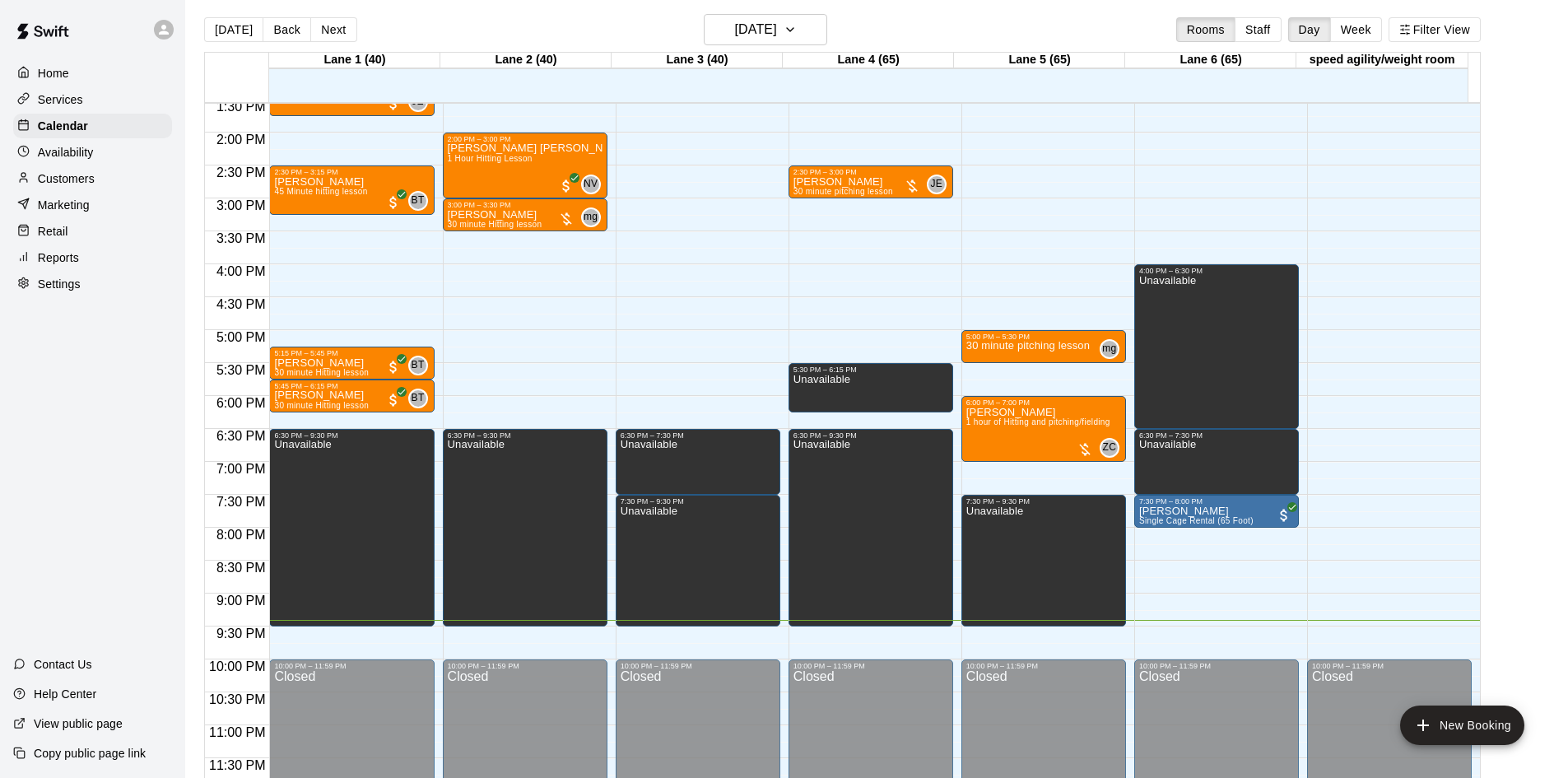
scroll to position [0, 0]
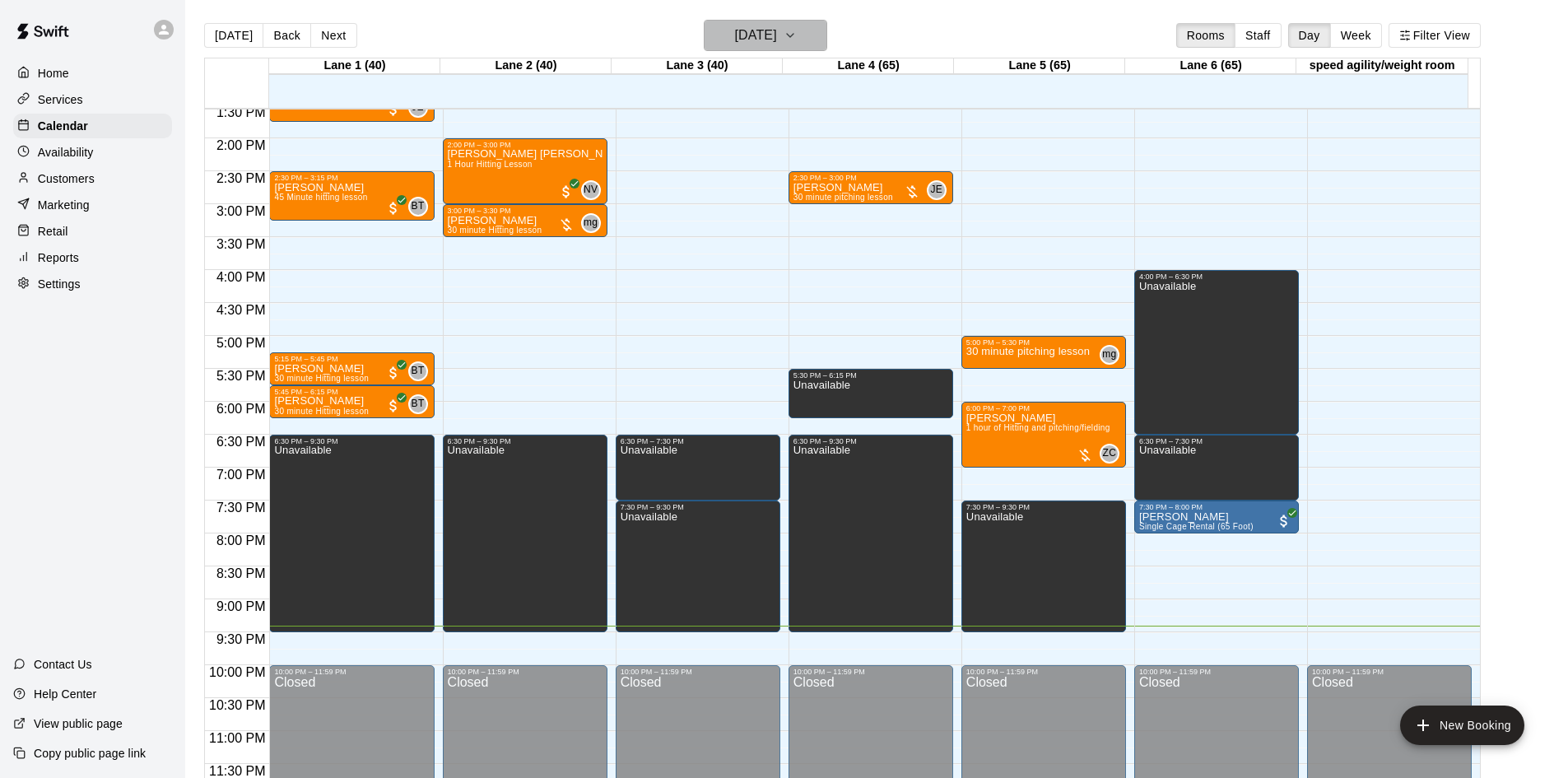
click at [777, 30] on h6 "[DATE]" at bounding box center [756, 35] width 42 height 23
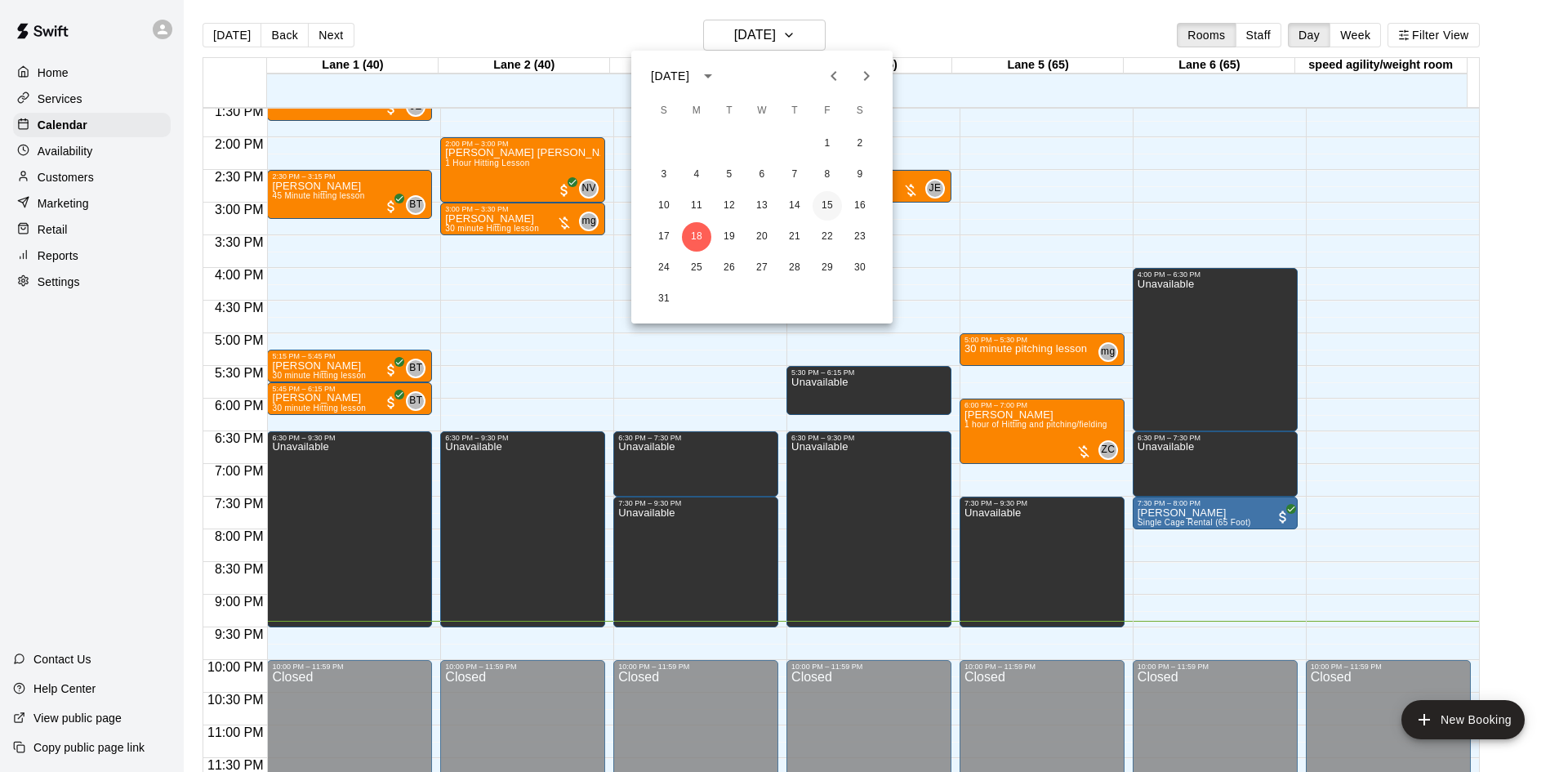
click at [822, 201] on button "15" at bounding box center [826, 206] width 29 height 29
